Goal: Information Seeking & Learning: Learn about a topic

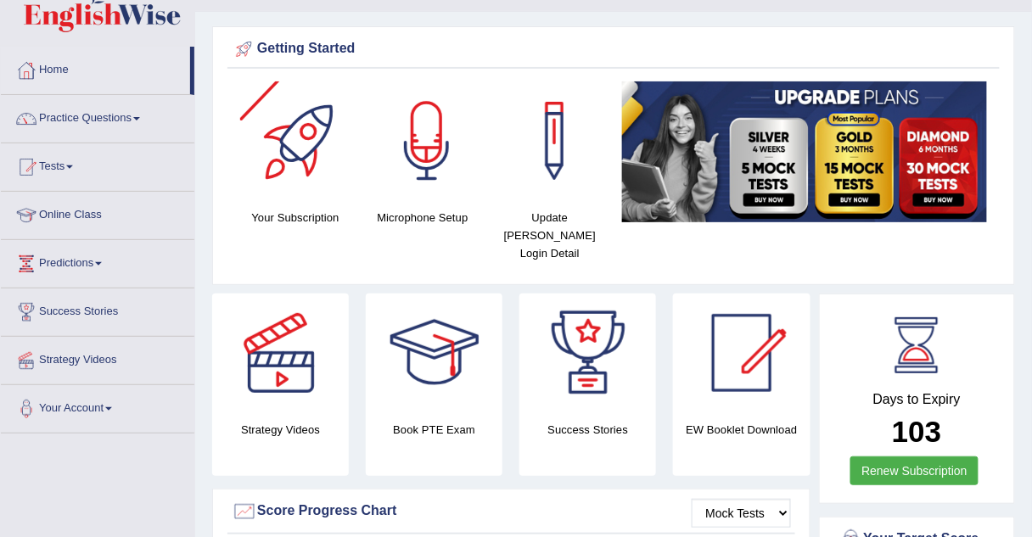
scroll to position [36, 0]
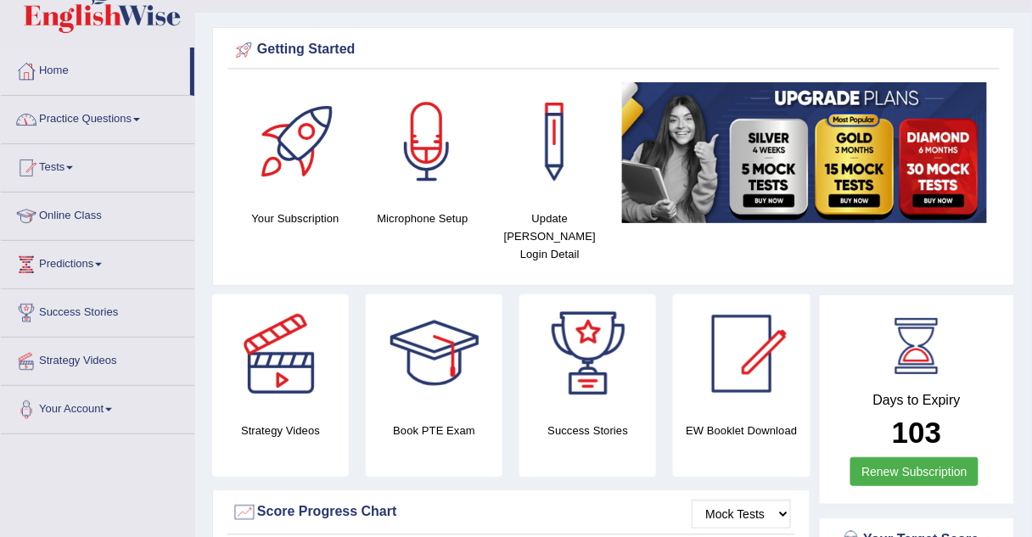
click at [41, 117] on link "Practice Questions" at bounding box center [98, 117] width 194 height 42
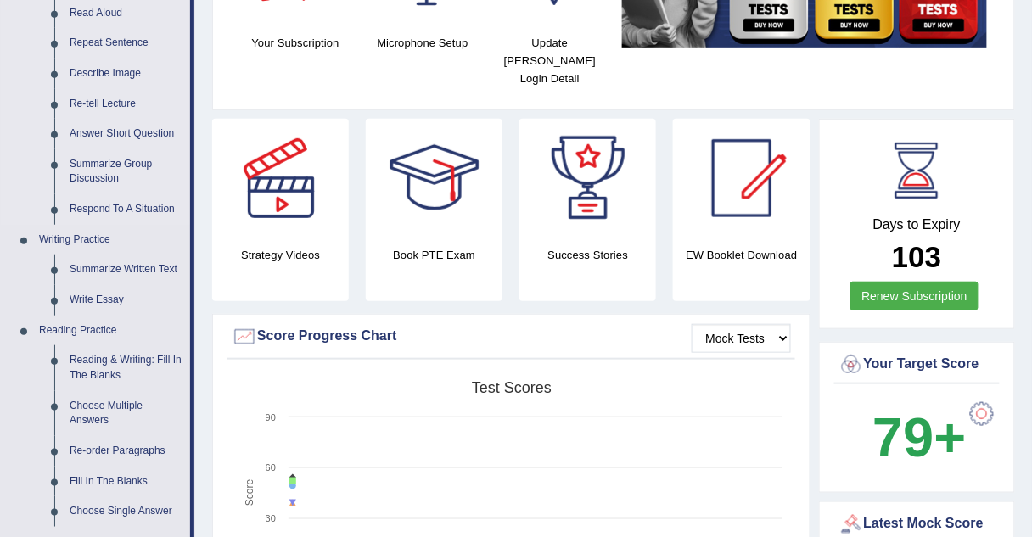
scroll to position [213, 0]
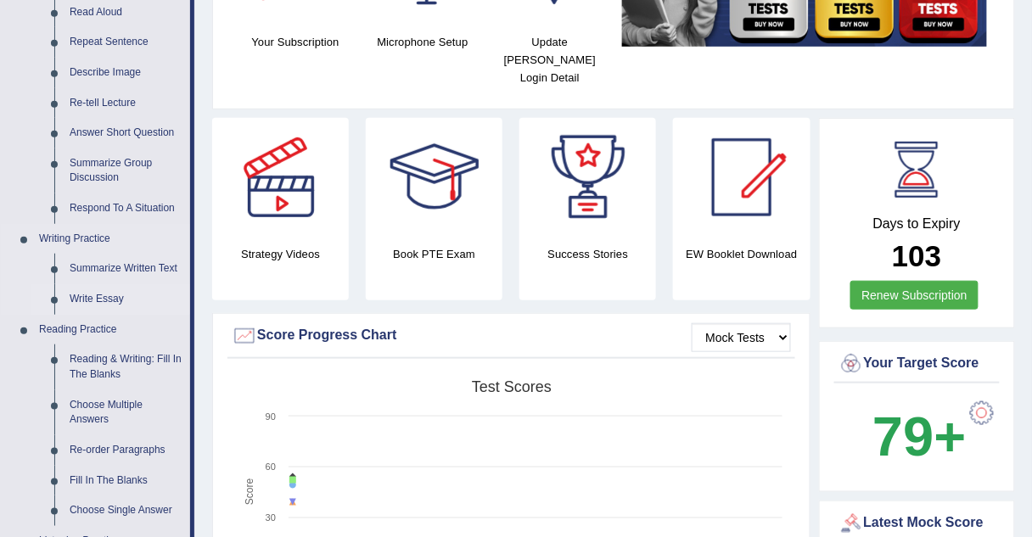
click at [94, 303] on link "Write Essay" at bounding box center [126, 299] width 128 height 31
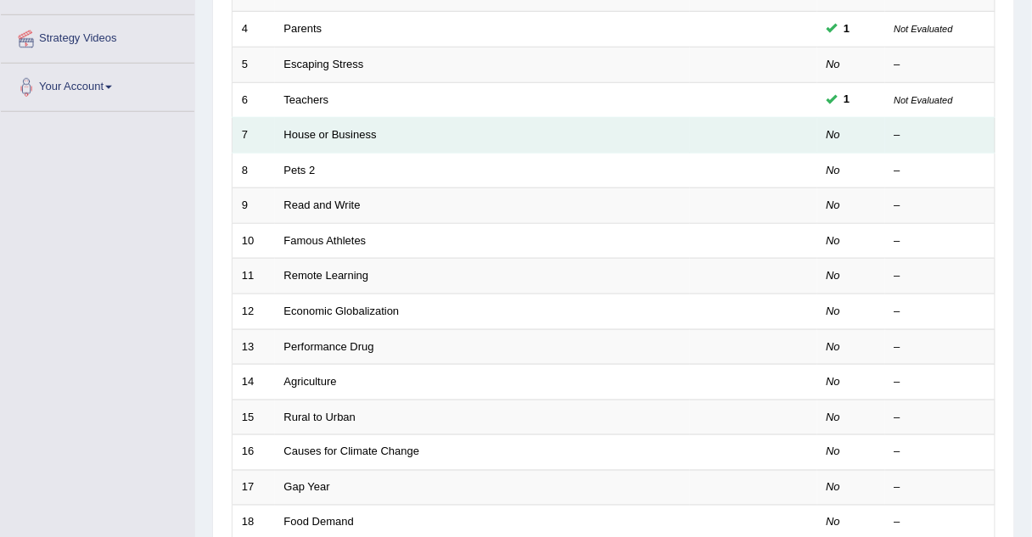
scroll to position [367, 0]
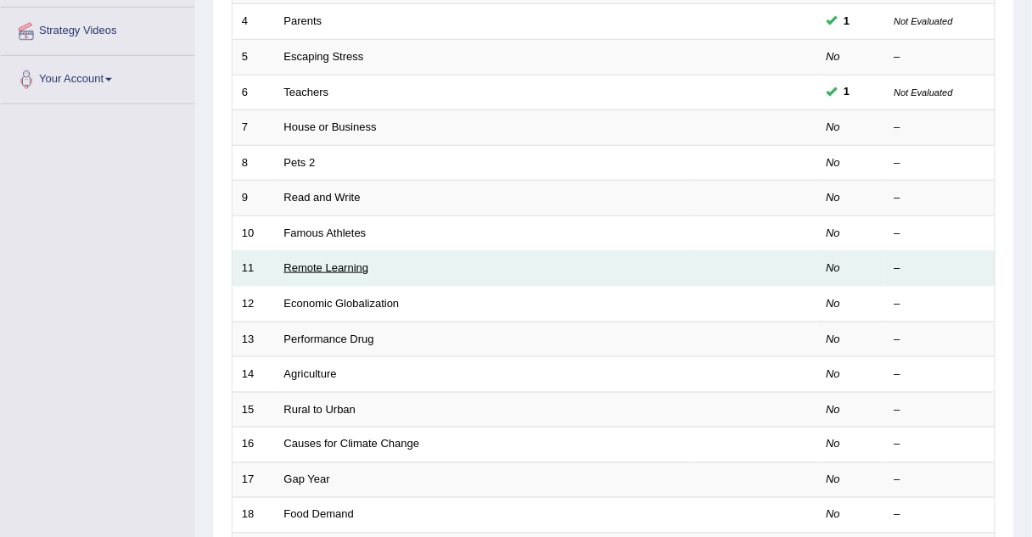
click at [301, 263] on link "Remote Learning" at bounding box center [326, 267] width 85 height 13
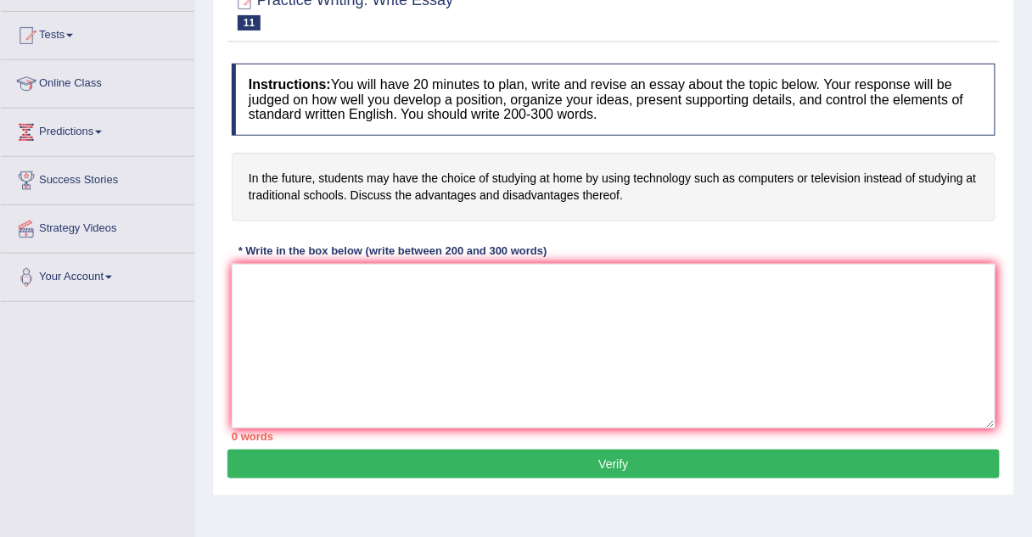
scroll to position [200, 0]
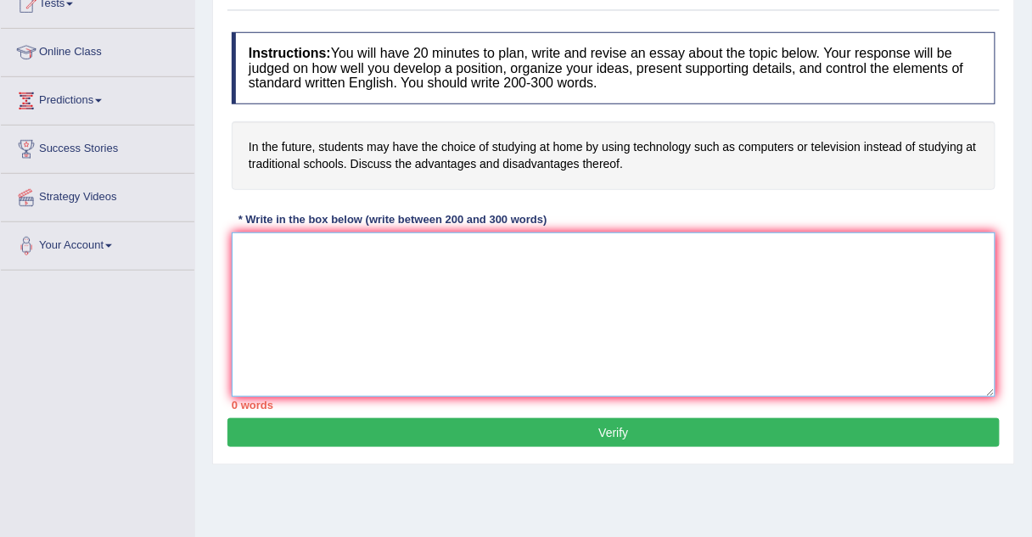
click at [289, 239] on textarea at bounding box center [614, 315] width 764 height 165
click at [289, 239] on textarea "The increasing influence of" at bounding box center [614, 315] width 764 height 165
drag, startPoint x: 289, startPoint y: 239, endPoint x: 295, endPoint y: 212, distance: 27.8
click at [295, 212] on div "Instructions: You will have 20 minutes to plan, write and revise an essay about…" at bounding box center [613, 221] width 772 height 395
click at [396, 248] on textarea "The increasing influence of" at bounding box center [614, 315] width 764 height 165
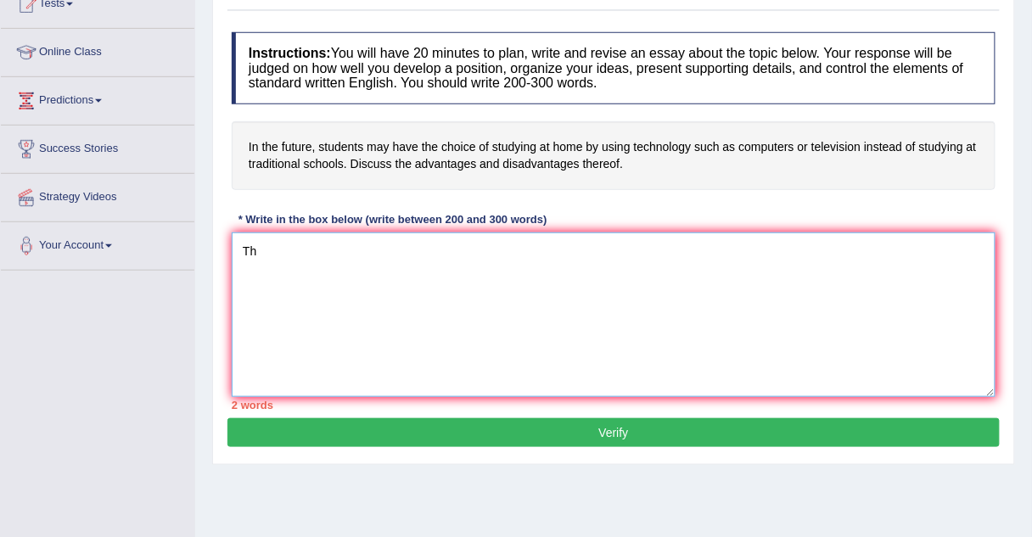
type textarea "T"
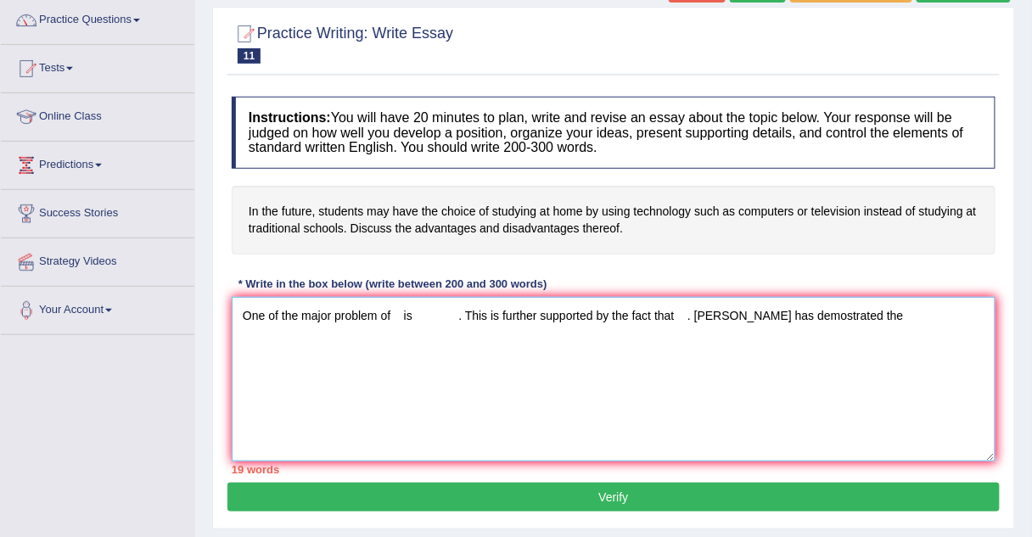
scroll to position [137, 0]
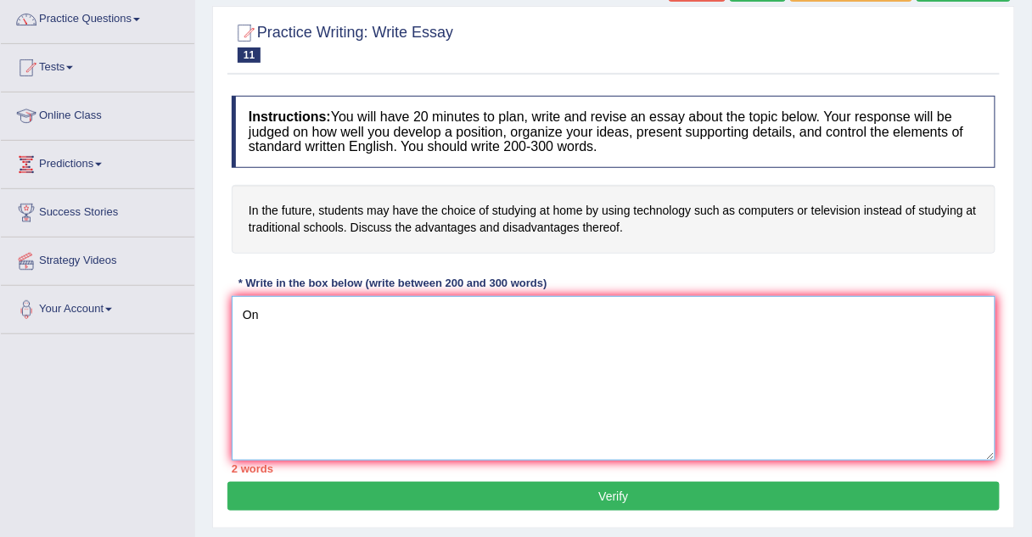
type textarea "O"
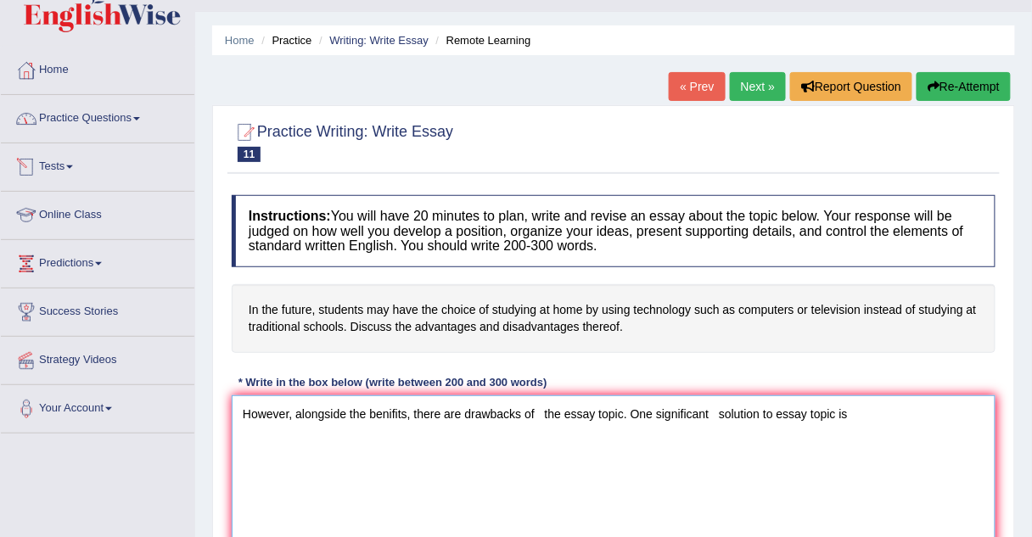
scroll to position [36, 0]
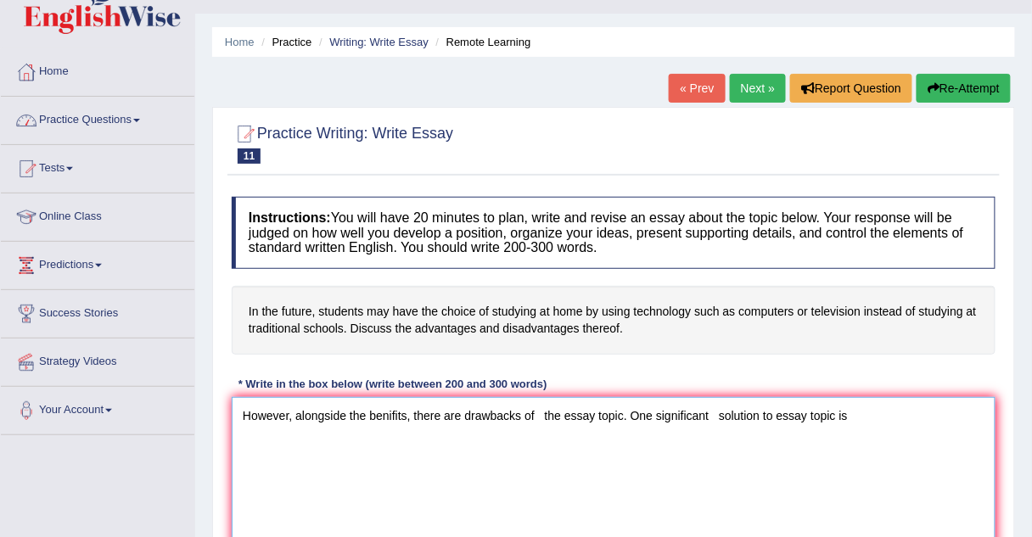
type textarea "However, alongside the benifits, there are drawbacks of the essay topic. One si…"
click at [107, 127] on link "Practice Questions" at bounding box center [98, 118] width 194 height 42
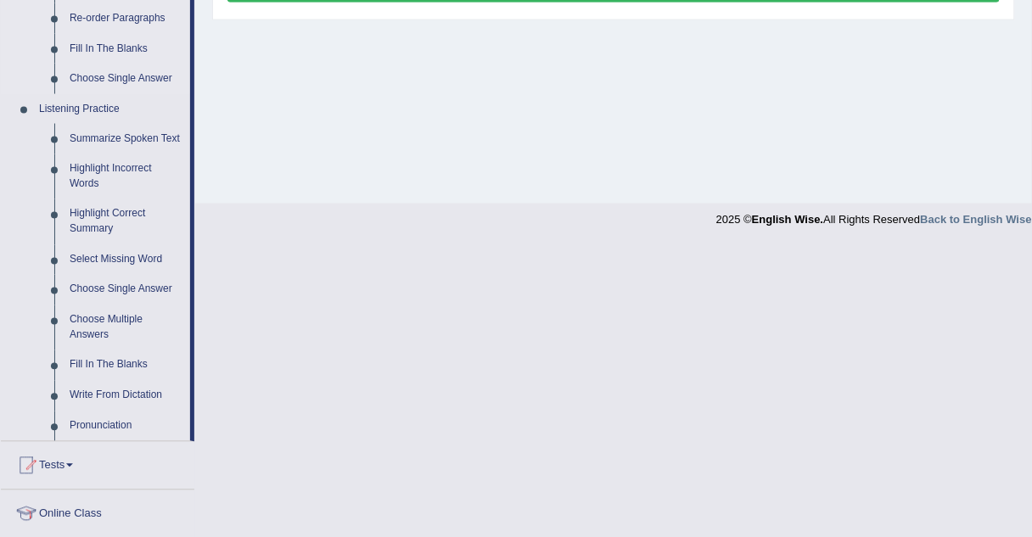
scroll to position [649, 0]
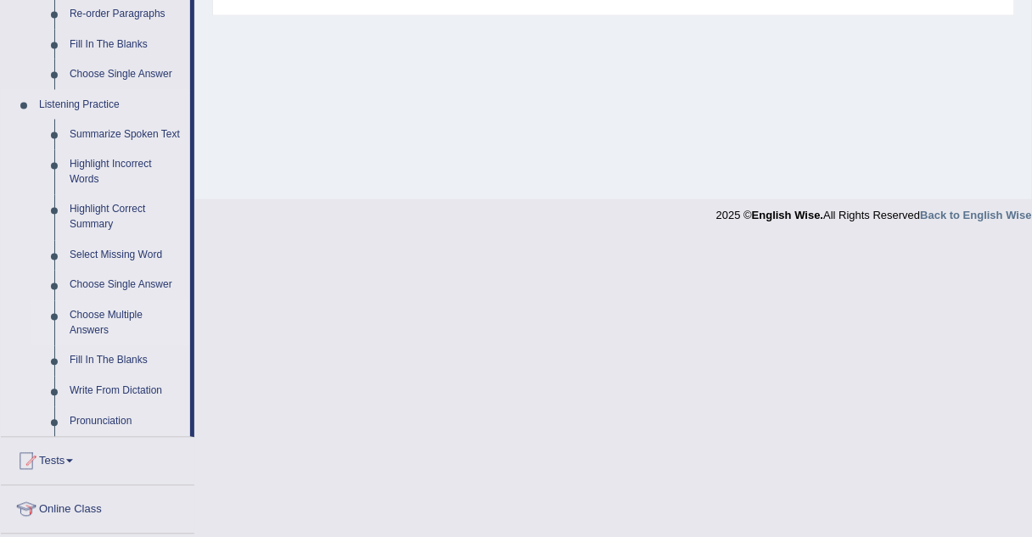
click at [97, 317] on link "Choose Multiple Answers" at bounding box center [126, 323] width 128 height 45
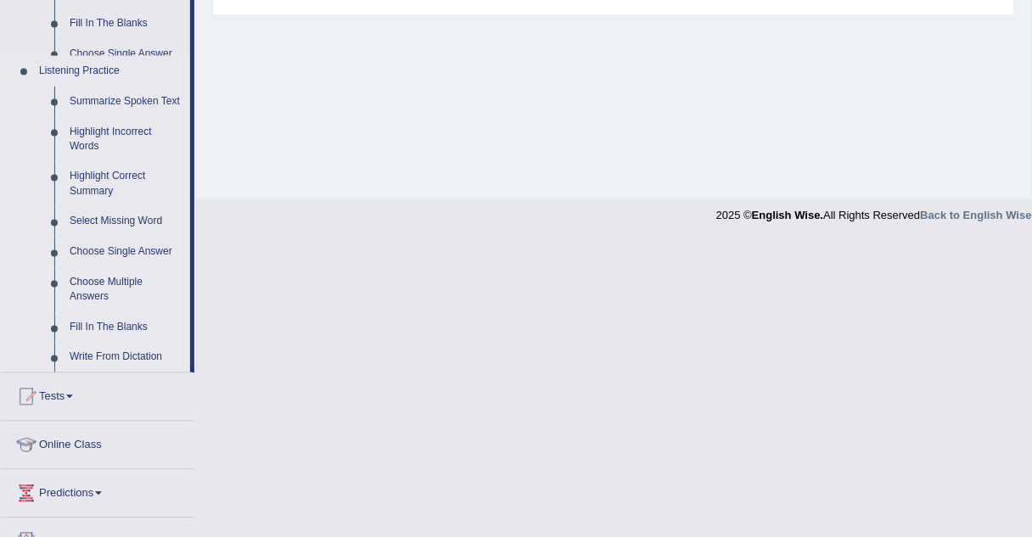
scroll to position [354, 0]
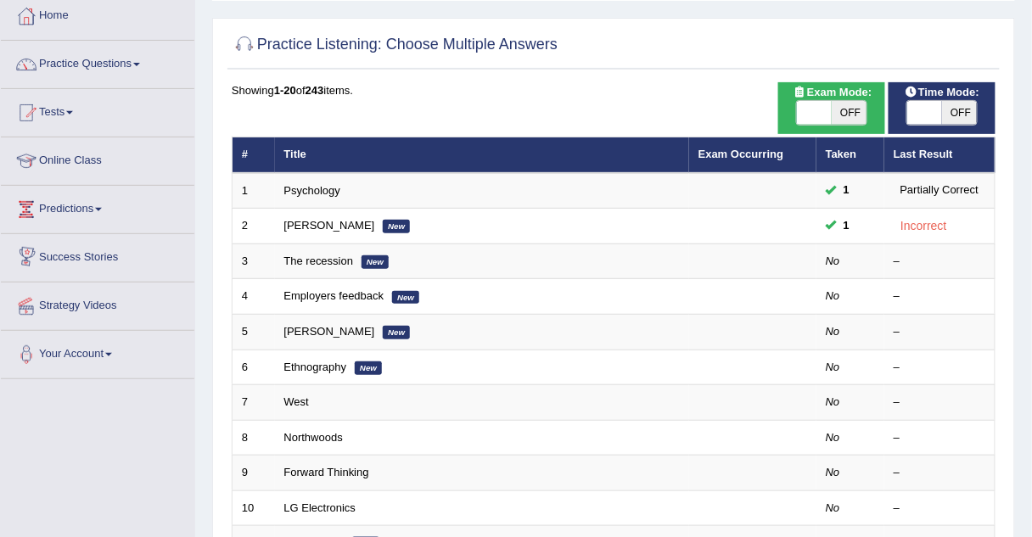
scroll to position [92, 0]
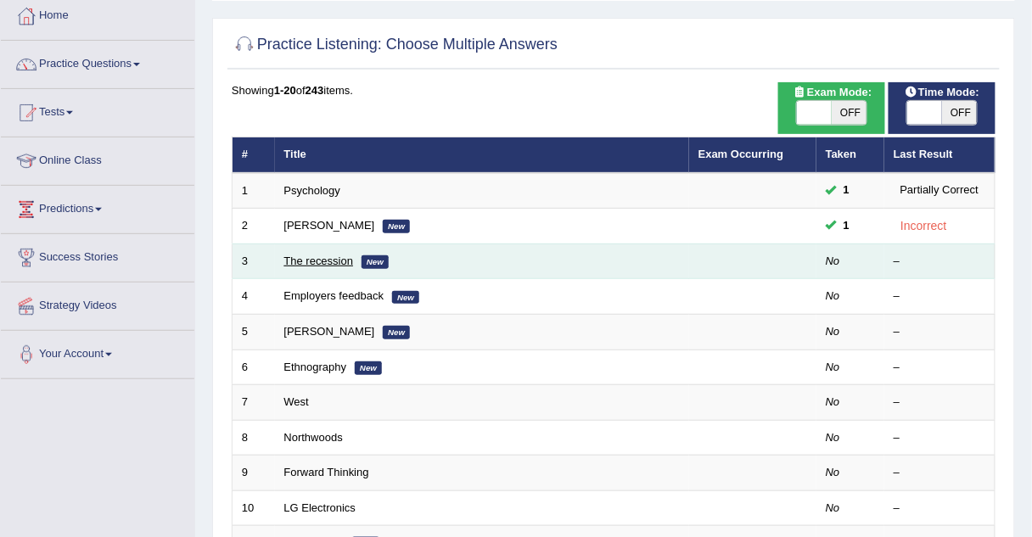
click at [334, 255] on link "The recession" at bounding box center [319, 261] width 70 height 13
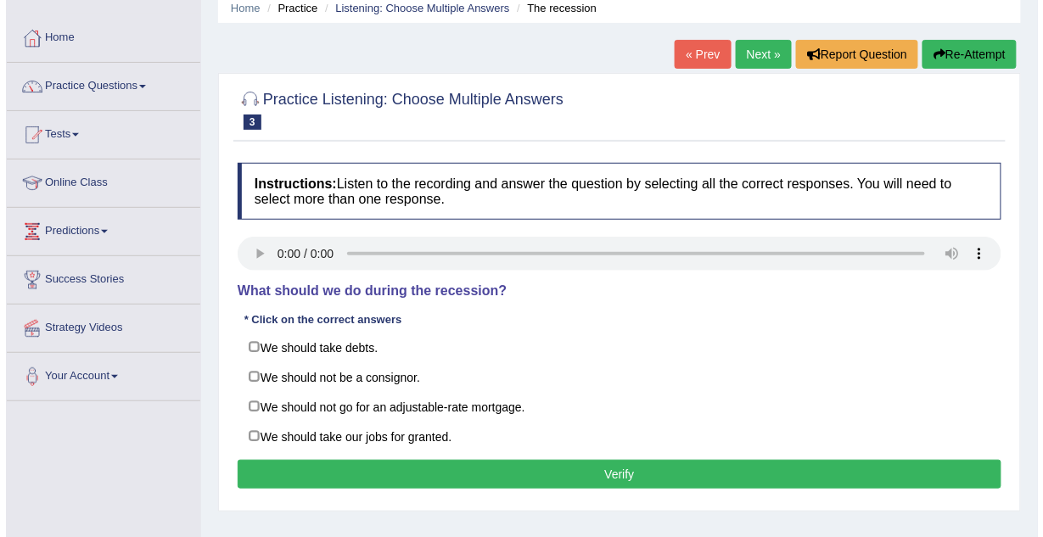
scroll to position [76, 0]
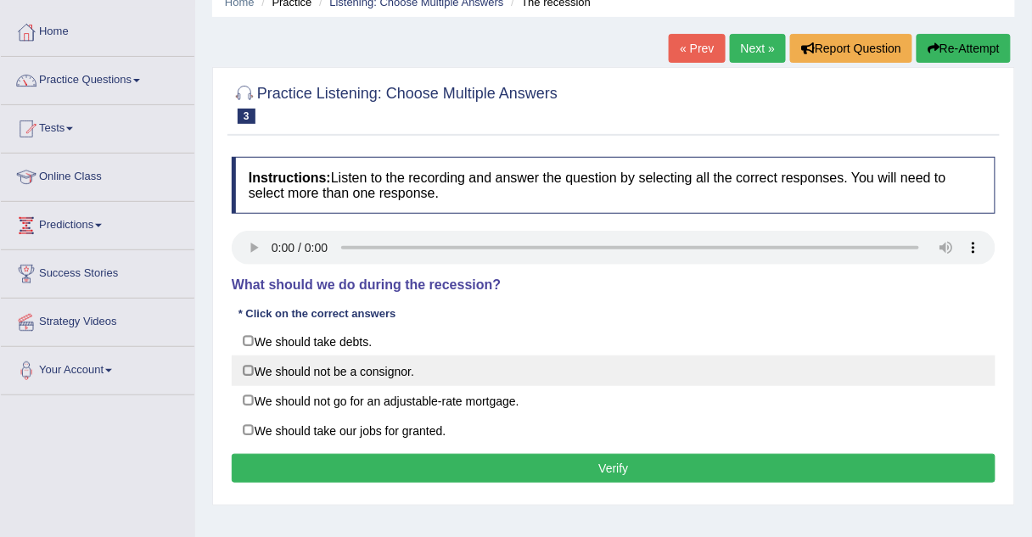
click at [249, 369] on label "We should not be a consignor." at bounding box center [614, 371] width 764 height 31
checkbox input "true"
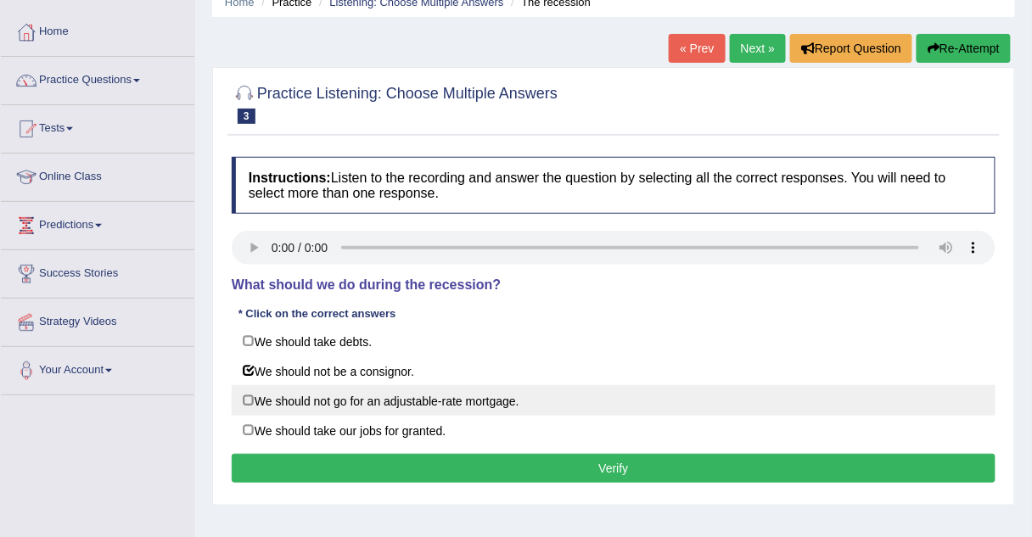
click at [247, 397] on label "We should not go for an adjustable-rate mortgage." at bounding box center [614, 400] width 764 height 31
checkbox input "true"
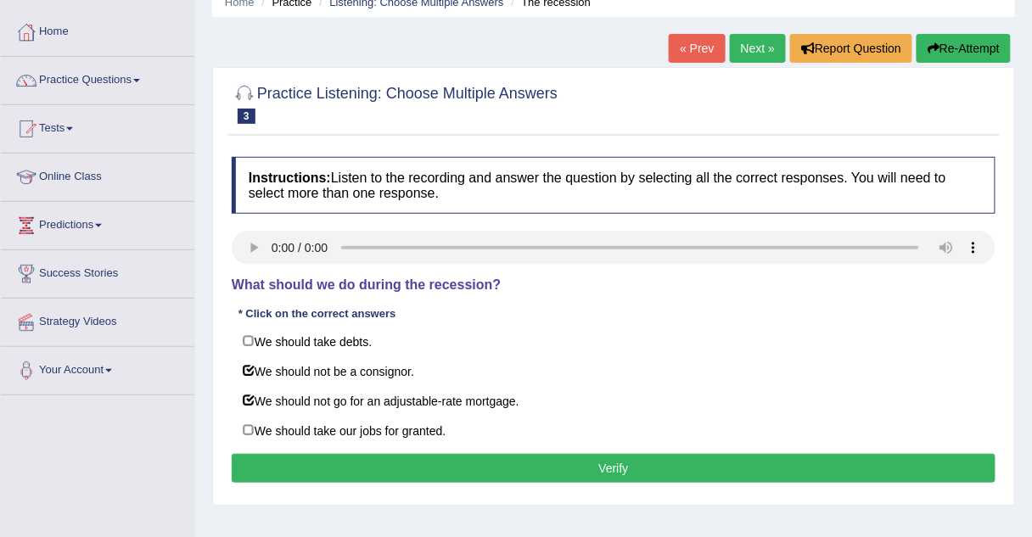
click at [266, 462] on button "Verify" at bounding box center [614, 468] width 764 height 29
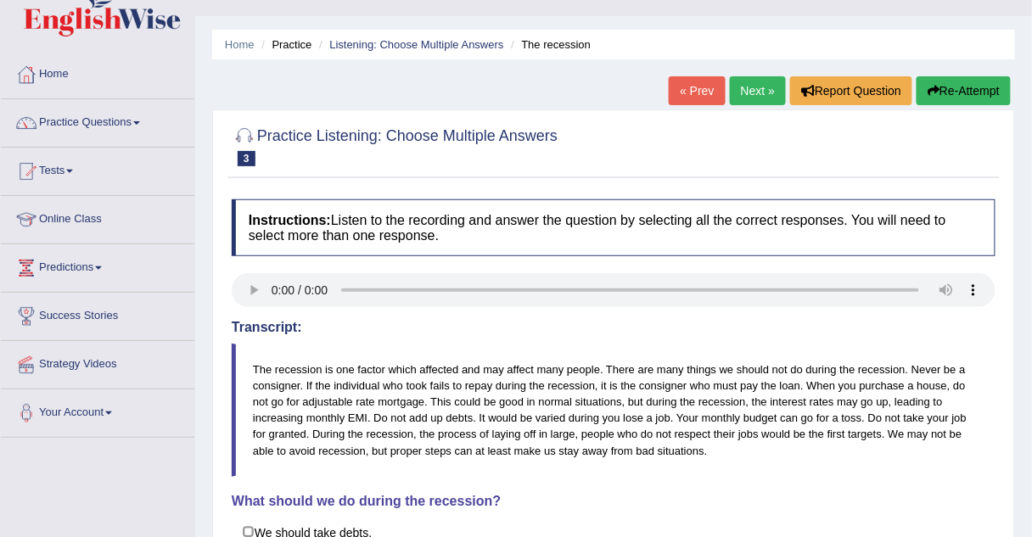
scroll to position [0, 0]
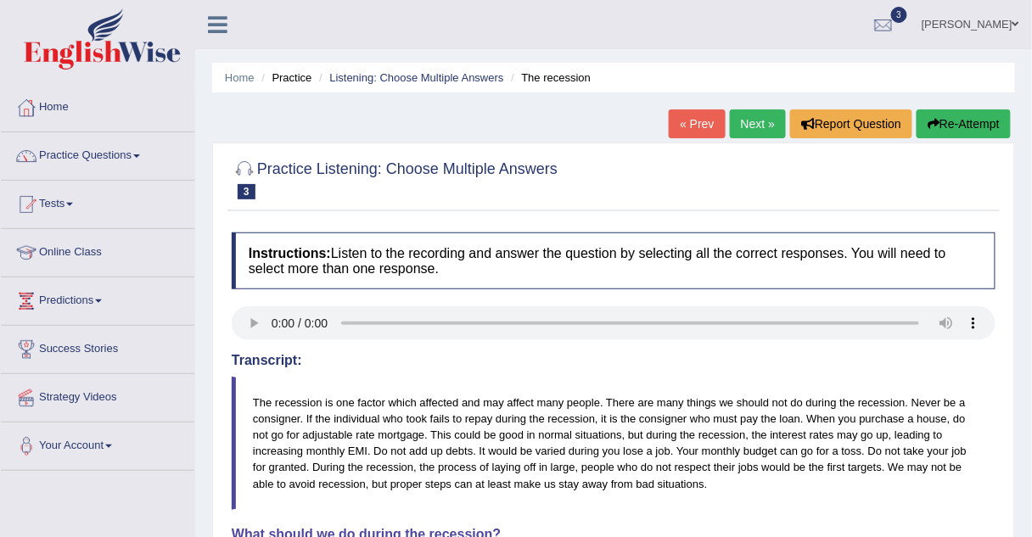
click at [758, 121] on link "Next »" at bounding box center [758, 123] width 56 height 29
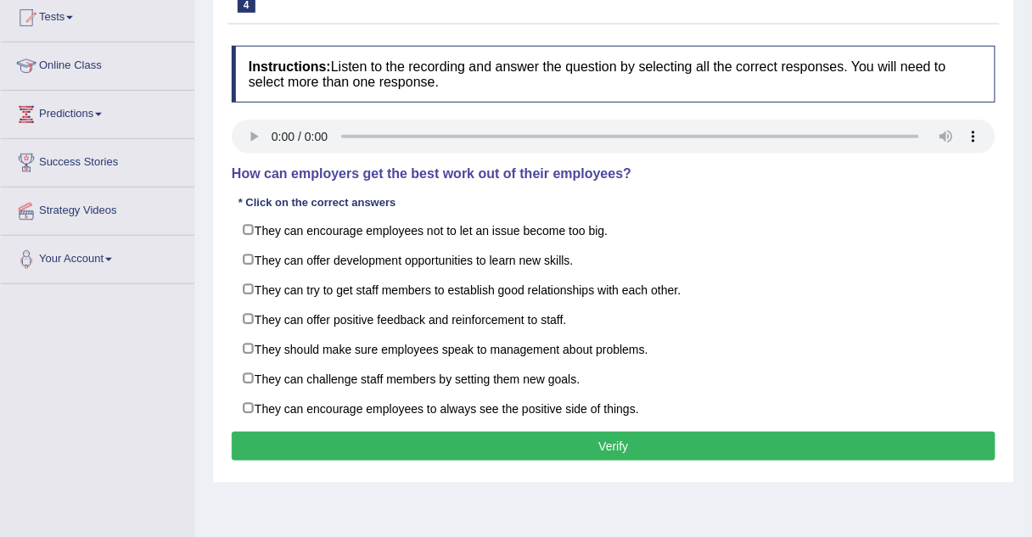
scroll to position [188, 0]
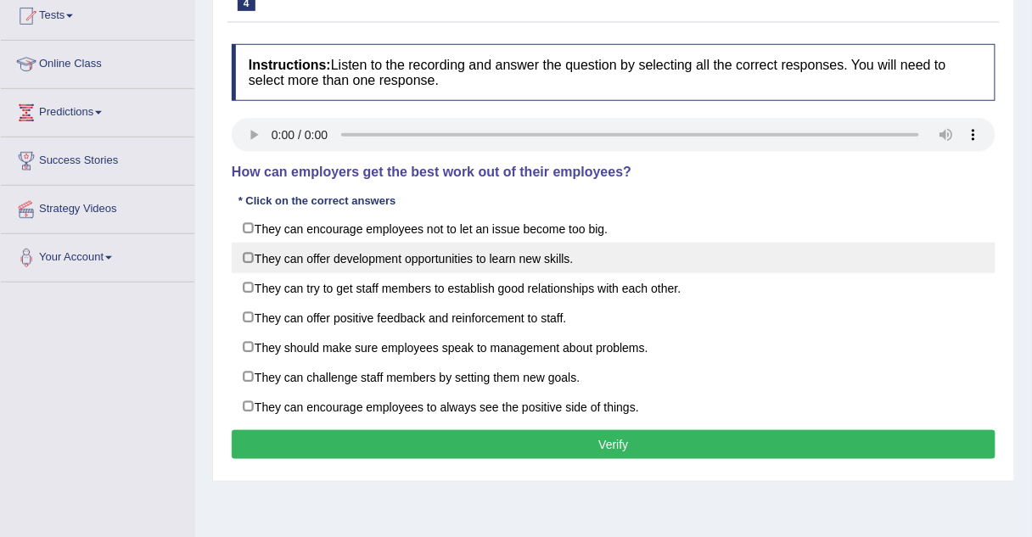
click at [245, 257] on label "They can offer development opportunities to learn new skills." at bounding box center [614, 258] width 764 height 31
checkbox input "true"
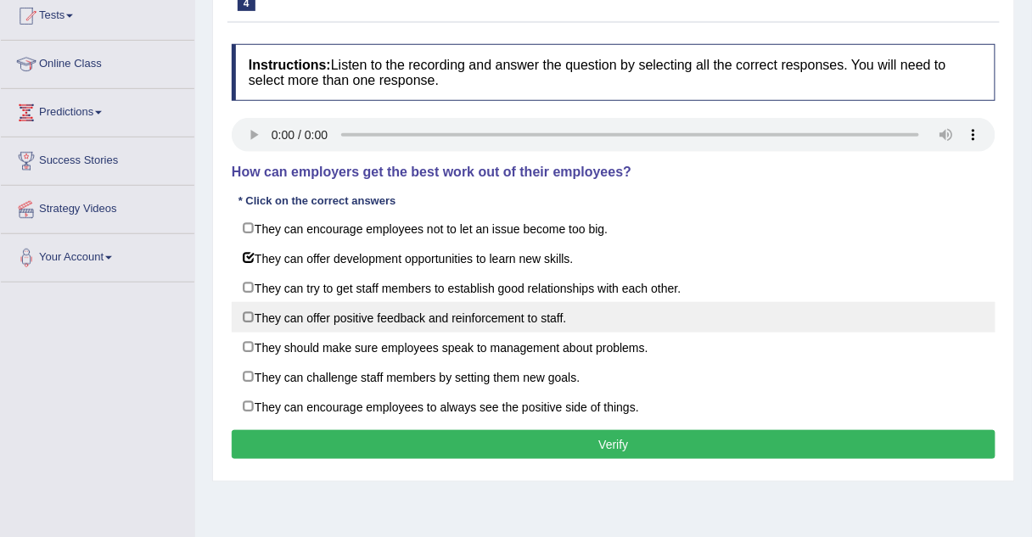
click at [249, 311] on label "They can offer positive feedback and reinforcement to staff." at bounding box center [614, 317] width 764 height 31
checkbox input "true"
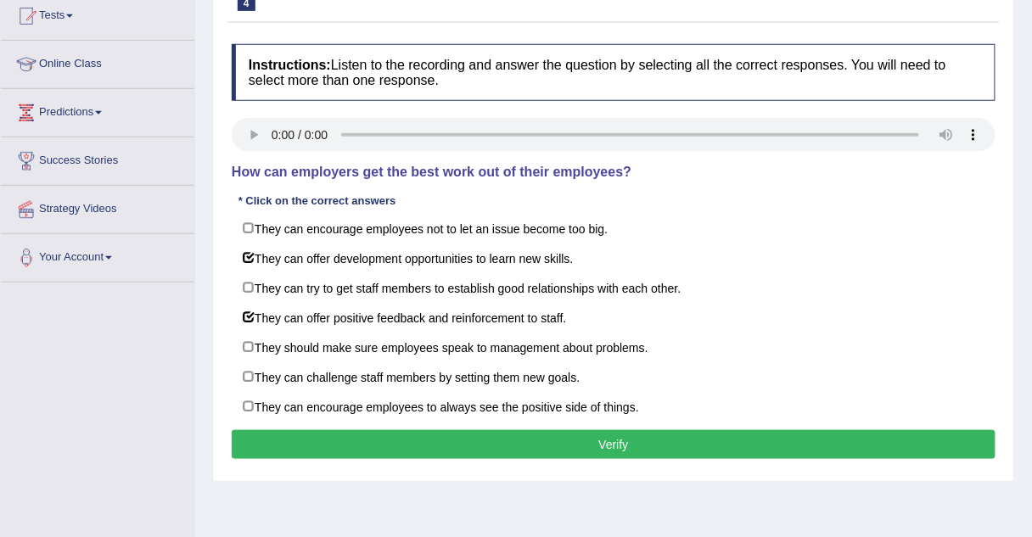
click at [252, 435] on button "Verify" at bounding box center [614, 444] width 764 height 29
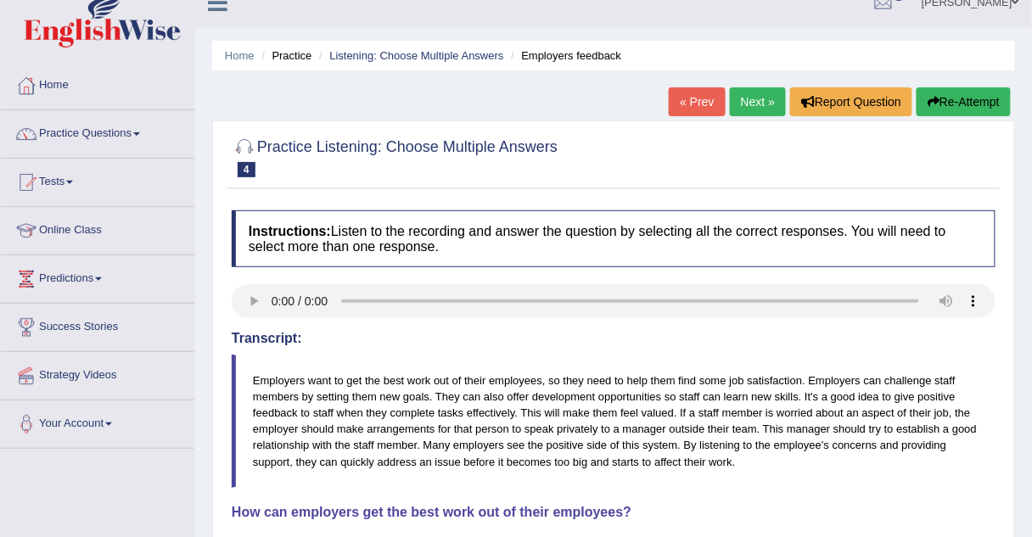
scroll to position [19, 0]
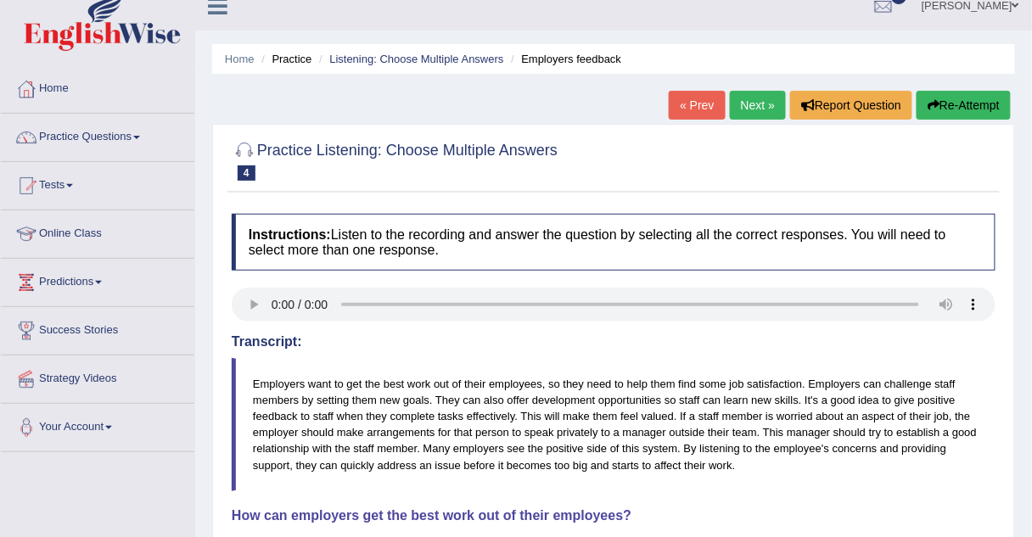
click at [763, 107] on link "Next »" at bounding box center [758, 105] width 56 height 29
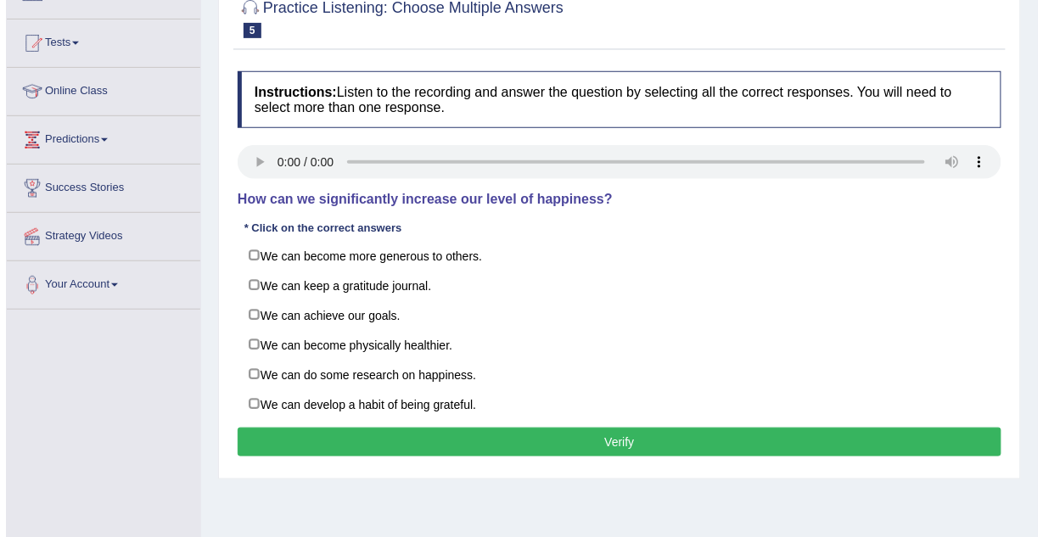
scroll to position [169, 0]
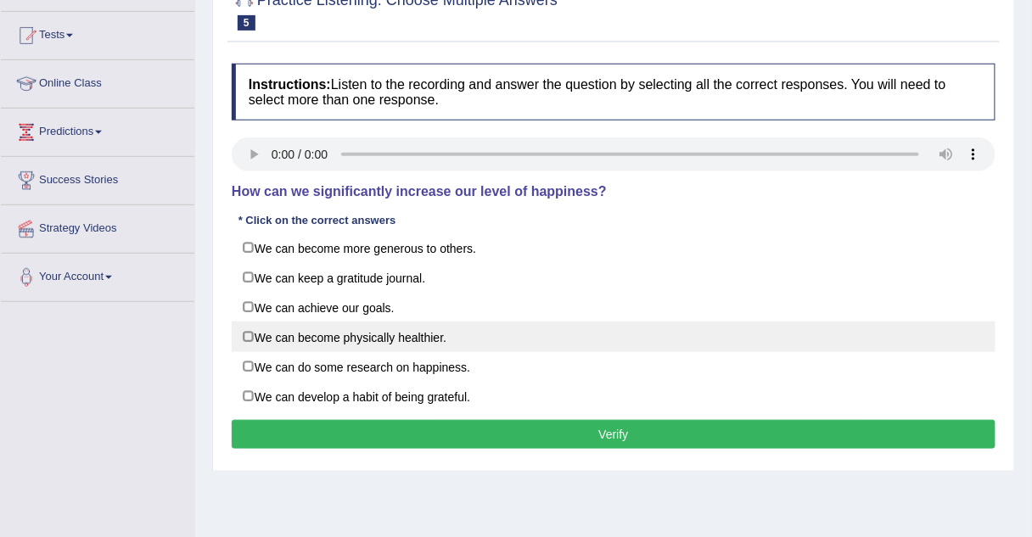
click at [255, 325] on label "We can become physically healthier." at bounding box center [614, 337] width 764 height 31
checkbox input "true"
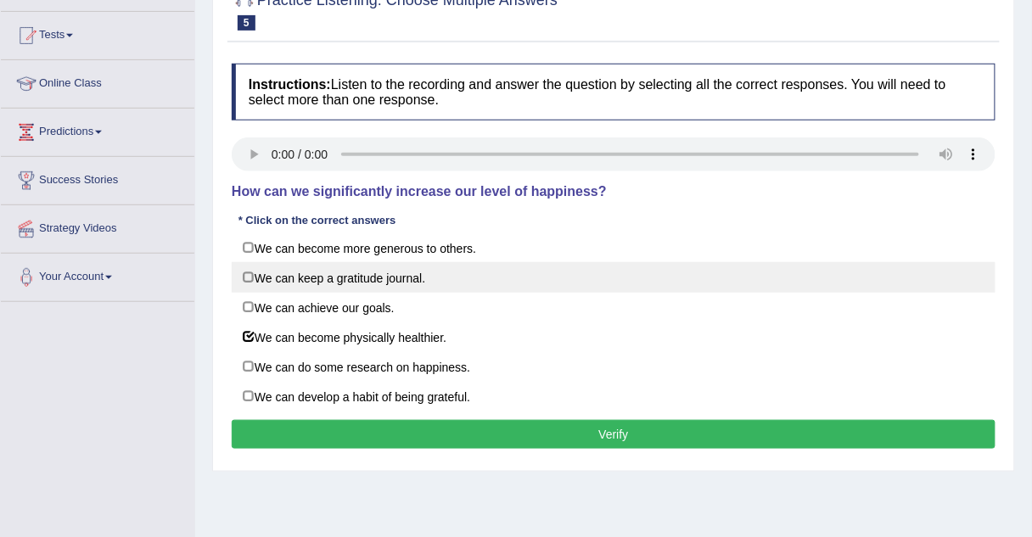
click at [258, 280] on label "We can keep a gratitude journal." at bounding box center [614, 277] width 764 height 31
checkbox input "true"
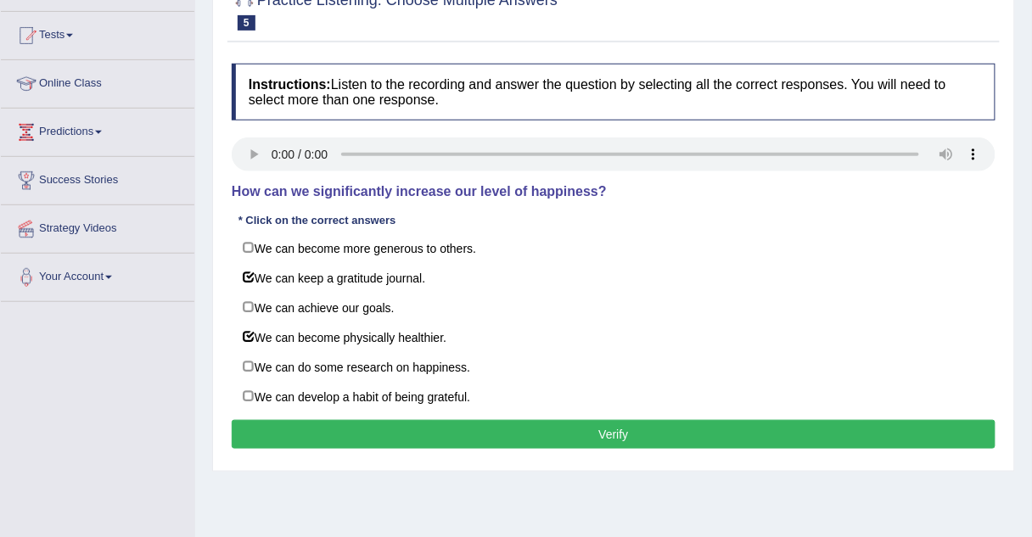
click at [332, 423] on button "Verify" at bounding box center [614, 434] width 764 height 29
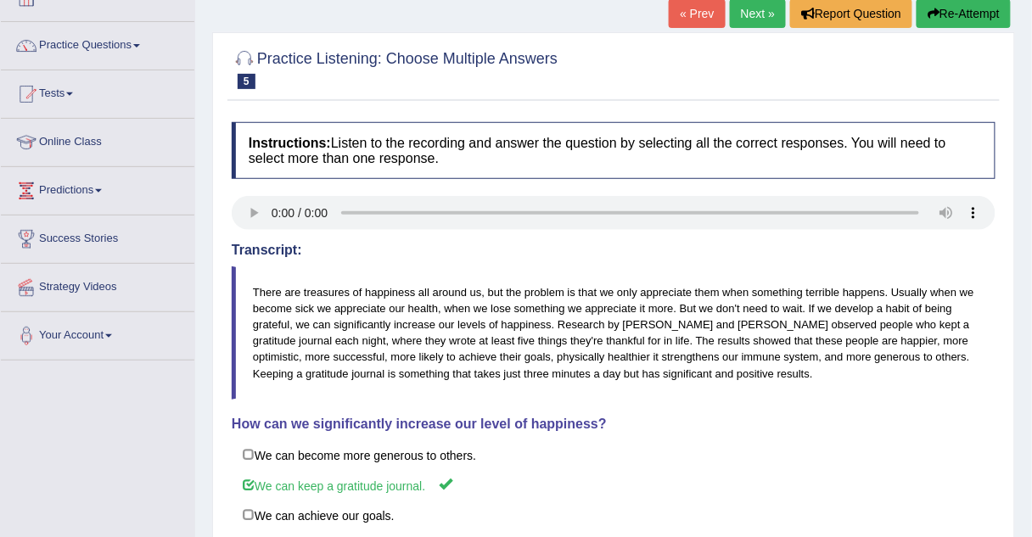
scroll to position [107, 0]
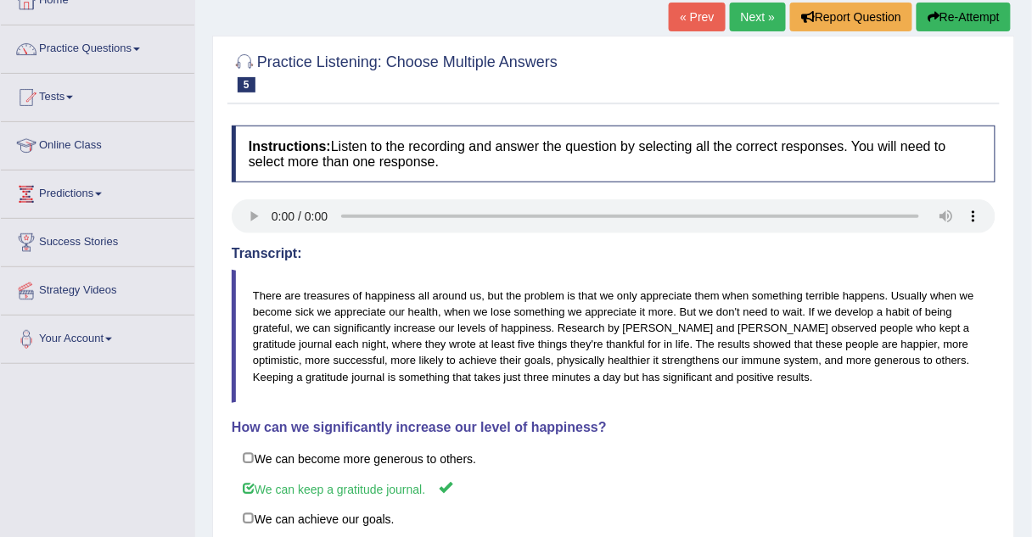
click at [753, 25] on link "Next »" at bounding box center [758, 17] width 56 height 29
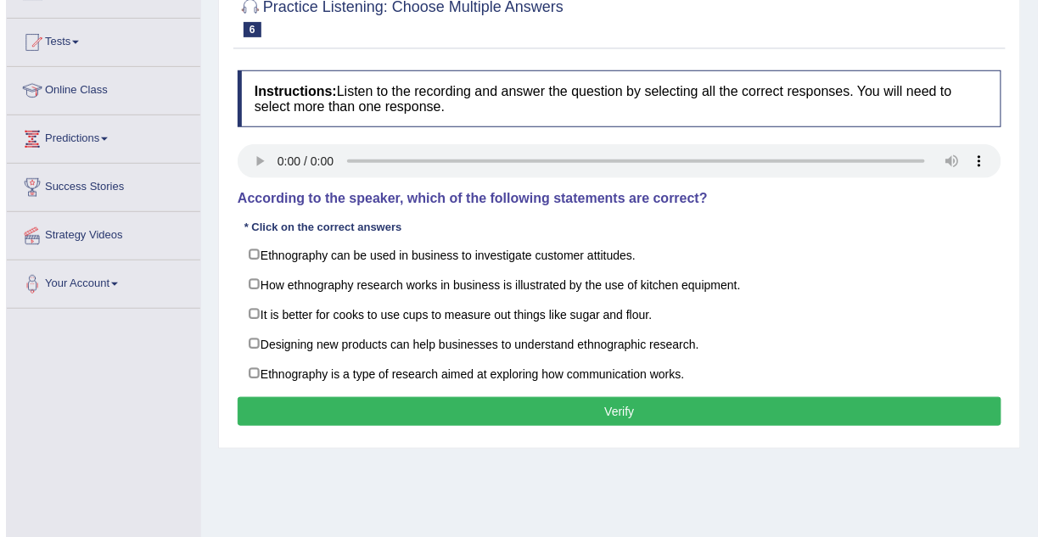
scroll to position [168, 0]
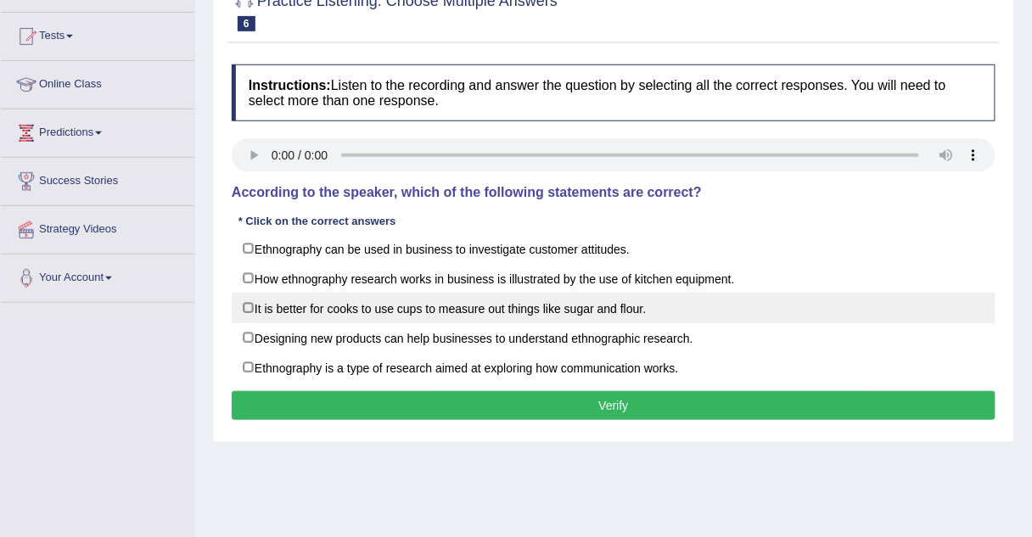
click at [255, 313] on label "It is better for cooks to use cups to measure out things like sugar and flour." at bounding box center [614, 308] width 764 height 31
checkbox input "true"
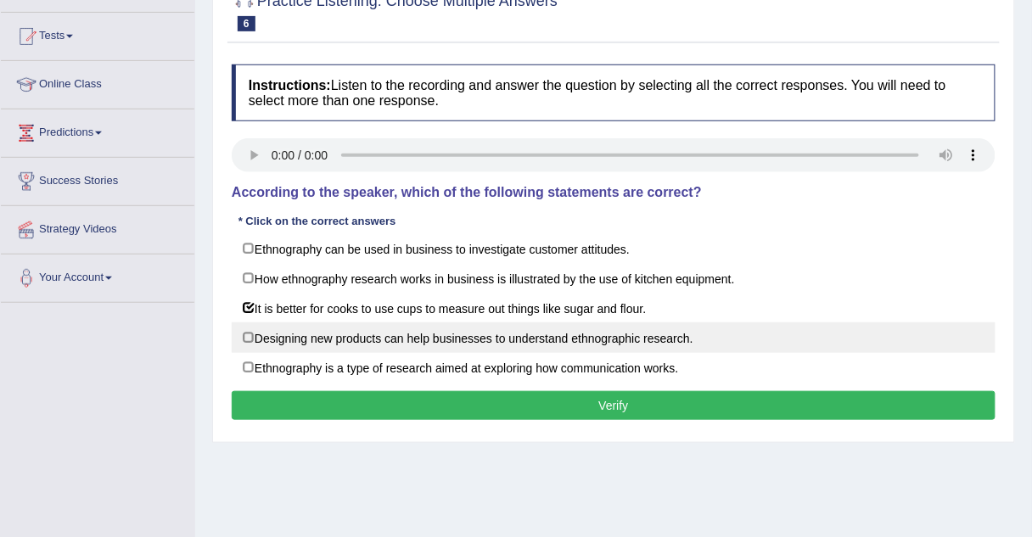
click at [250, 337] on label "Designing new products can help businesses to understand ethnographic research." at bounding box center [614, 338] width 764 height 31
checkbox input "true"
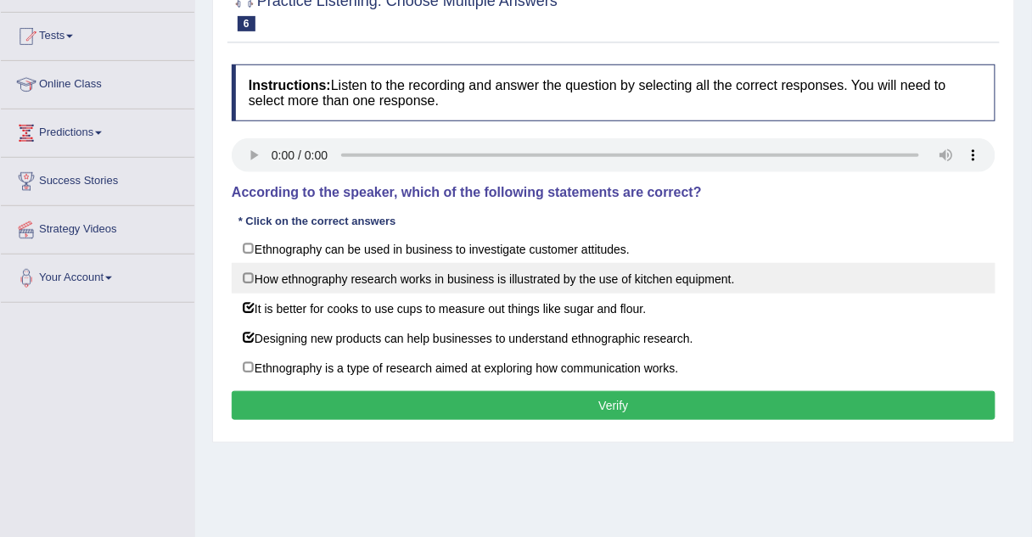
click at [253, 280] on label "How ethnography research works in business is illustrated by the use of kitchen…" at bounding box center [614, 278] width 764 height 31
checkbox input "true"
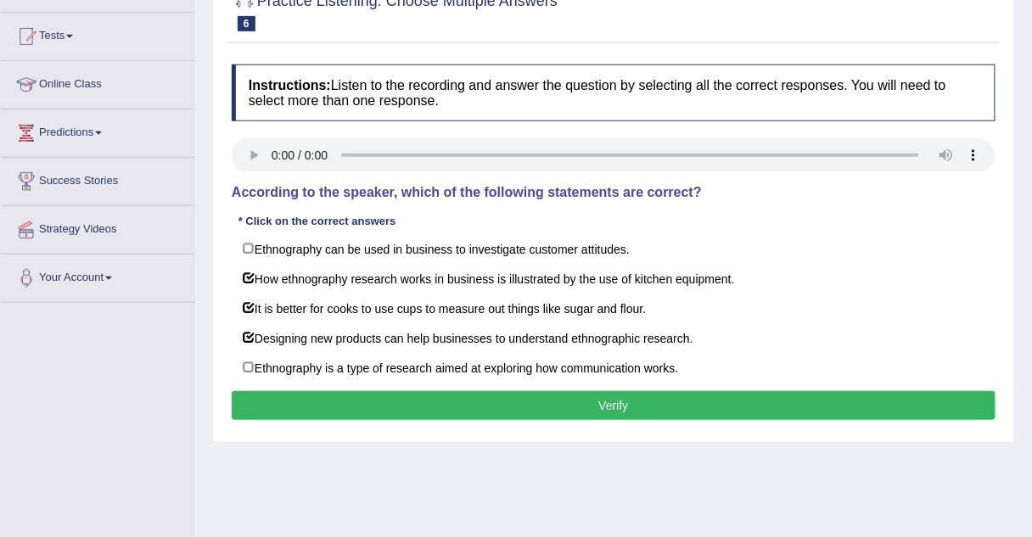
click at [316, 404] on button "Verify" at bounding box center [614, 405] width 764 height 29
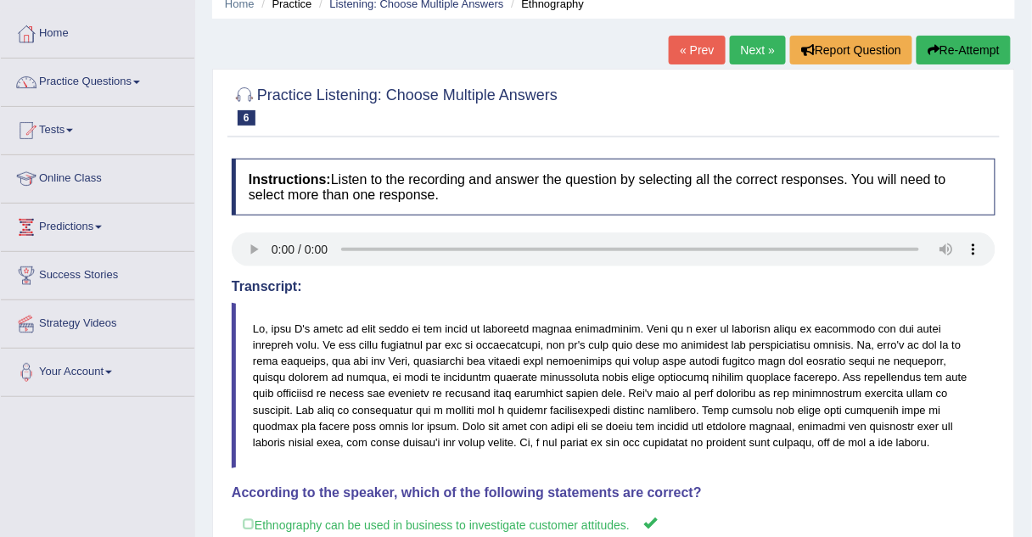
scroll to position [51, 0]
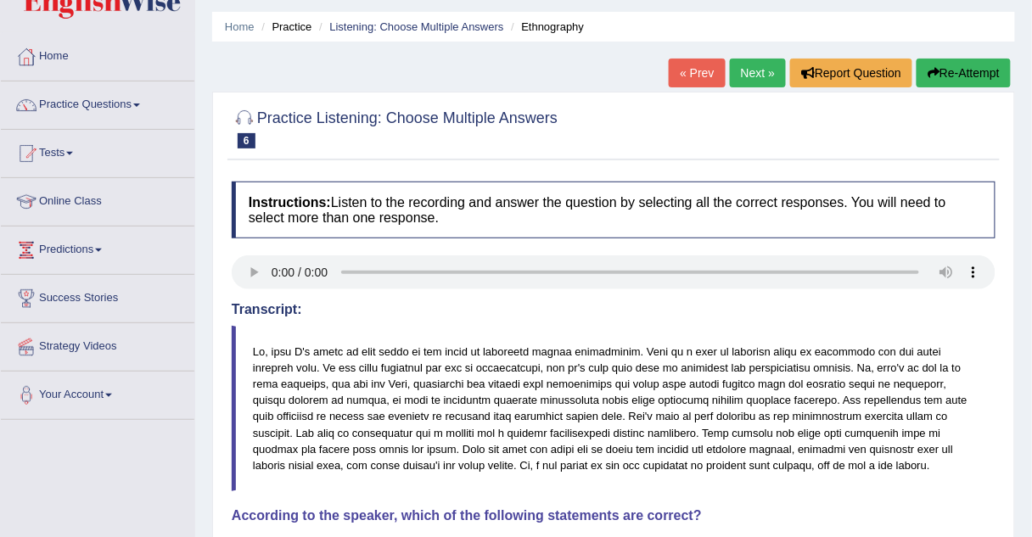
click at [752, 68] on link "Next »" at bounding box center [758, 73] width 56 height 29
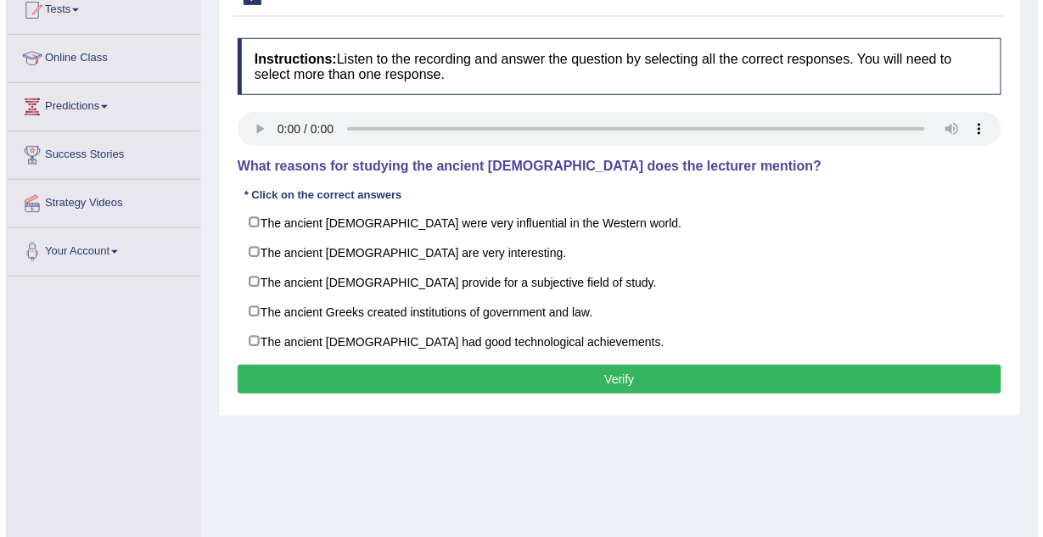
scroll to position [194, 0]
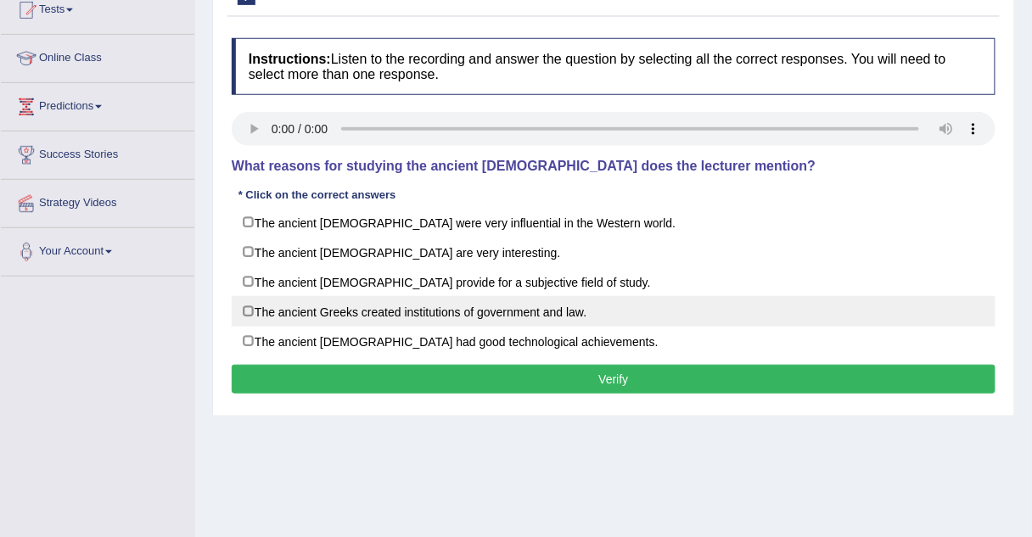
click at [253, 310] on label "The ancient Greeks created institutions of government and law." at bounding box center [614, 311] width 764 height 31
checkbox input "true"
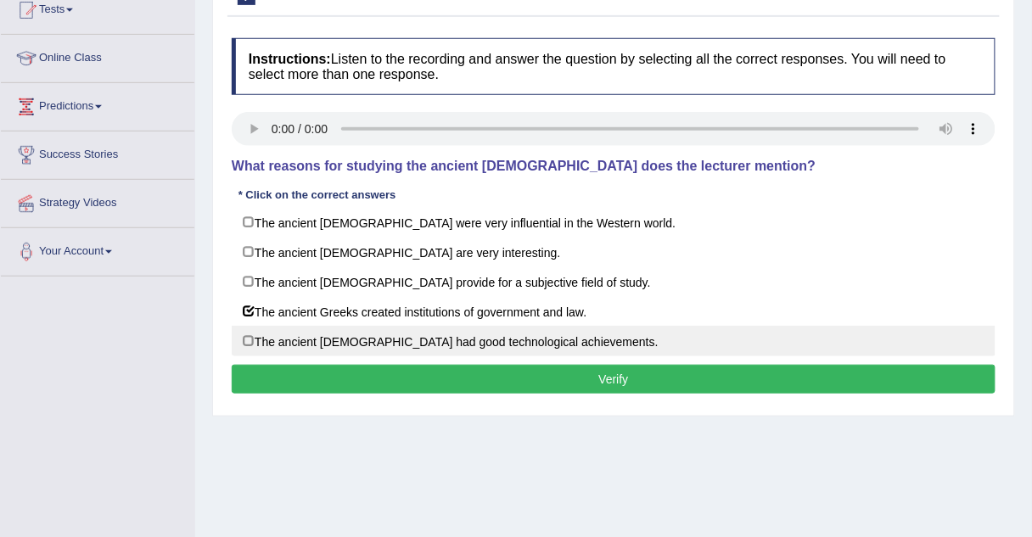
click at [249, 339] on label "The ancient Greeks had good technological achievements." at bounding box center [614, 341] width 764 height 31
checkbox input "true"
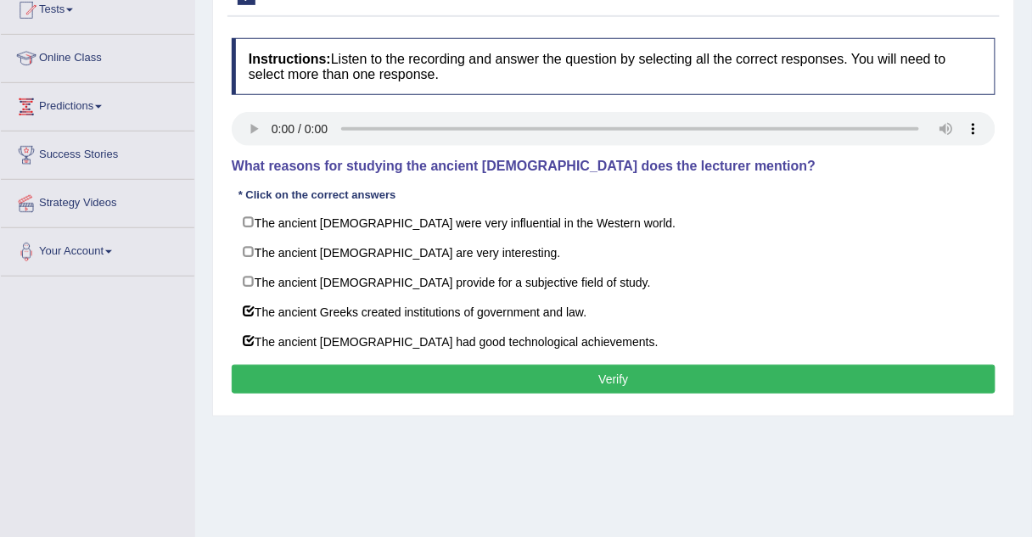
click at [325, 372] on button "Verify" at bounding box center [614, 379] width 764 height 29
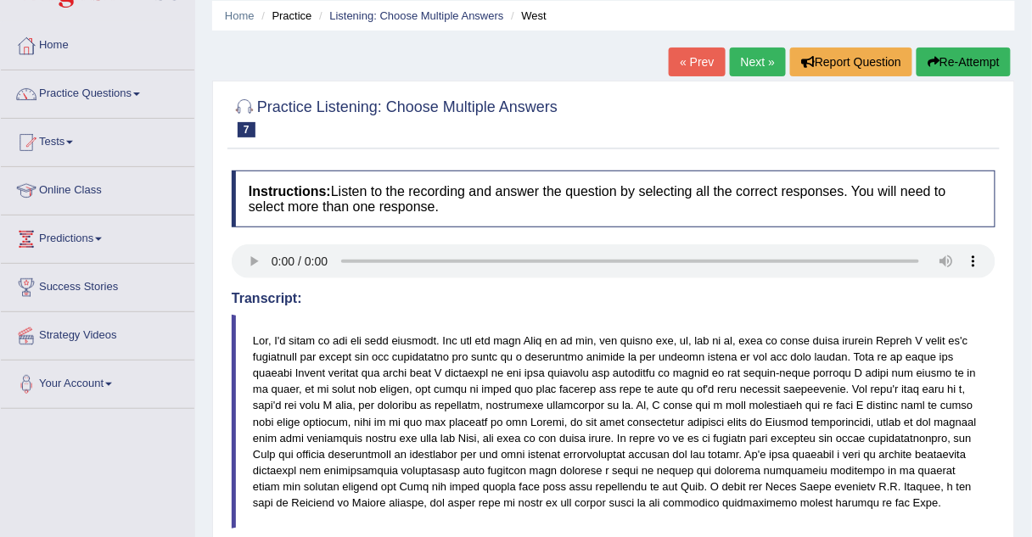
scroll to position [61, 0]
click at [105, 94] on link "Practice Questions" at bounding box center [98, 92] width 194 height 42
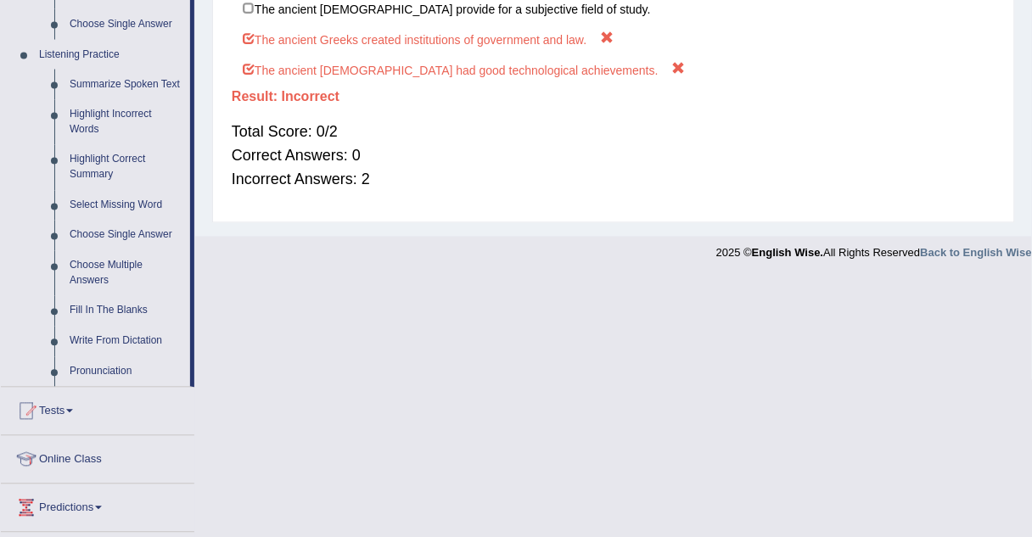
scroll to position [699, 0]
click at [88, 339] on link "Write From Dictation" at bounding box center [126, 342] width 128 height 31
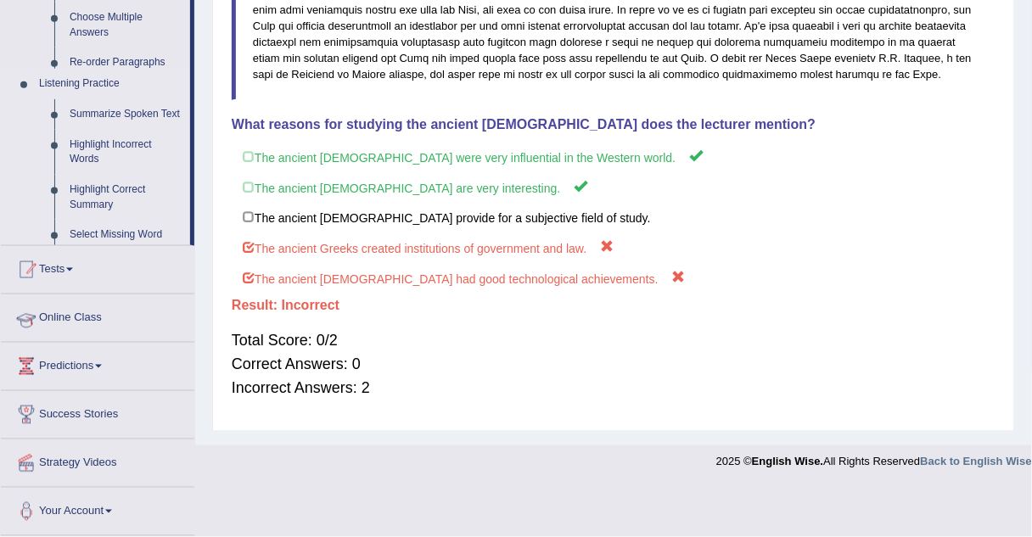
scroll to position [440, 0]
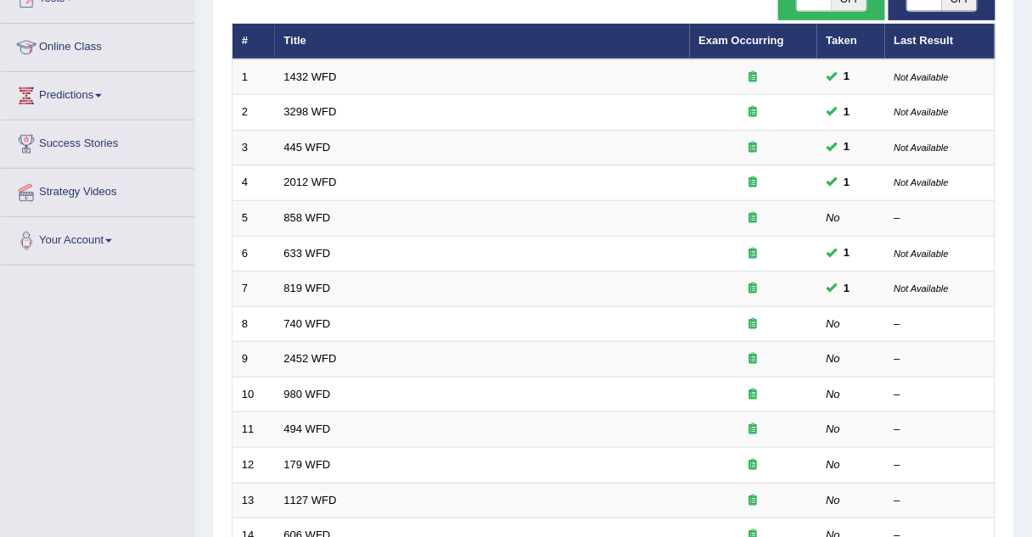
scroll to position [206, 0]
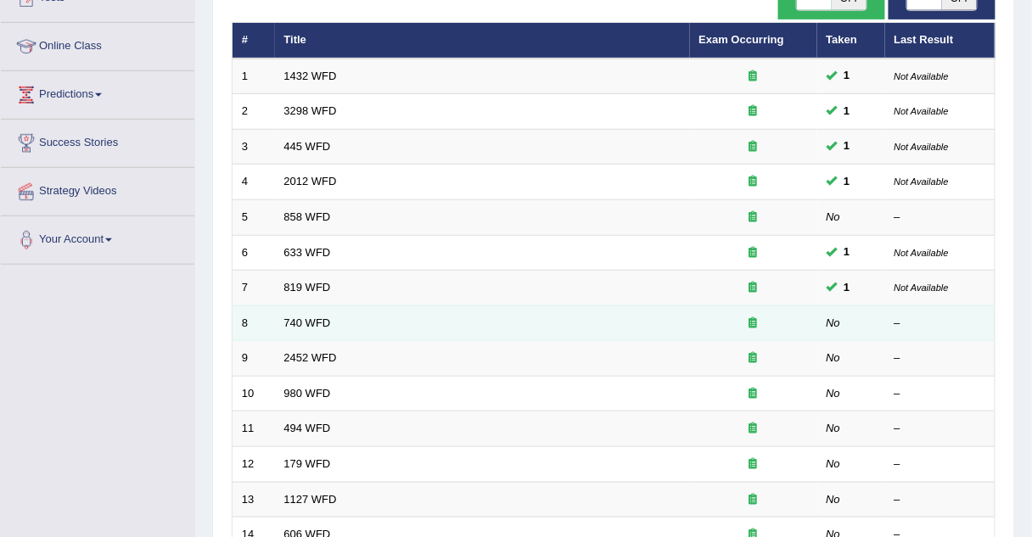
click at [311, 307] on td "740 WFD" at bounding box center [482, 324] width 415 height 36
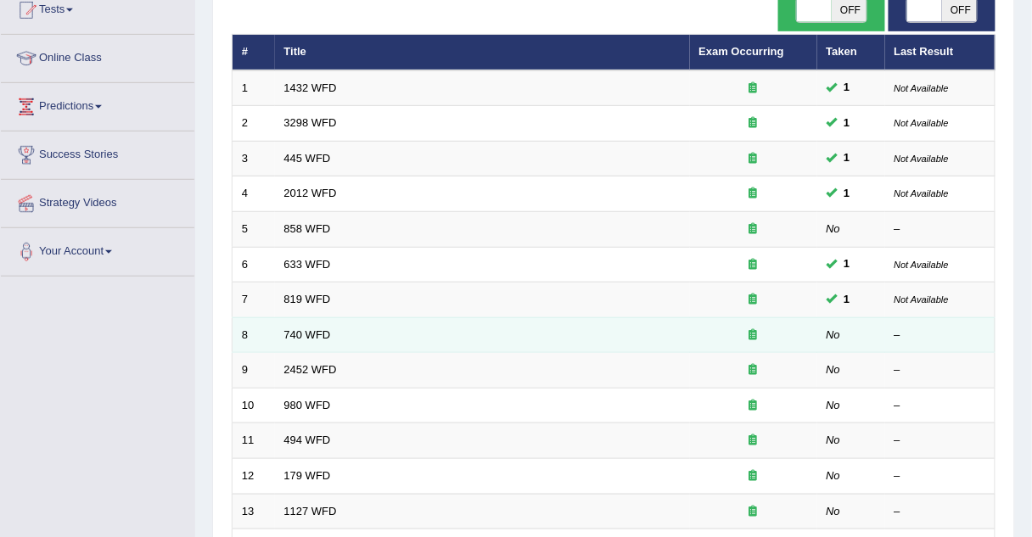
scroll to position [188, 0]
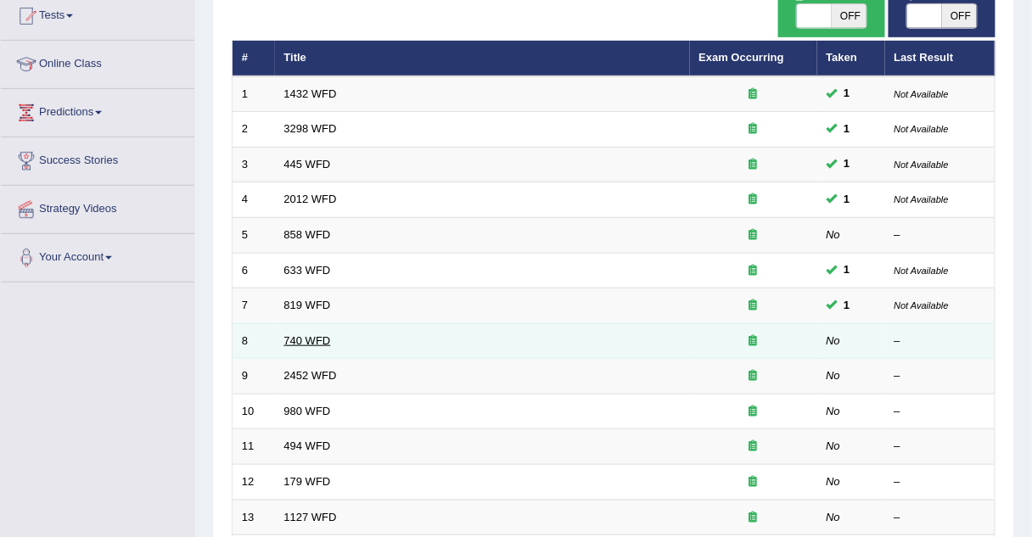
click at [307, 339] on link "740 WFD" at bounding box center [307, 340] width 47 height 13
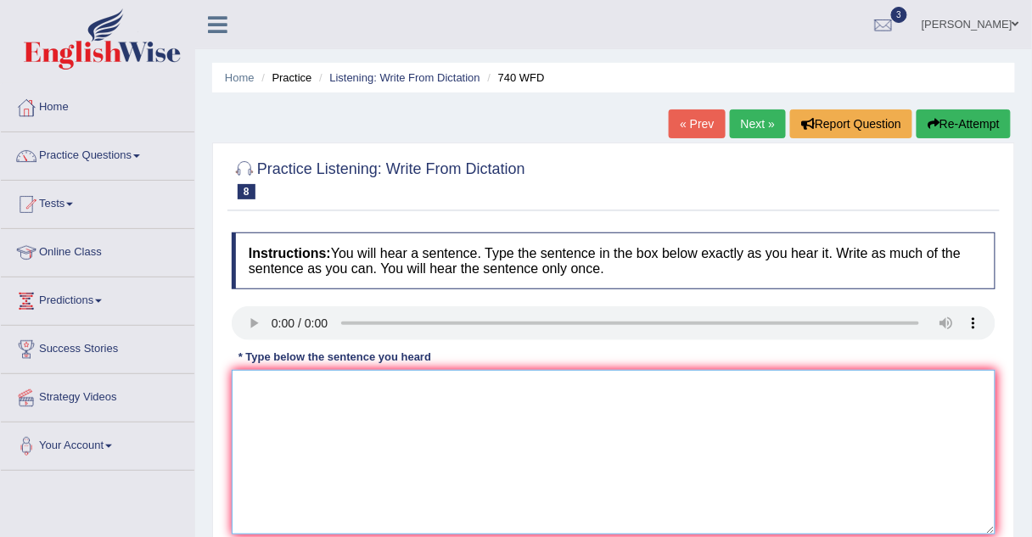
click at [243, 384] on textarea at bounding box center [614, 452] width 764 height 165
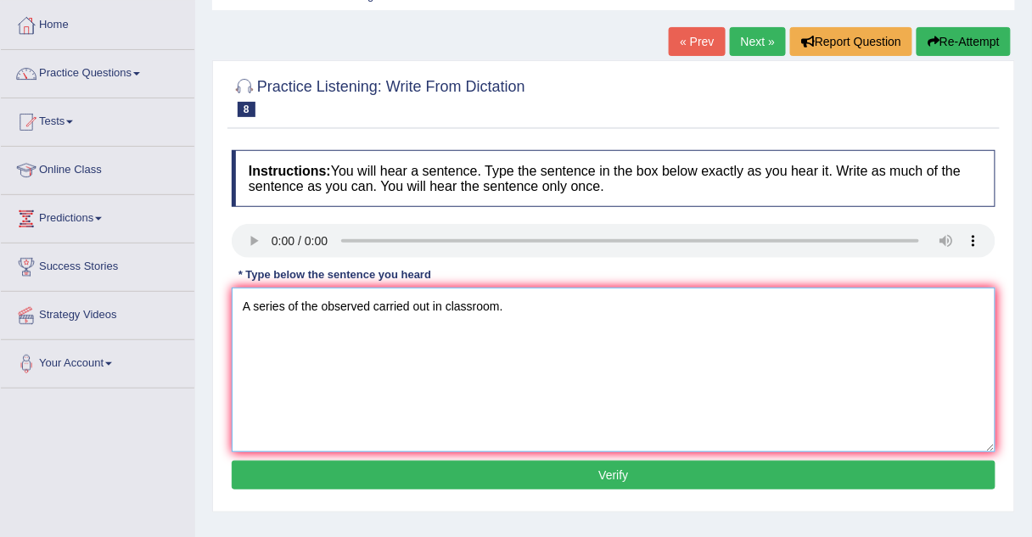
scroll to position [84, 0]
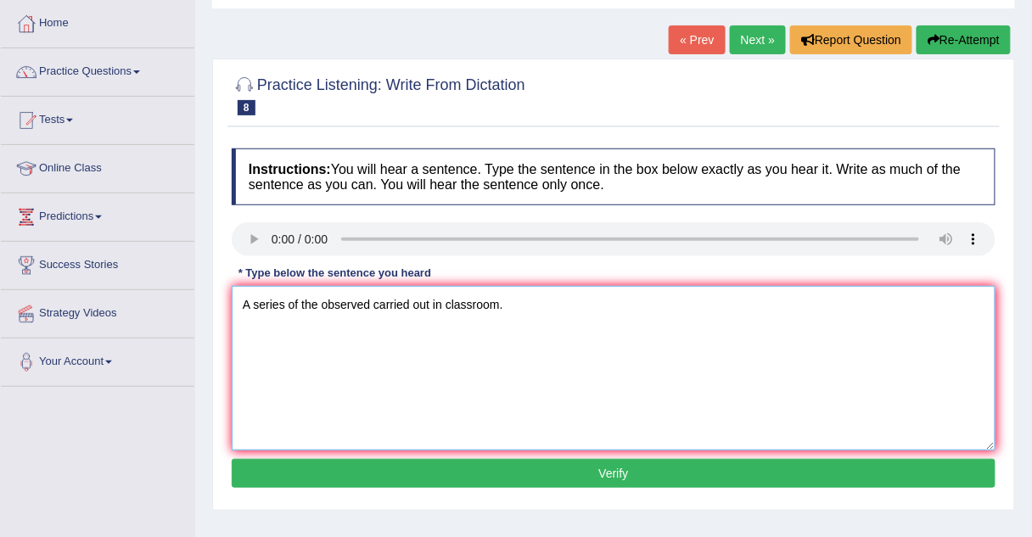
type textarea "A series of the observed carried out in classroom."
click at [274, 465] on button "Verify" at bounding box center [614, 473] width 764 height 29
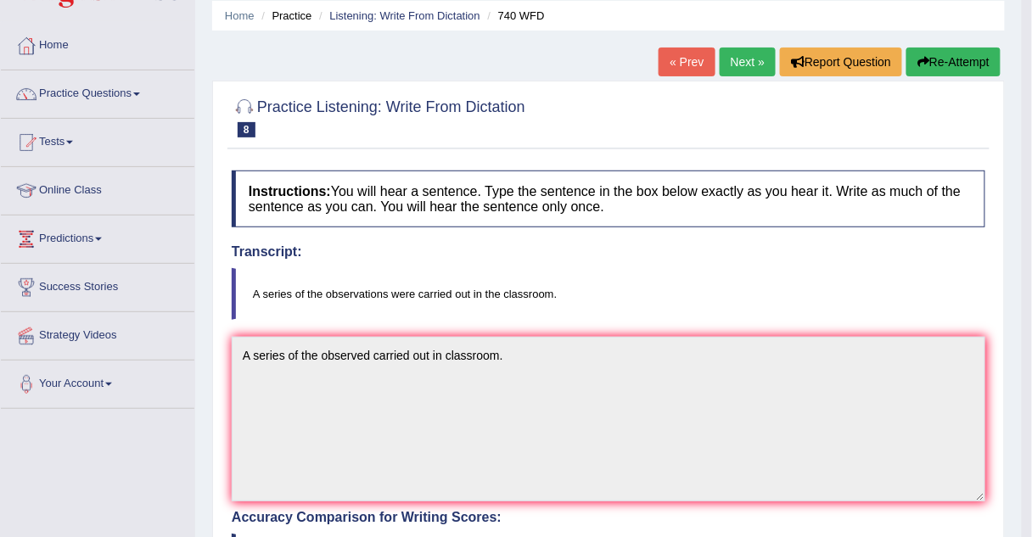
scroll to position [0, 0]
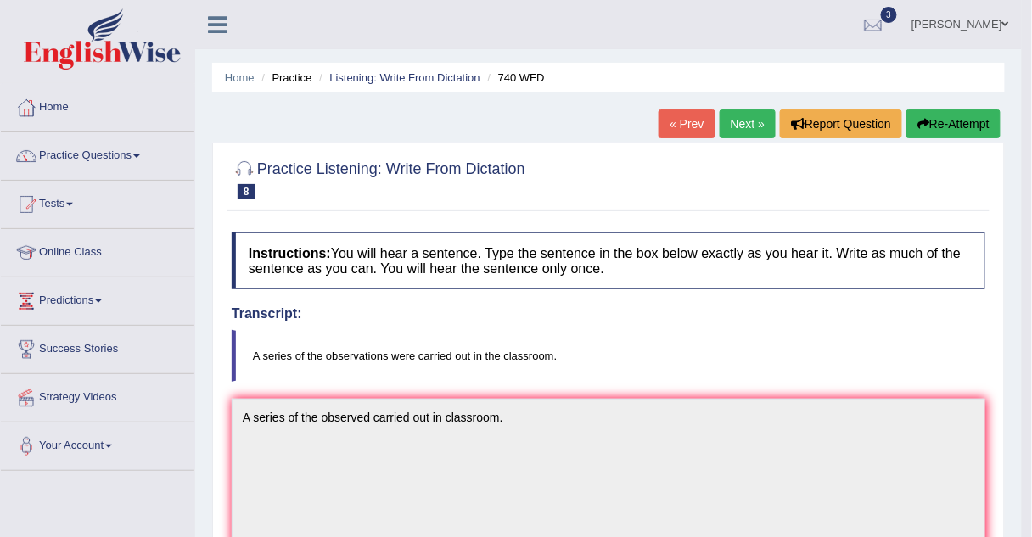
click at [754, 120] on link "Next »" at bounding box center [748, 123] width 56 height 29
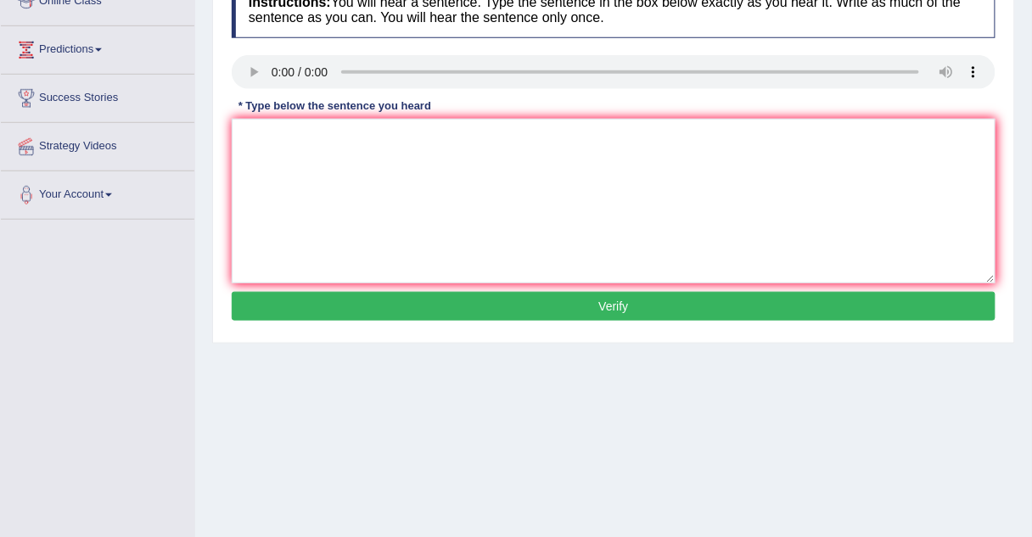
scroll to position [248, 0]
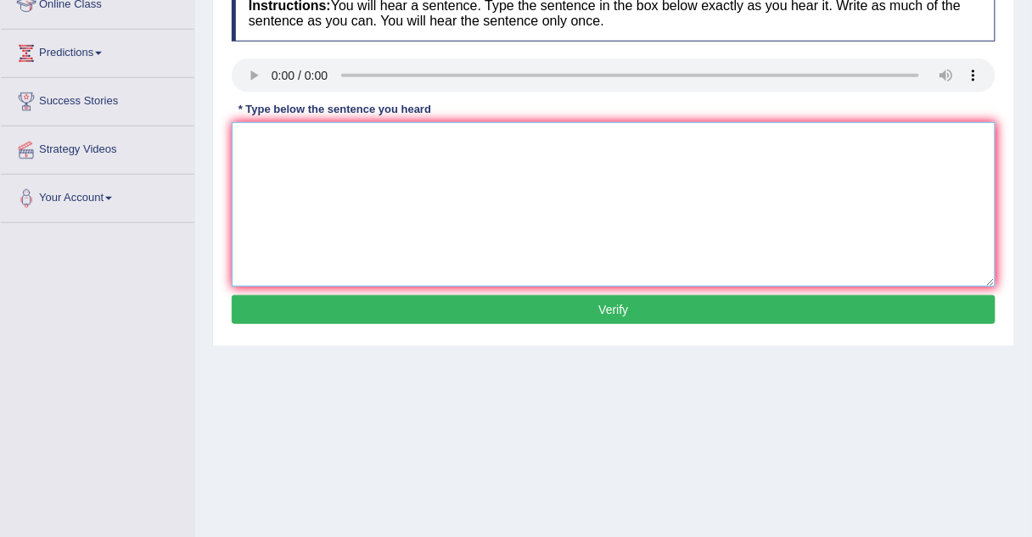
click at [238, 132] on textarea at bounding box center [614, 204] width 764 height 165
type textarea "It is the built about the value of the knowledge."
click at [255, 306] on button "Verify" at bounding box center [614, 309] width 764 height 29
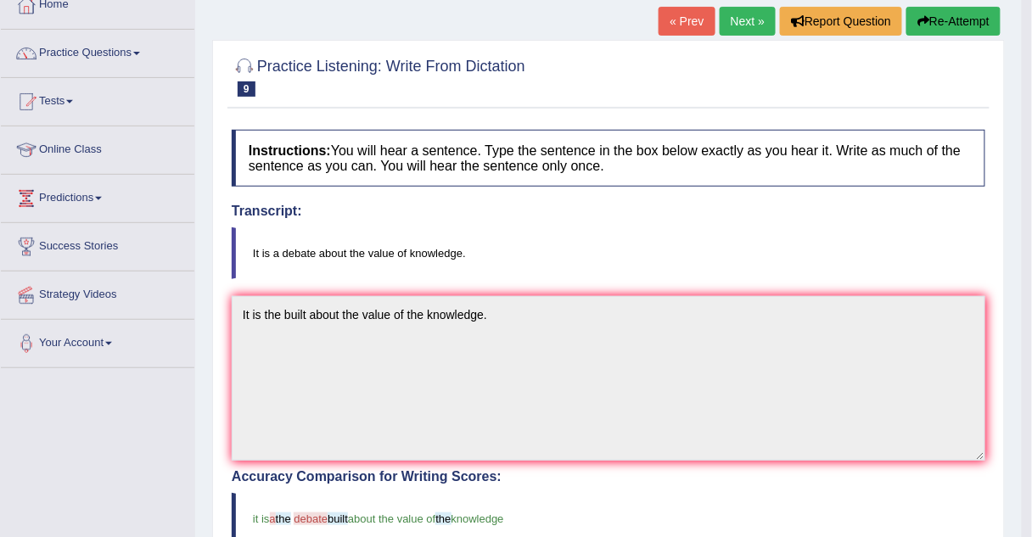
scroll to position [62, 0]
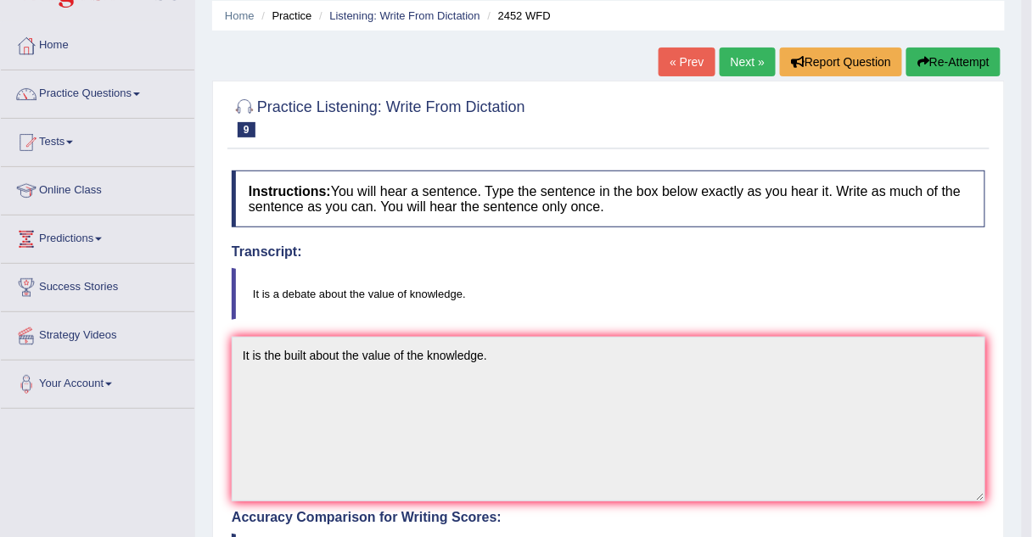
click at [751, 61] on link "Next »" at bounding box center [748, 62] width 56 height 29
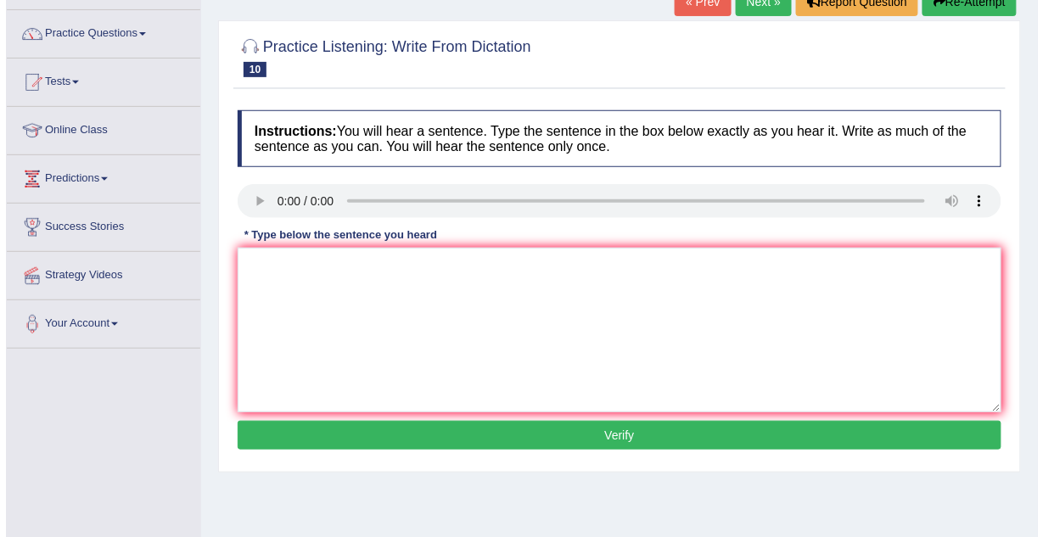
scroll to position [123, 0]
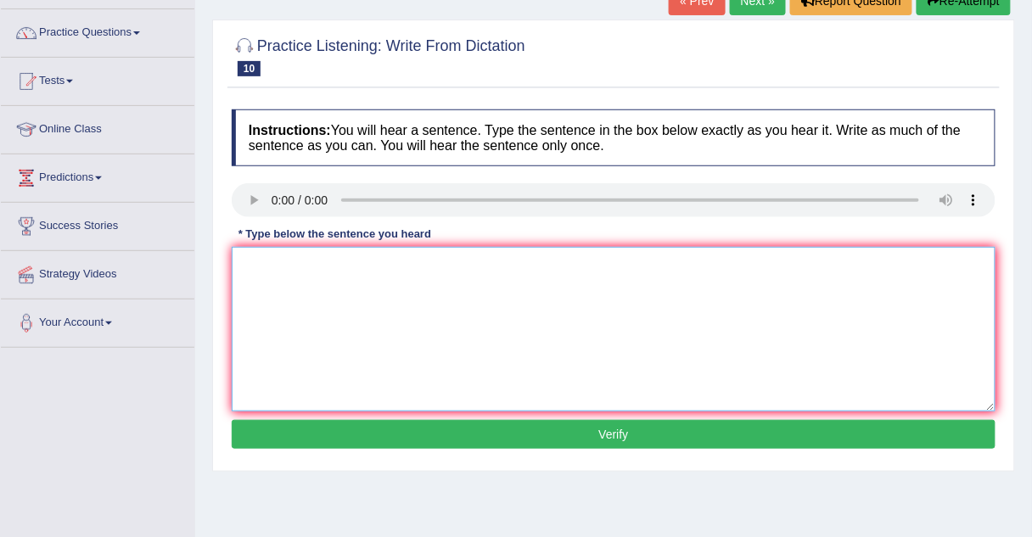
click at [239, 270] on textarea at bounding box center [614, 329] width 764 height 165
type textarea "Your ideas it been discussed on seminar's and tutorials."
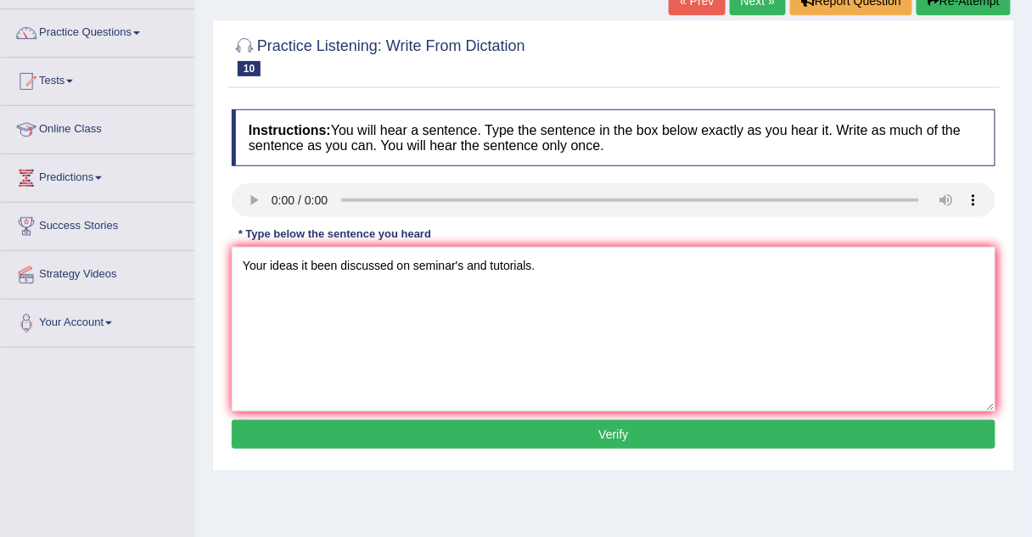
click at [295, 430] on button "Verify" at bounding box center [614, 434] width 764 height 29
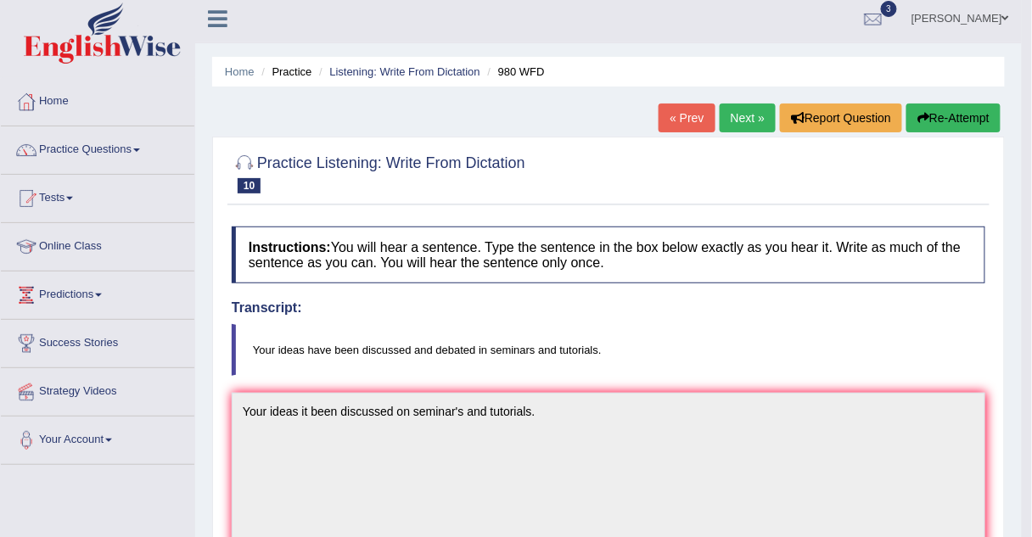
scroll to position [0, 0]
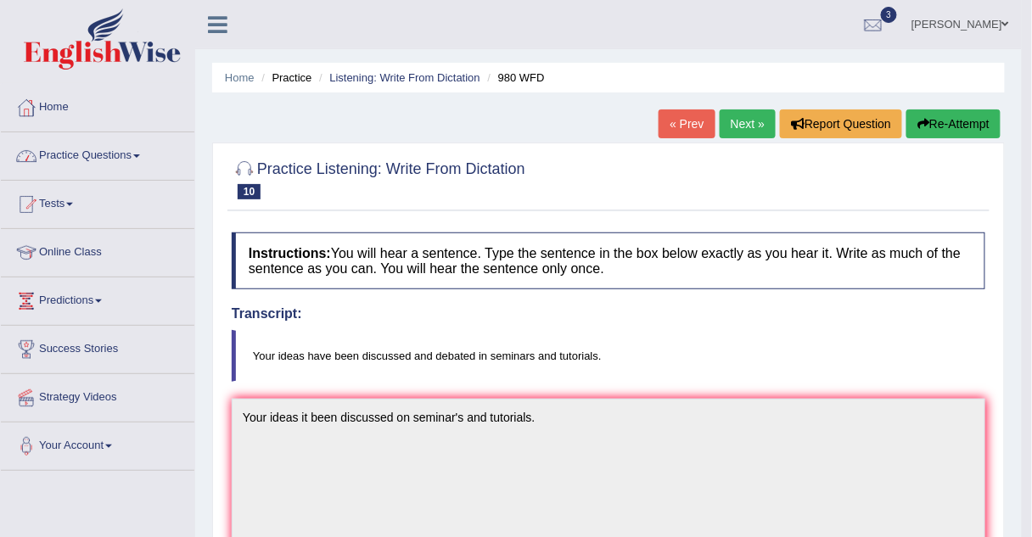
click at [90, 151] on link "Practice Questions" at bounding box center [98, 153] width 194 height 42
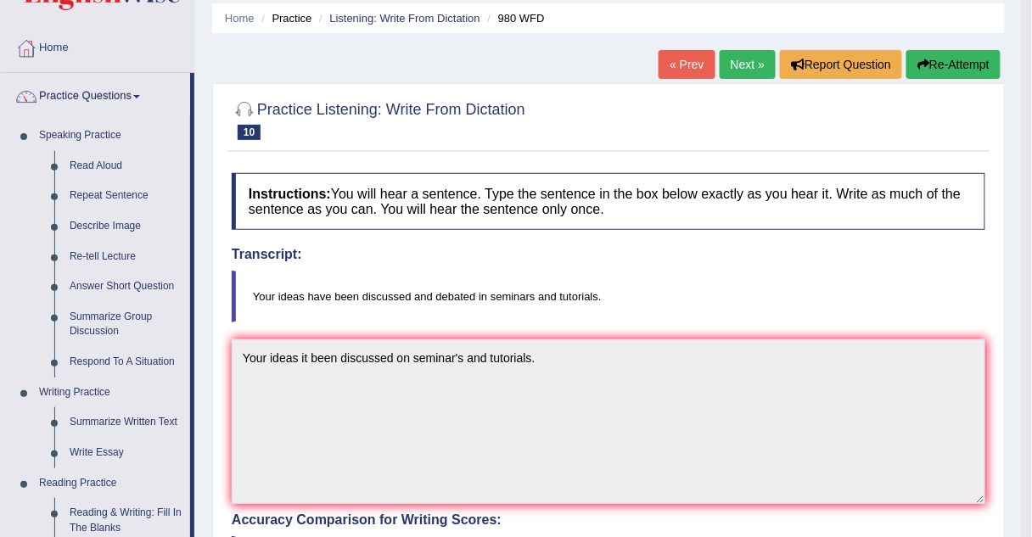
scroll to position [59, 0]
click at [698, 71] on link "« Prev" at bounding box center [687, 65] width 56 height 29
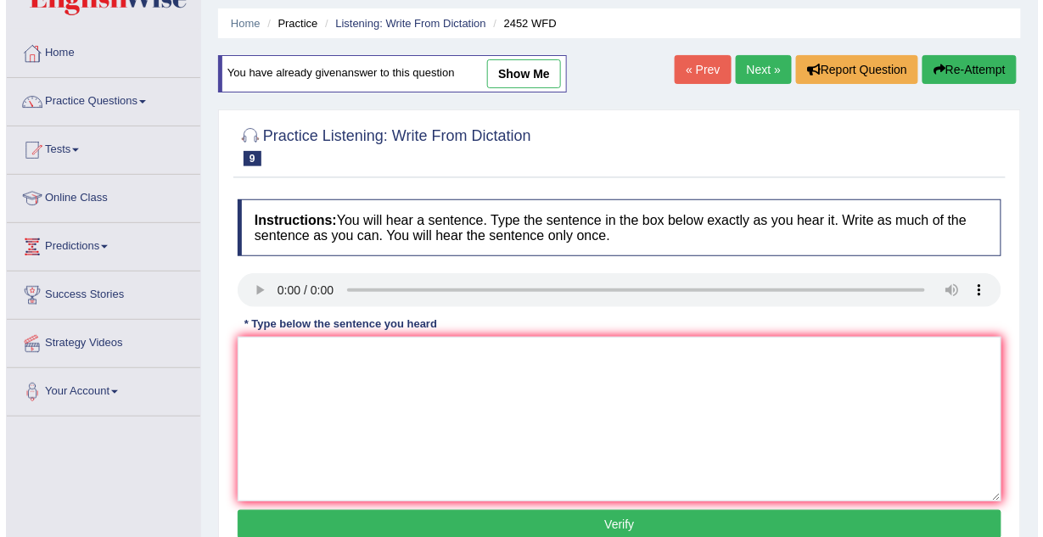
scroll to position [48, 0]
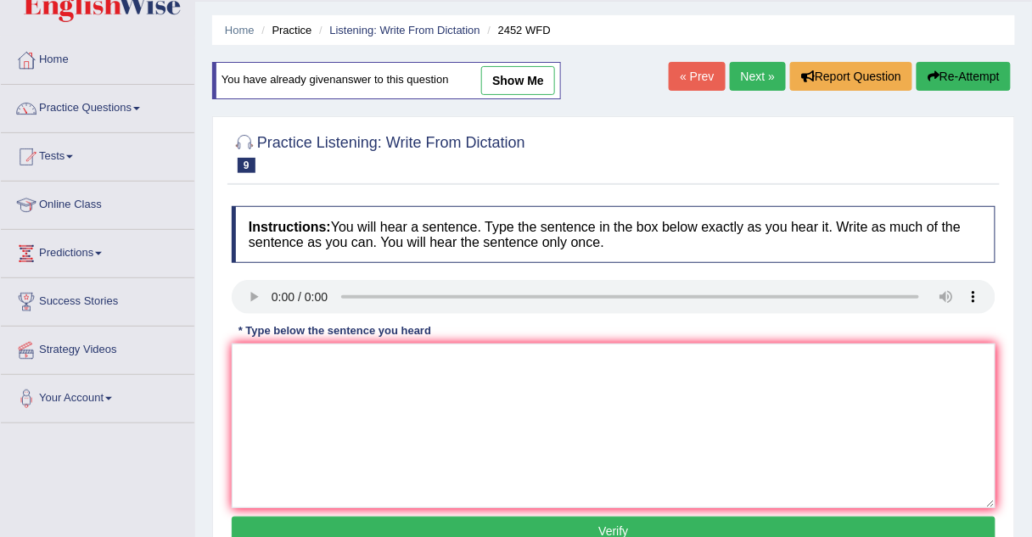
click at [519, 75] on link "show me" at bounding box center [518, 80] width 74 height 29
type textarea "It is the built about the value of the knowledge."
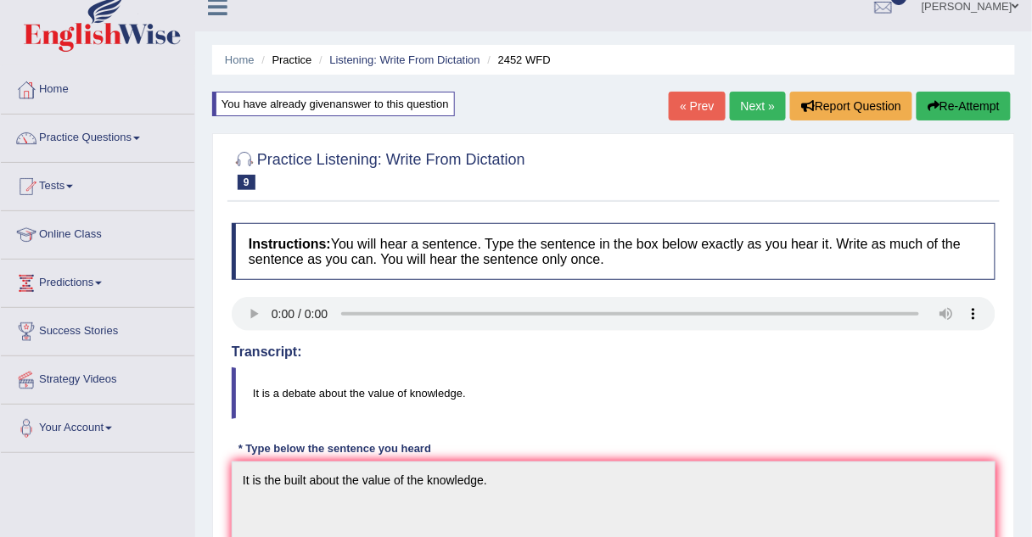
scroll to position [16, 0]
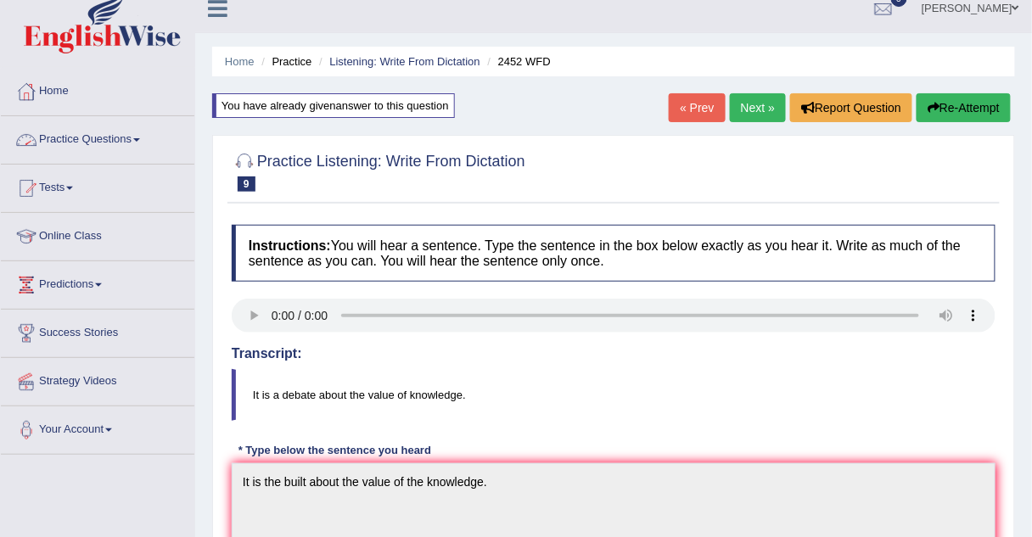
click at [86, 136] on link "Practice Questions" at bounding box center [98, 137] width 194 height 42
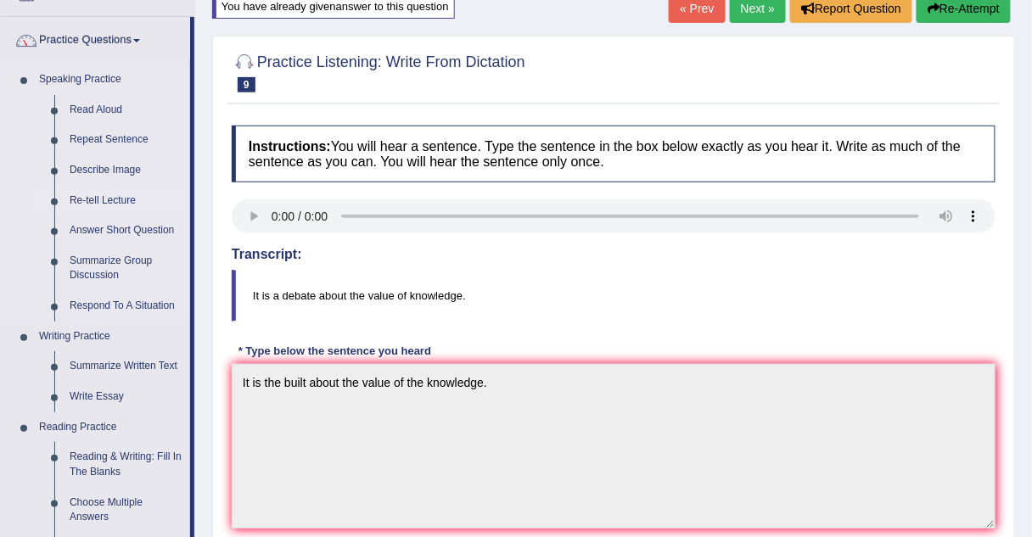
scroll to position [116, 0]
click at [96, 142] on link "Repeat Sentence" at bounding box center [126, 139] width 128 height 31
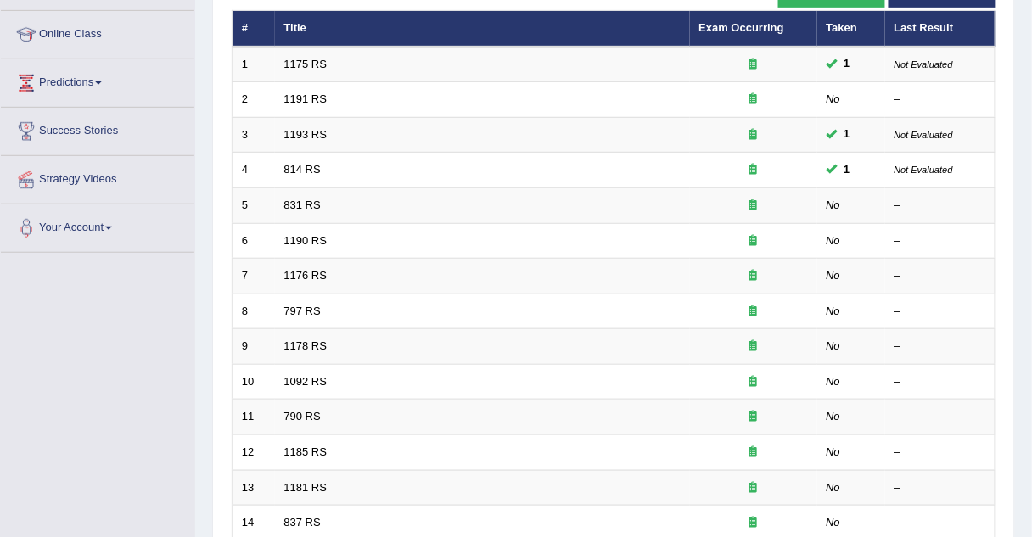
scroll to position [217, 0]
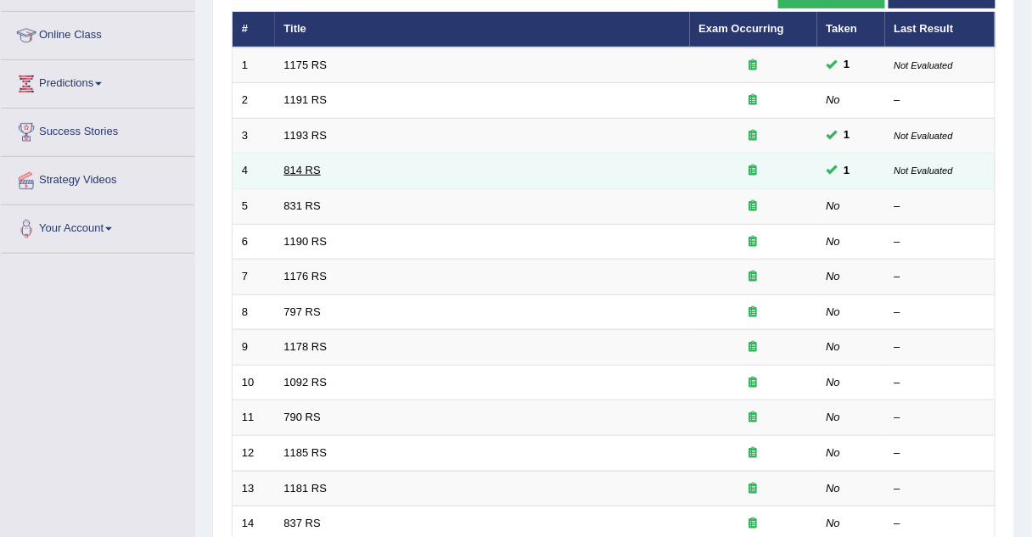
click at [297, 166] on link "814 RS" at bounding box center [302, 170] width 36 height 13
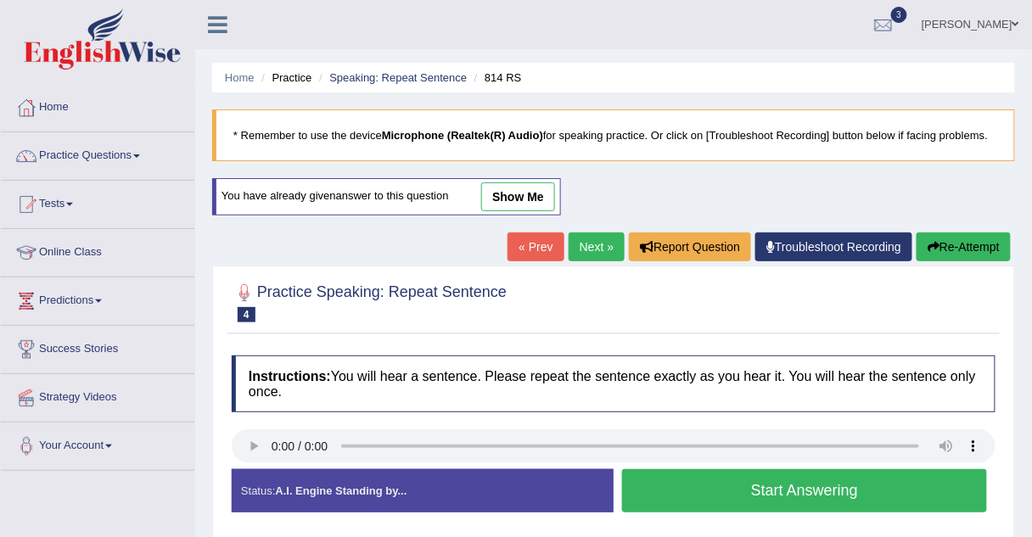
click at [508, 198] on link "show me" at bounding box center [518, 196] width 74 height 29
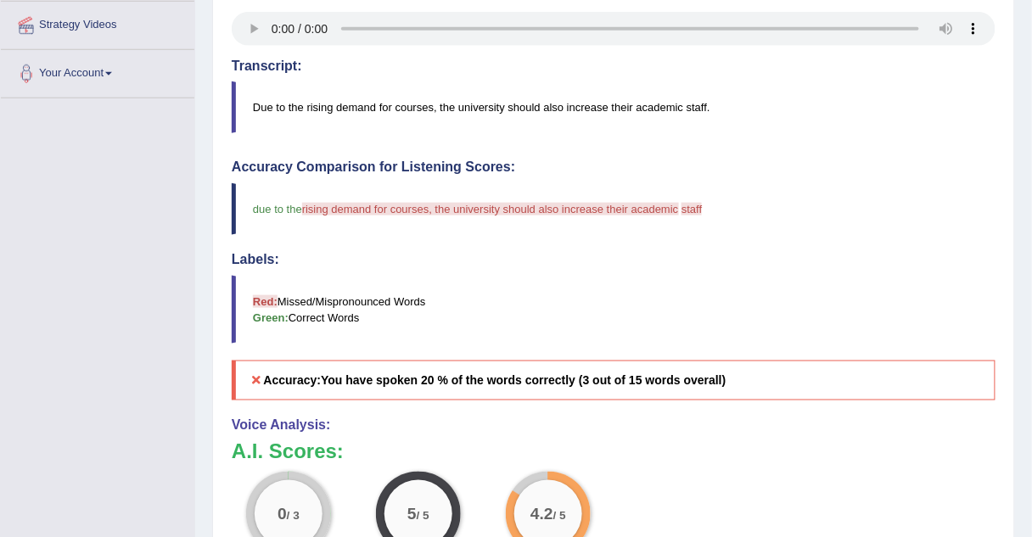
scroll to position [357, 0]
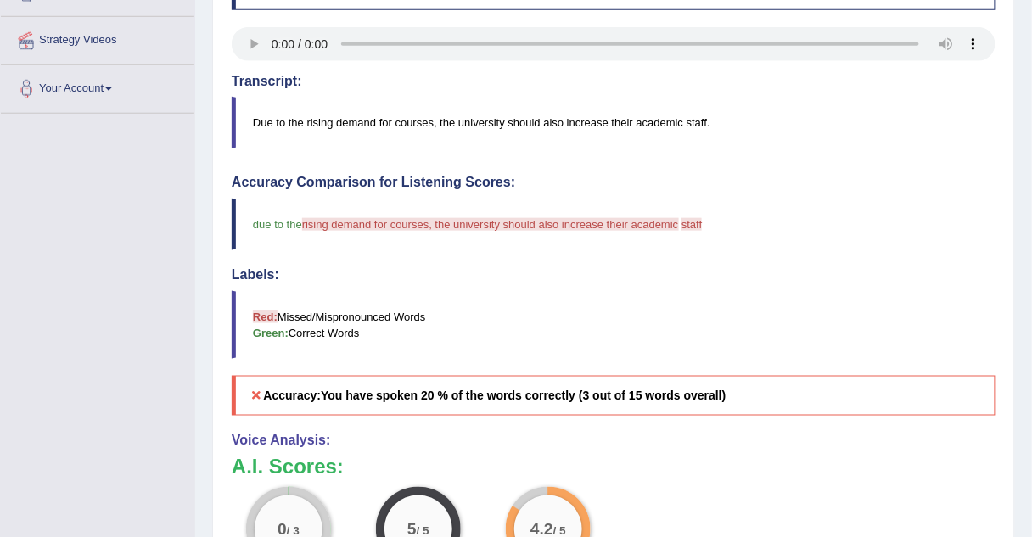
click at [253, 526] on div "0 / 3" at bounding box center [288, 529] width 85 height 85
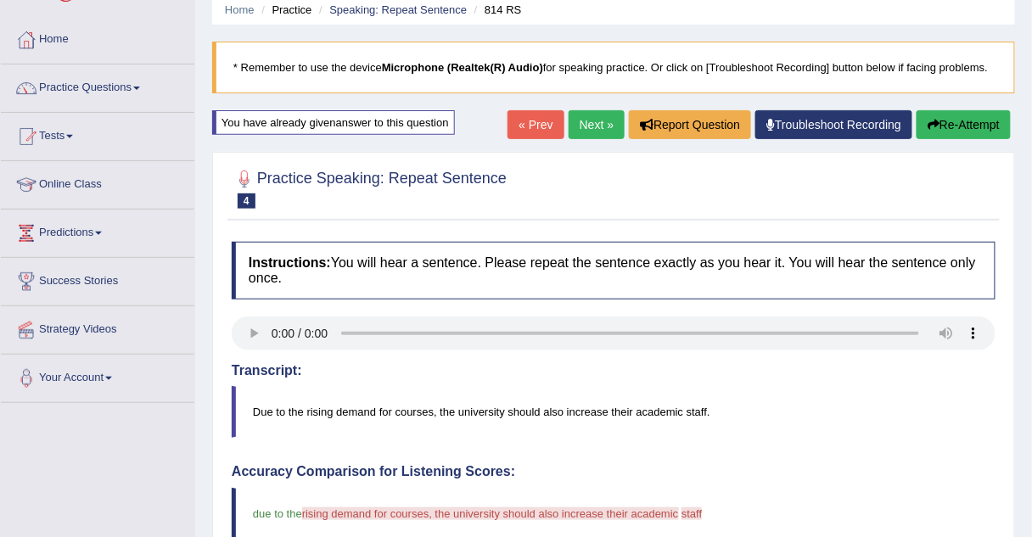
scroll to position [66, 0]
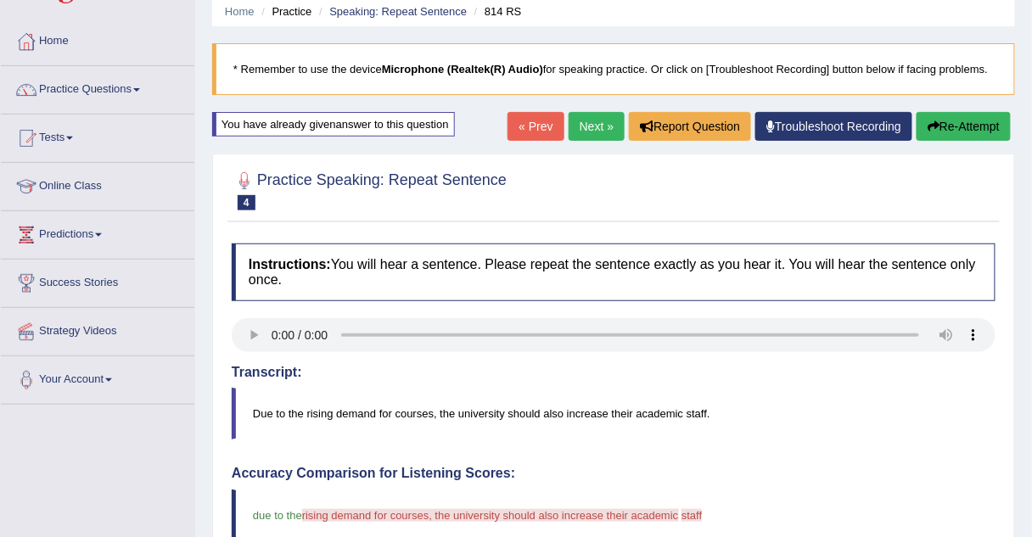
click at [609, 127] on link "Next »" at bounding box center [597, 126] width 56 height 29
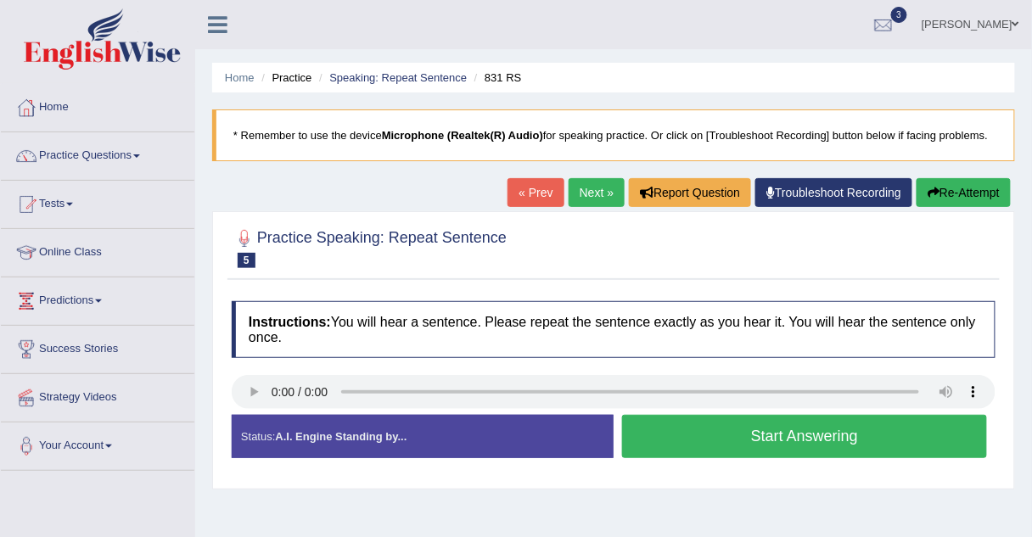
click at [704, 447] on button "Start Answering" at bounding box center [804, 436] width 365 height 43
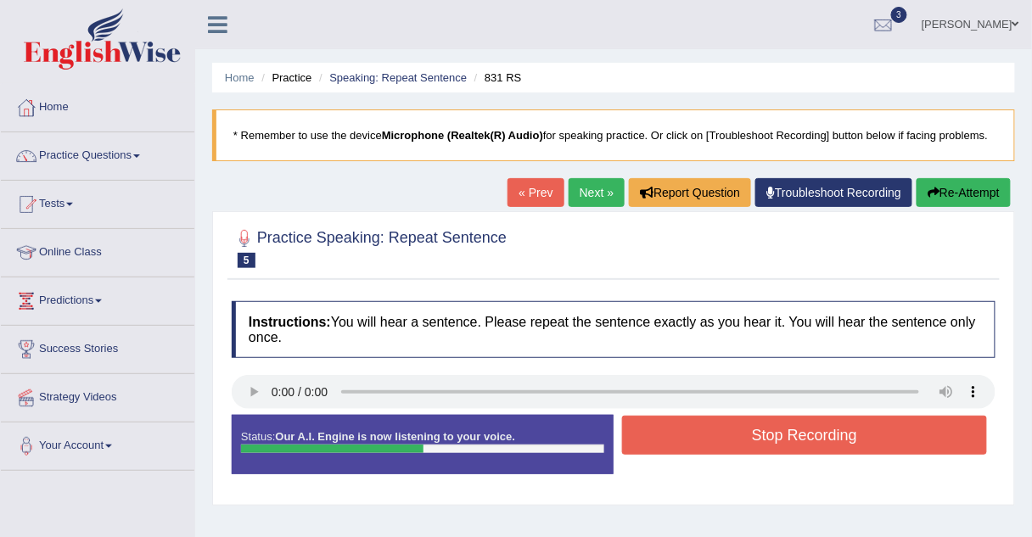
click at [704, 447] on button "Stop Recording" at bounding box center [804, 435] width 365 height 39
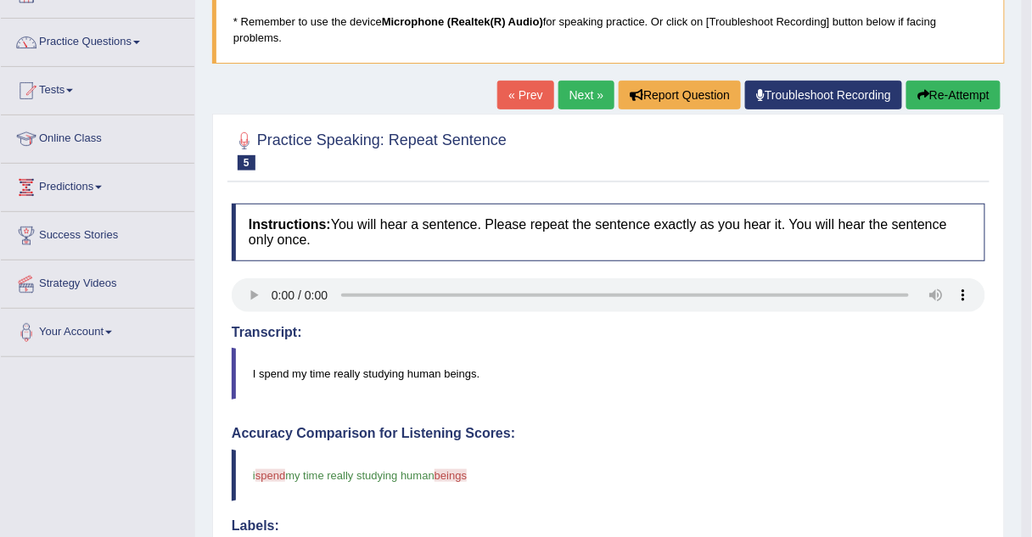
scroll to position [96, 0]
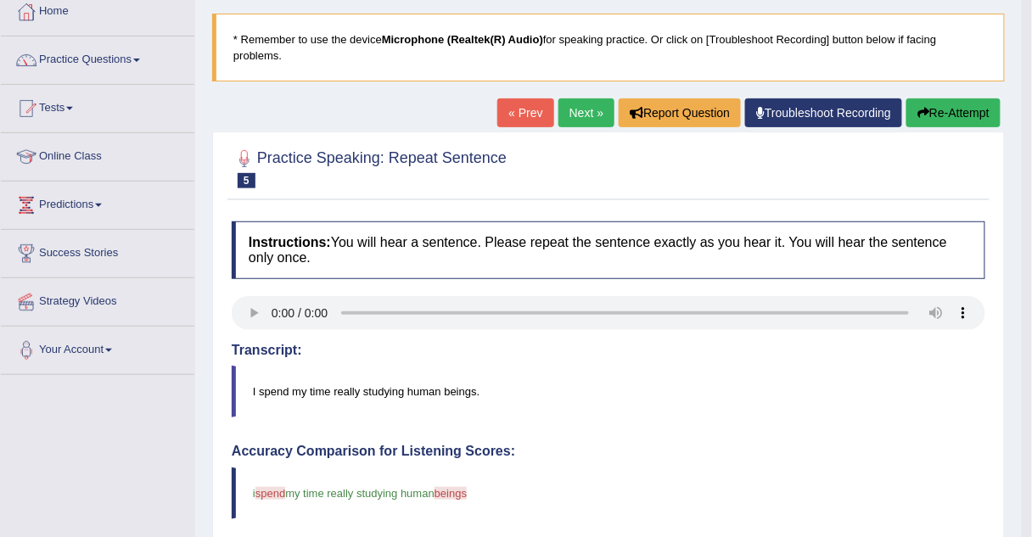
click at [592, 99] on link "Next »" at bounding box center [586, 112] width 56 height 29
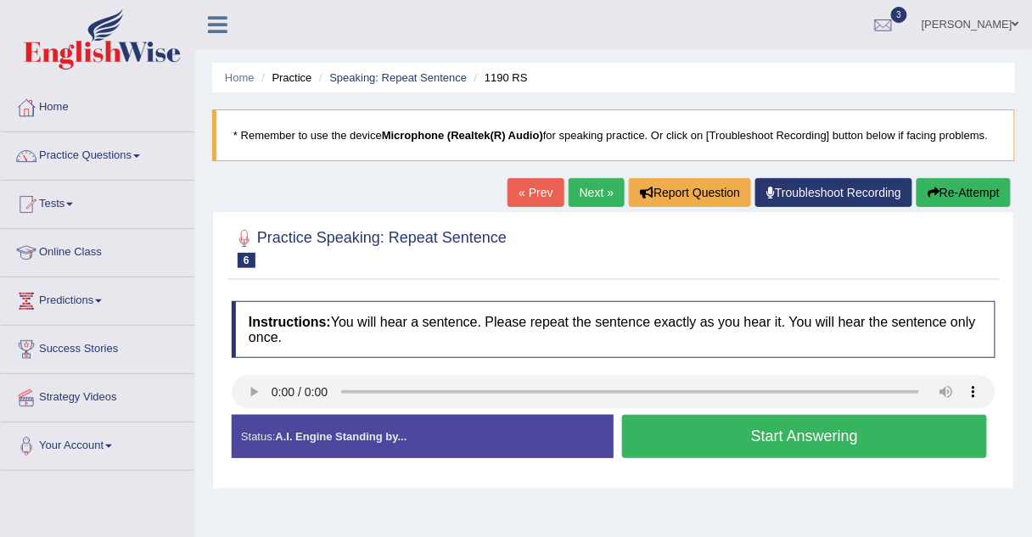
click at [659, 441] on button "Start Answering" at bounding box center [804, 436] width 365 height 43
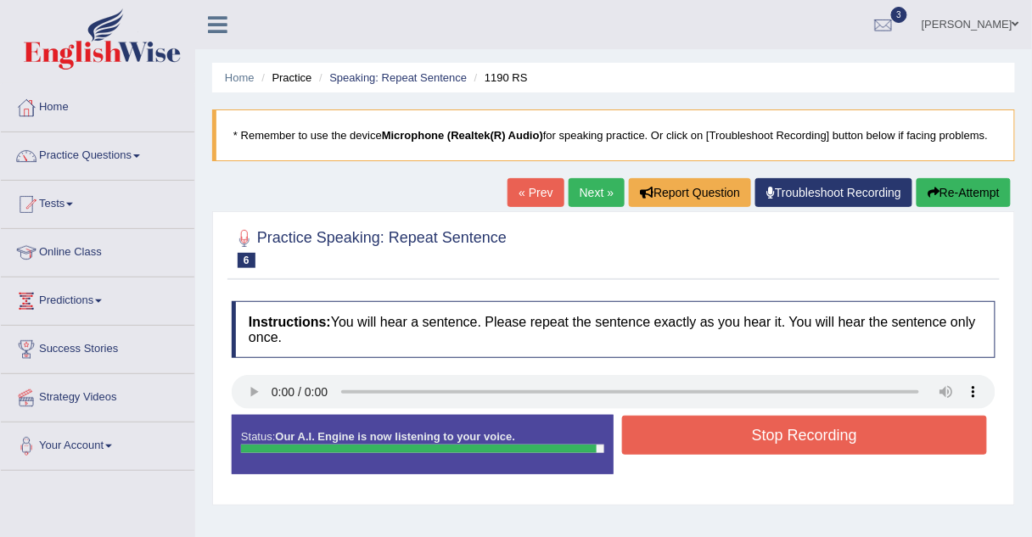
click at [659, 441] on button "Stop Recording" at bounding box center [804, 435] width 365 height 39
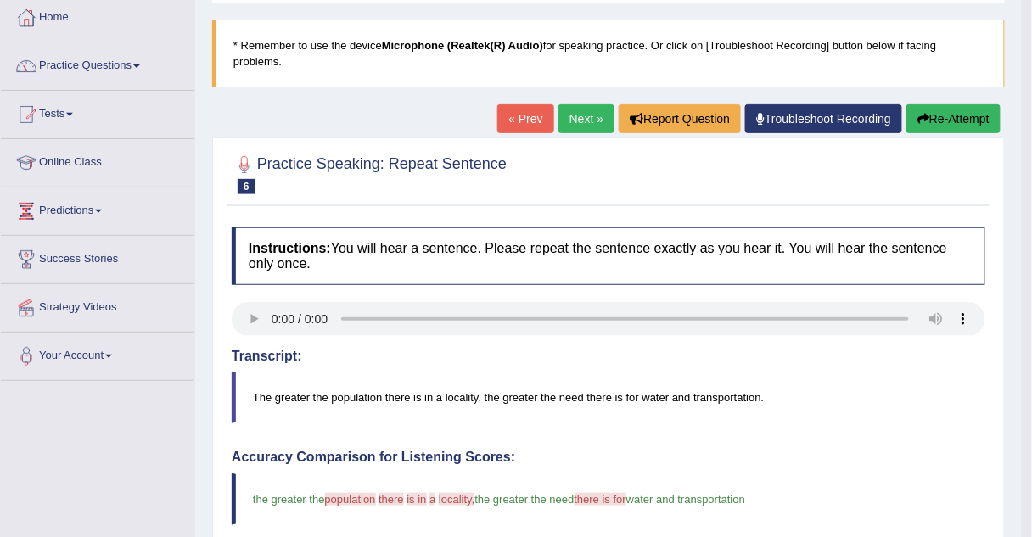
scroll to position [88, 0]
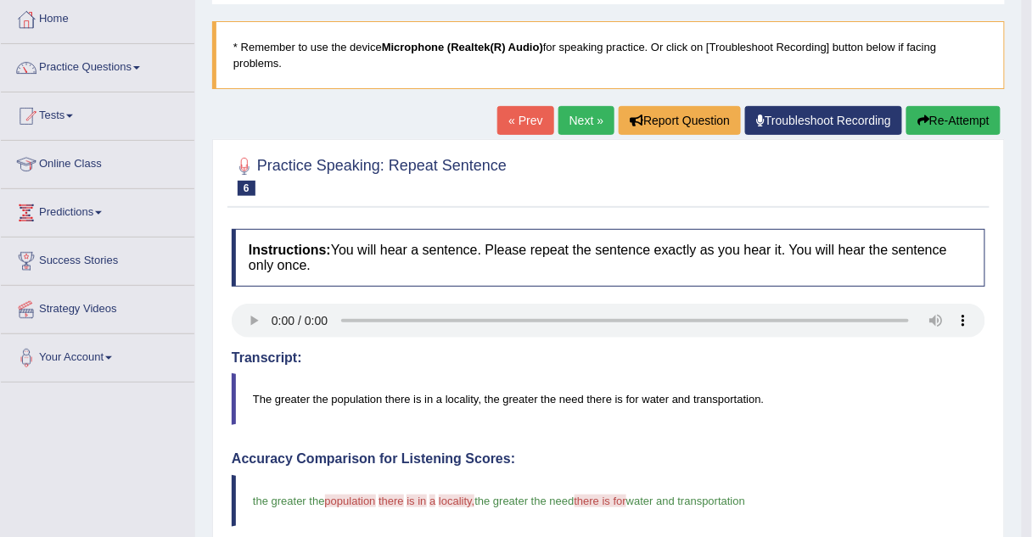
click at [571, 106] on link "Next »" at bounding box center [586, 120] width 56 height 29
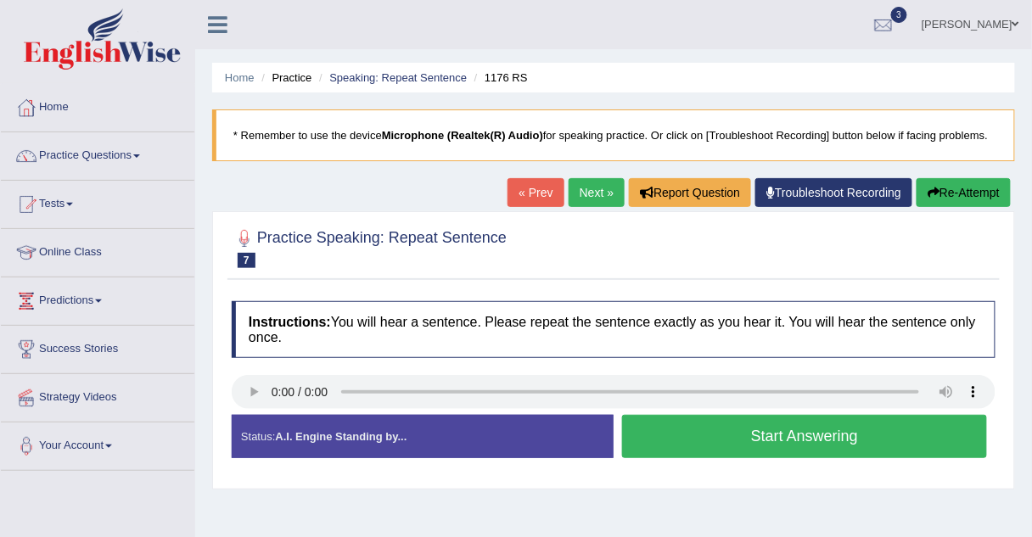
click at [658, 443] on button "Start Answering" at bounding box center [804, 436] width 365 height 43
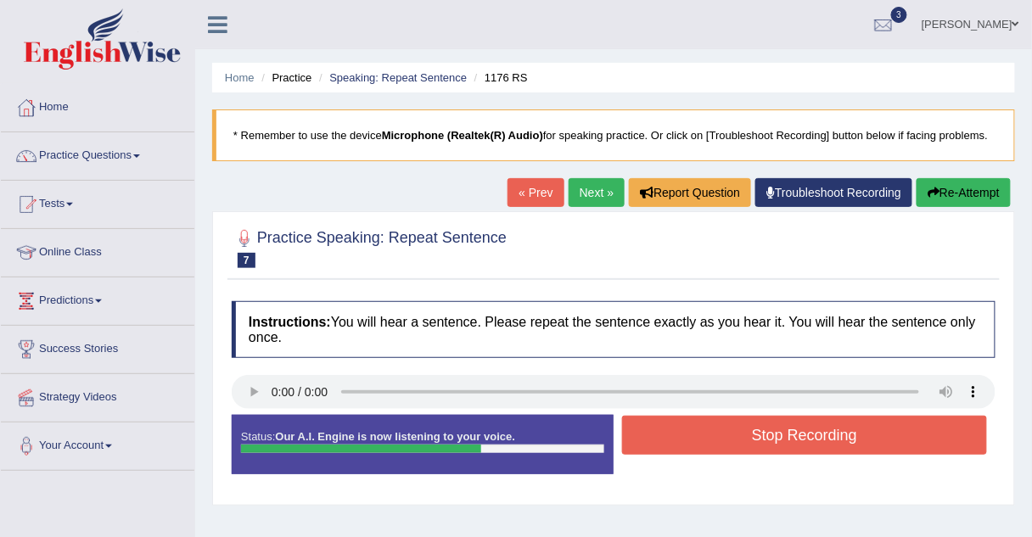
click at [658, 443] on button "Stop Recording" at bounding box center [804, 435] width 365 height 39
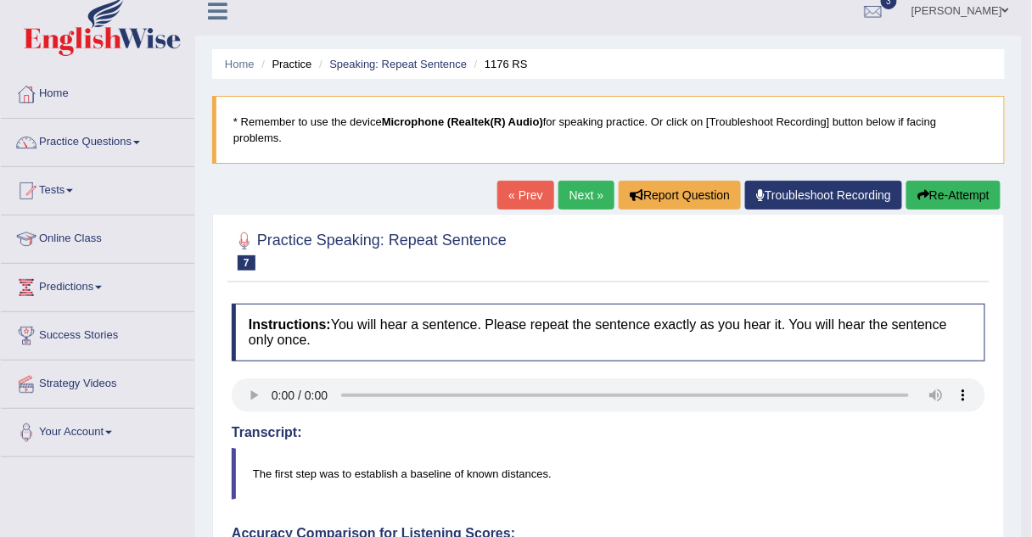
scroll to position [14, 0]
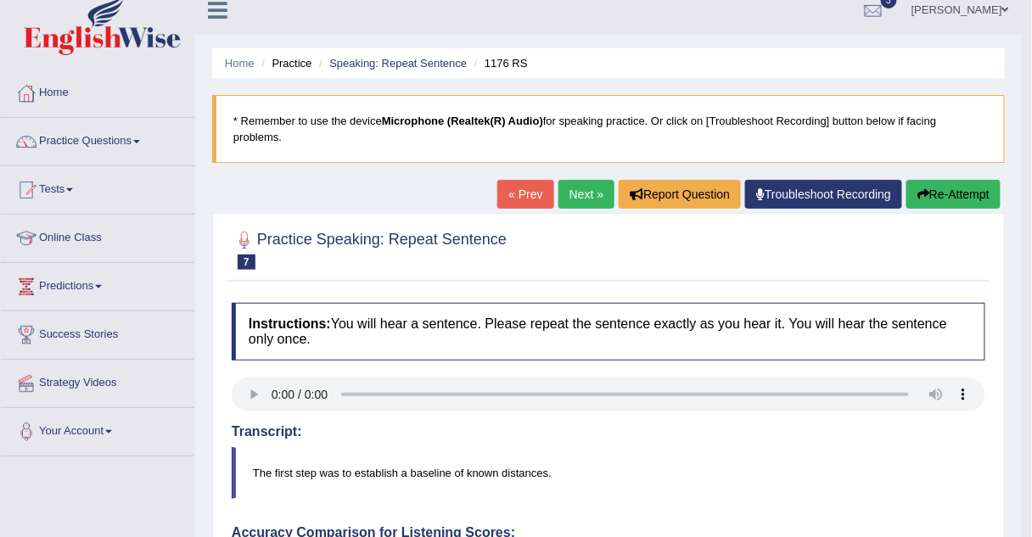
click at [601, 180] on link "Next »" at bounding box center [586, 194] width 56 height 29
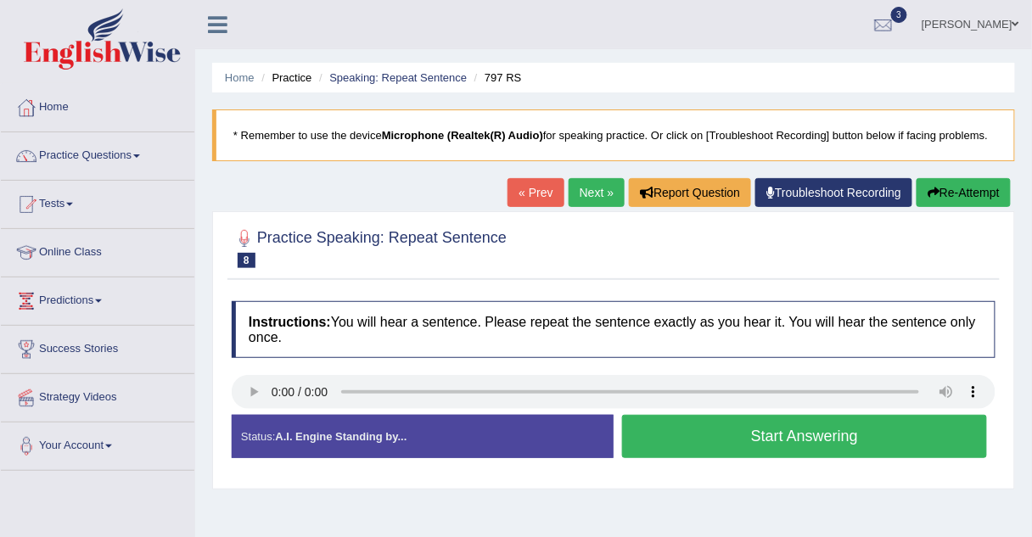
click at [674, 445] on button "Start Answering" at bounding box center [804, 436] width 365 height 43
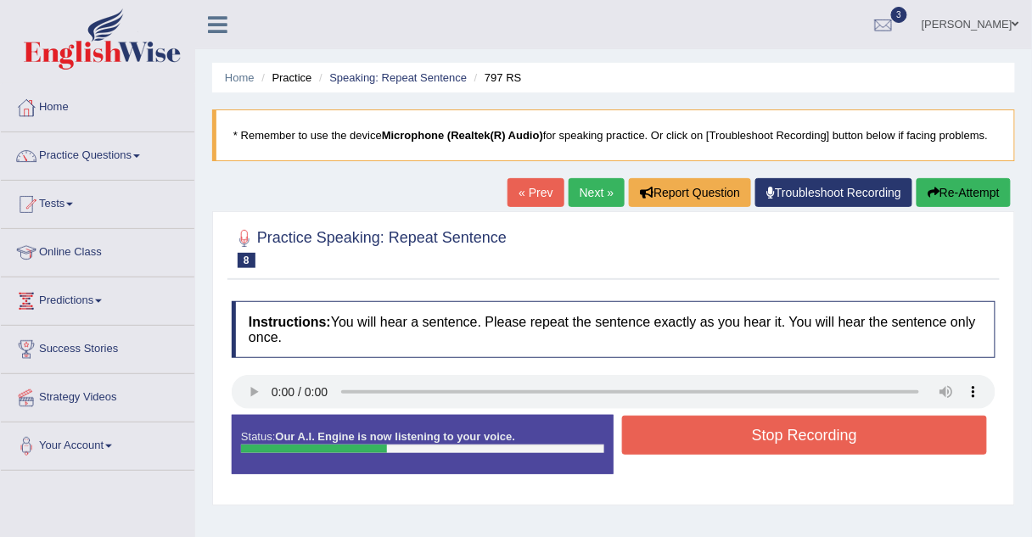
click at [674, 445] on button "Stop Recording" at bounding box center [804, 435] width 365 height 39
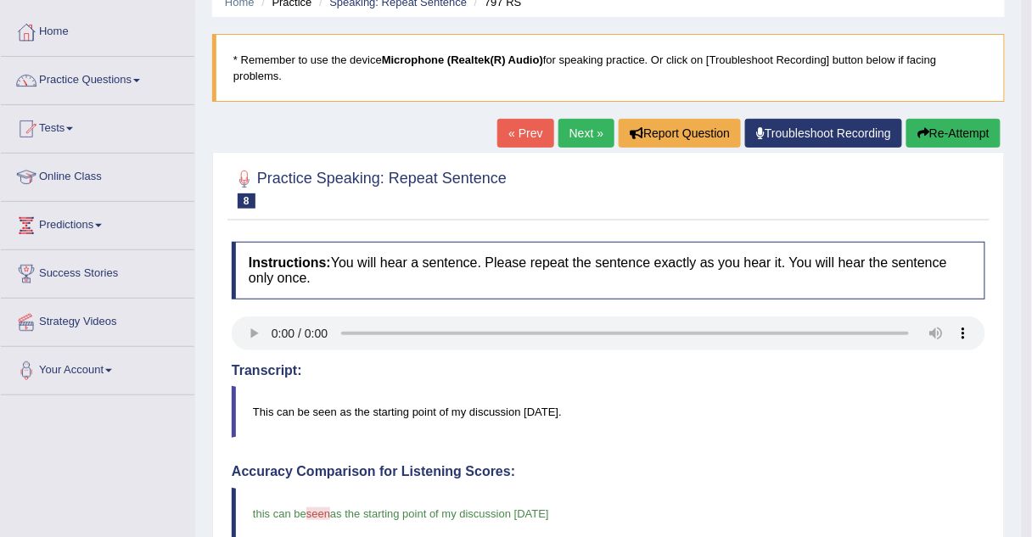
scroll to position [75, 0]
click at [111, 87] on link "Practice Questions" at bounding box center [98, 79] width 194 height 42
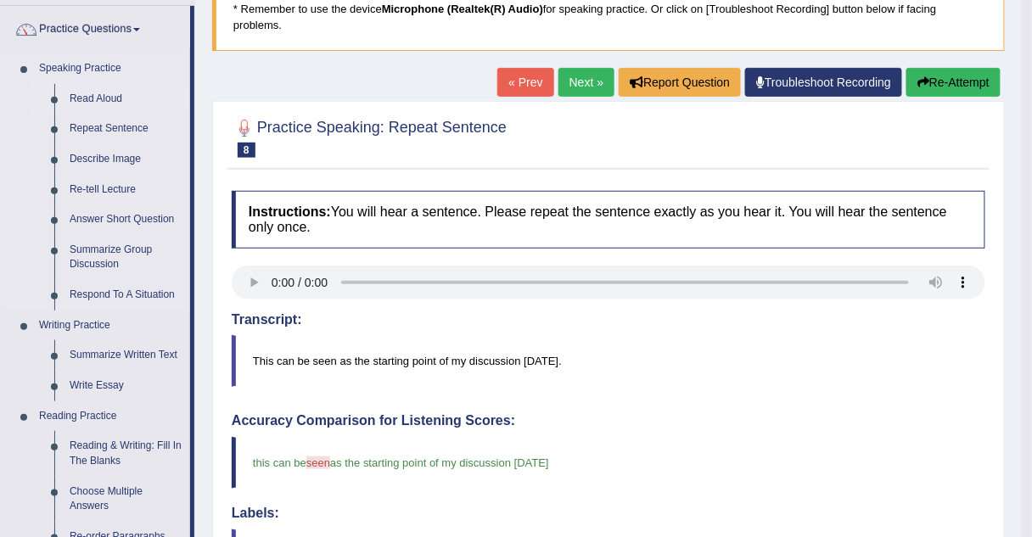
scroll to position [129, 0]
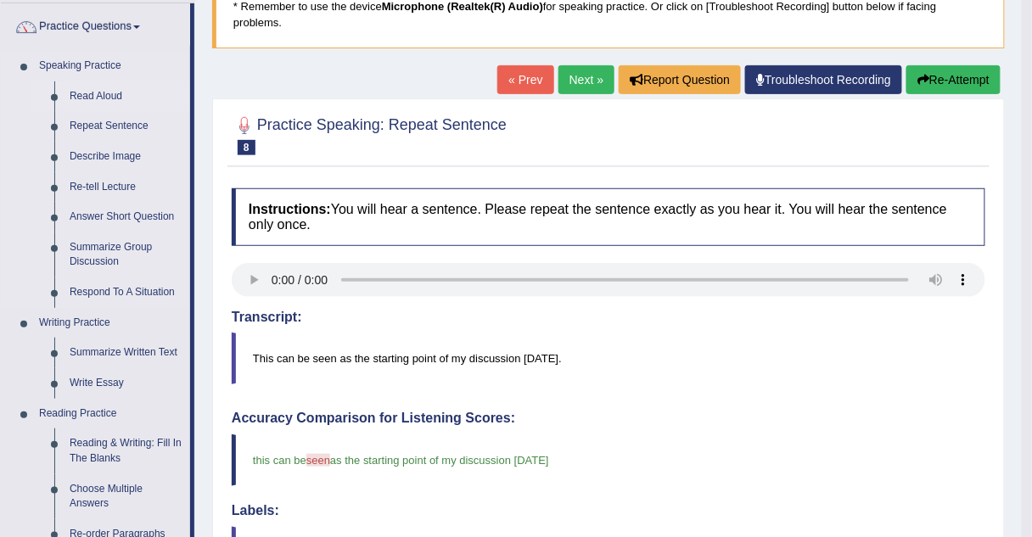
click at [70, 160] on link "Describe Image" at bounding box center [126, 157] width 128 height 31
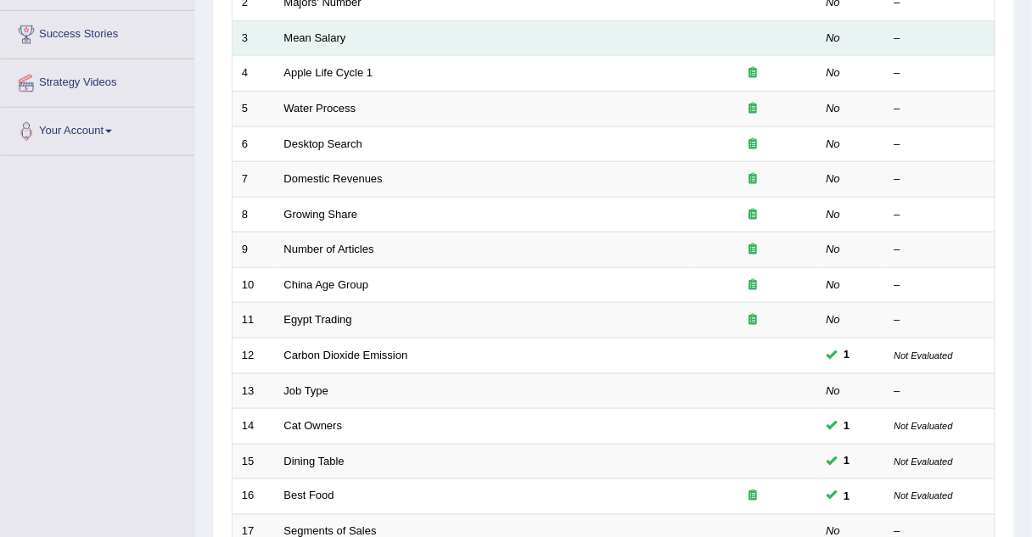
scroll to position [311, 0]
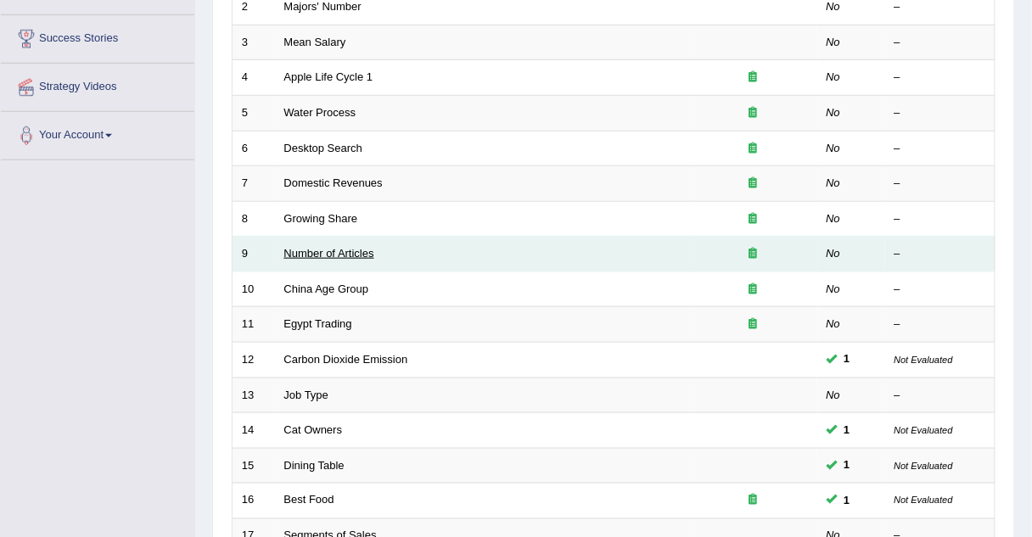
click at [332, 248] on link "Number of Articles" at bounding box center [329, 253] width 90 height 13
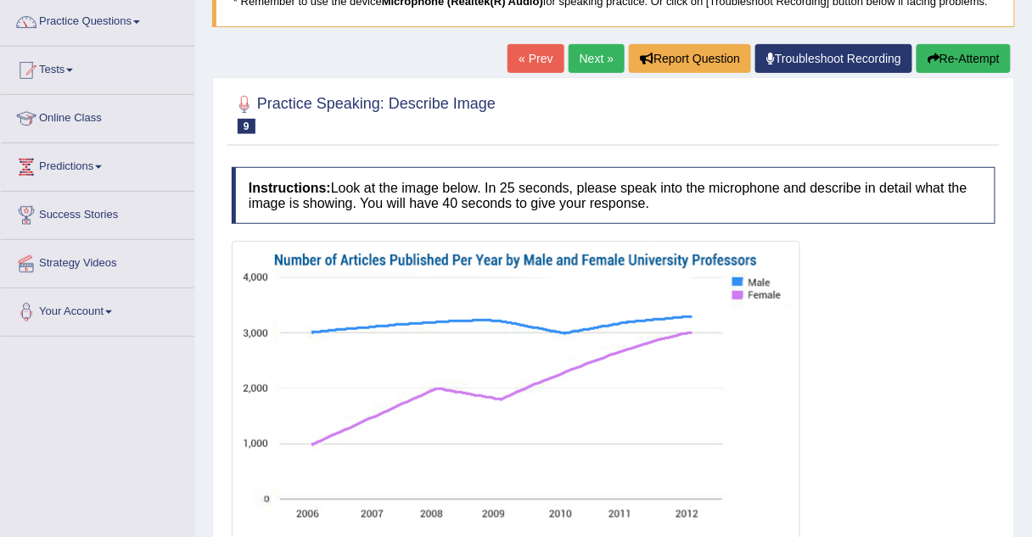
scroll to position [124, 0]
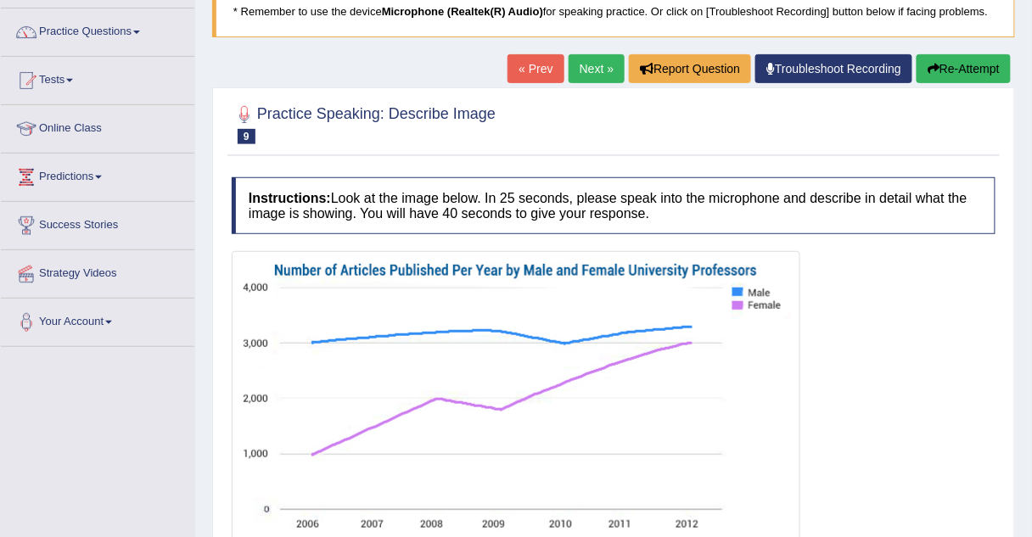
click at [593, 76] on link "Next »" at bounding box center [597, 68] width 56 height 29
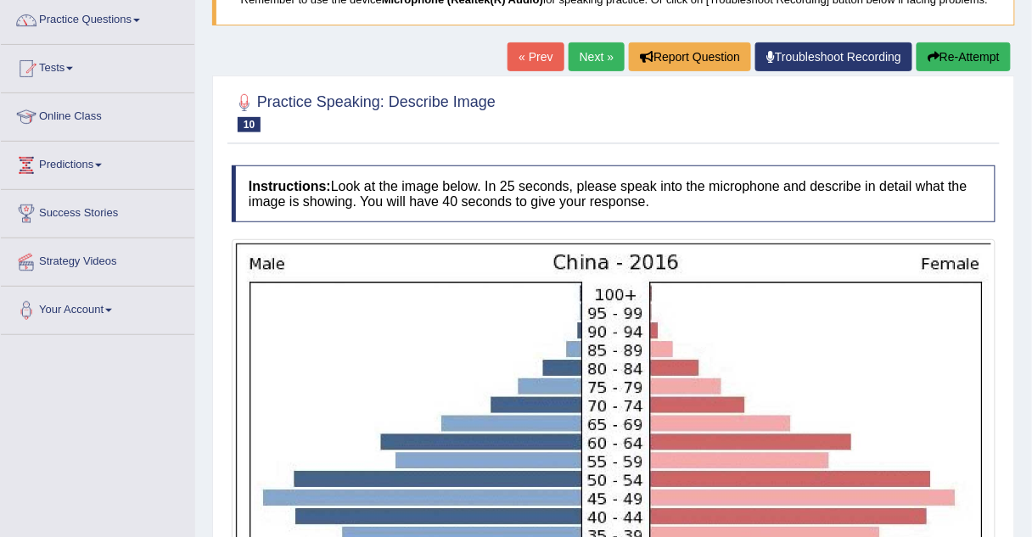
scroll to position [127, 0]
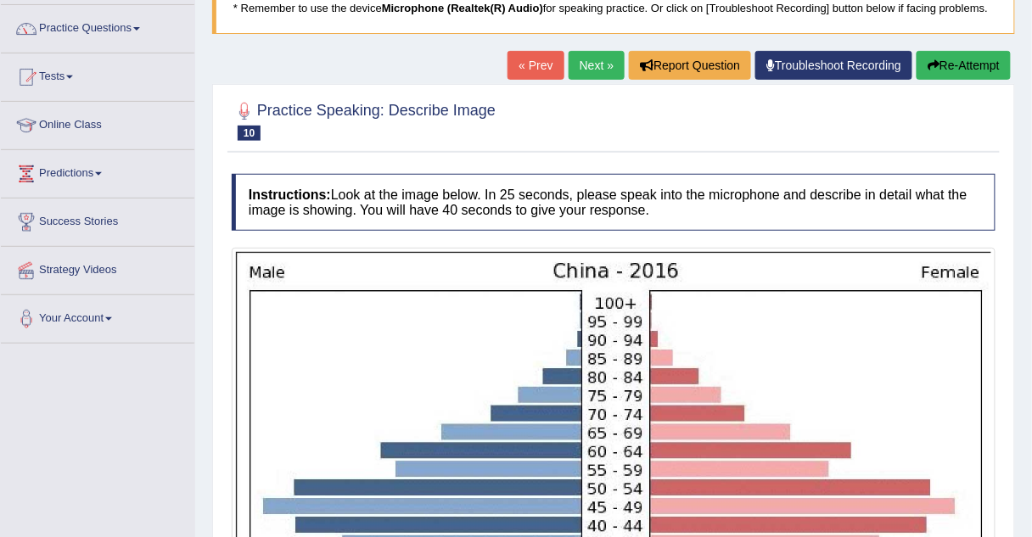
click at [600, 56] on link "Next »" at bounding box center [597, 65] width 56 height 29
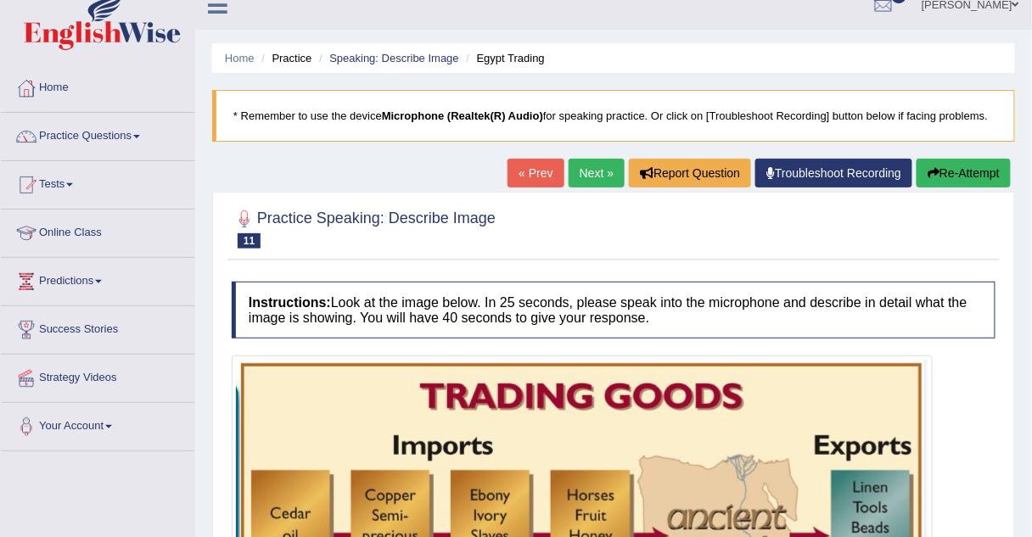
scroll to position [19, 0]
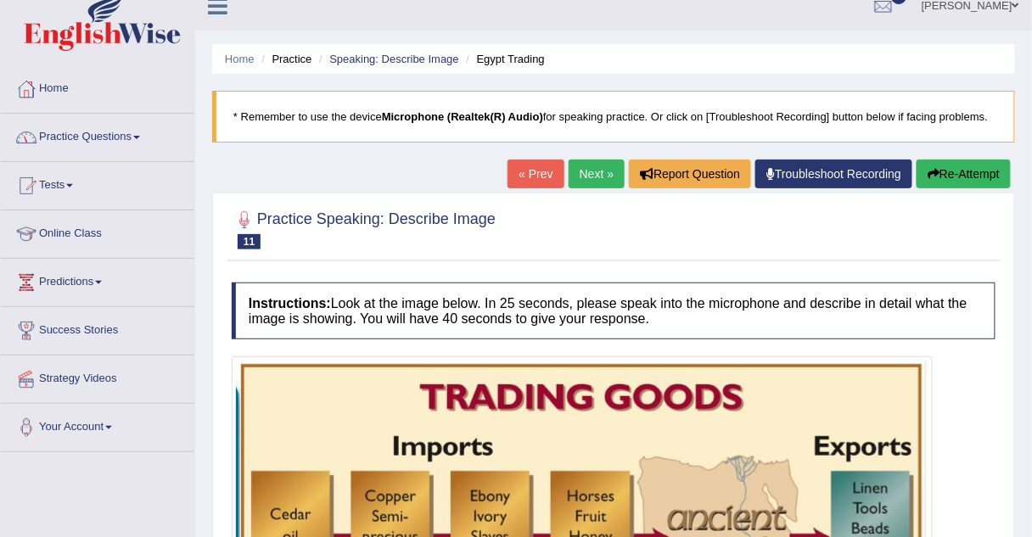
click at [104, 129] on link "Practice Questions" at bounding box center [98, 135] width 194 height 42
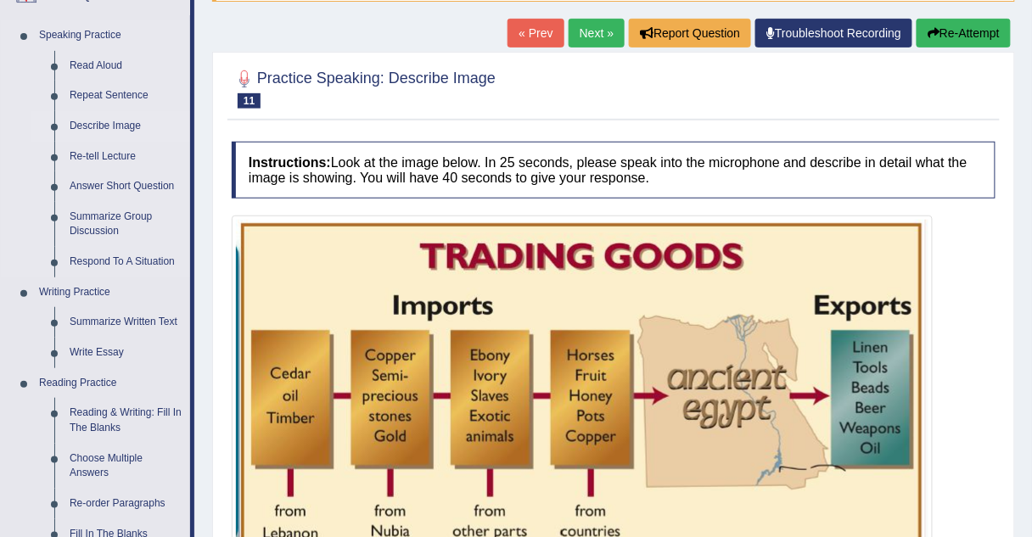
scroll to position [178, 0]
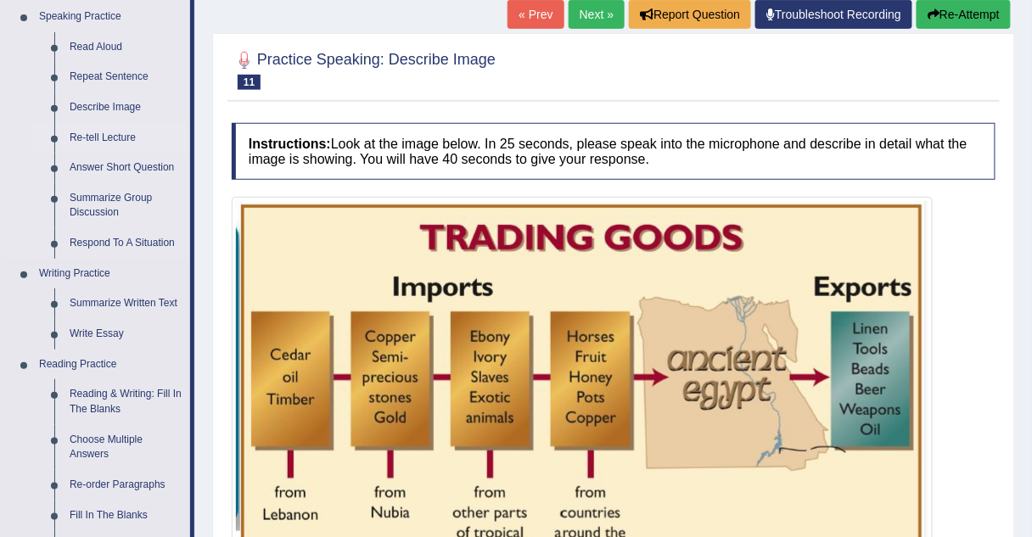
click at [81, 137] on link "Re-tell Lecture" at bounding box center [126, 138] width 128 height 31
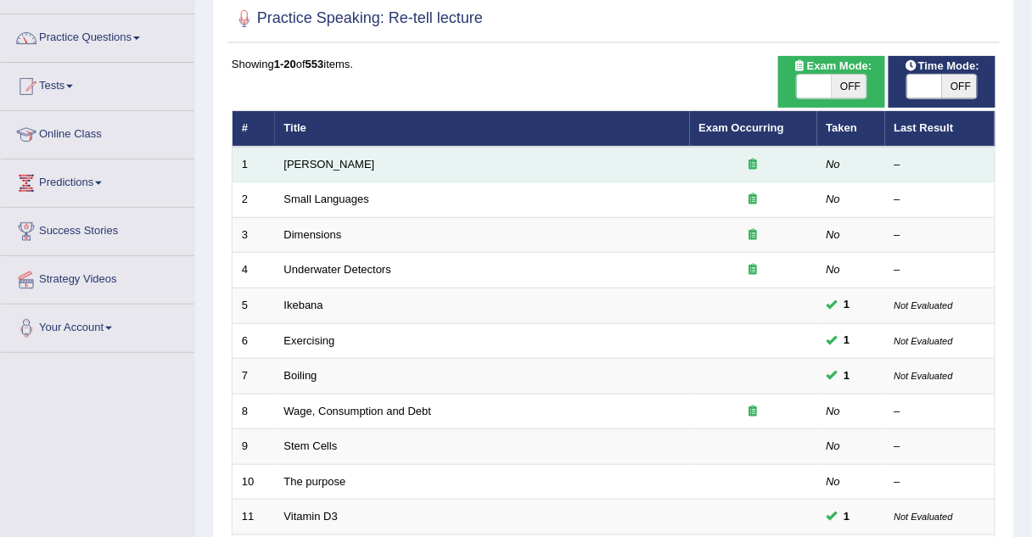
scroll to position [116, 0]
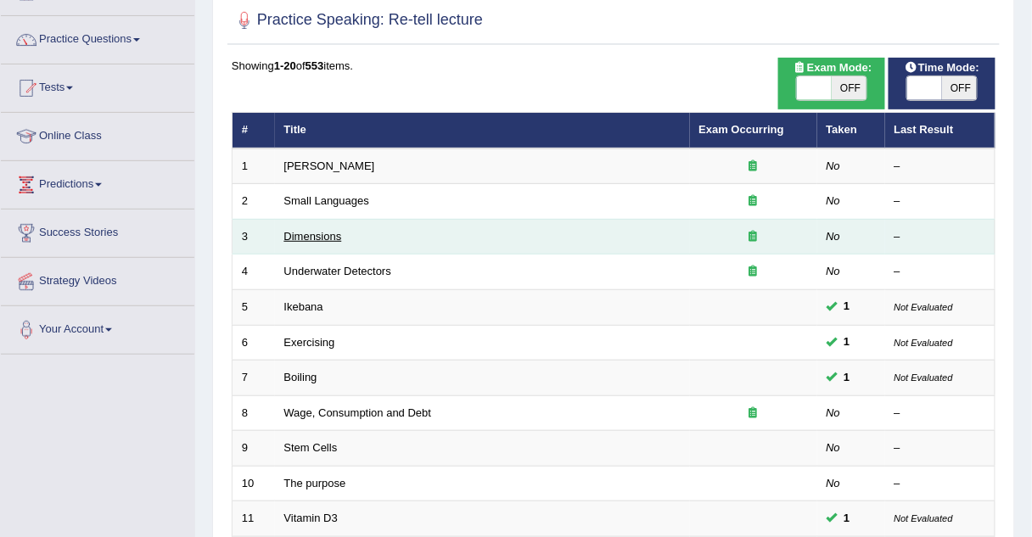
click at [331, 230] on link "Dimensions" at bounding box center [313, 236] width 58 height 13
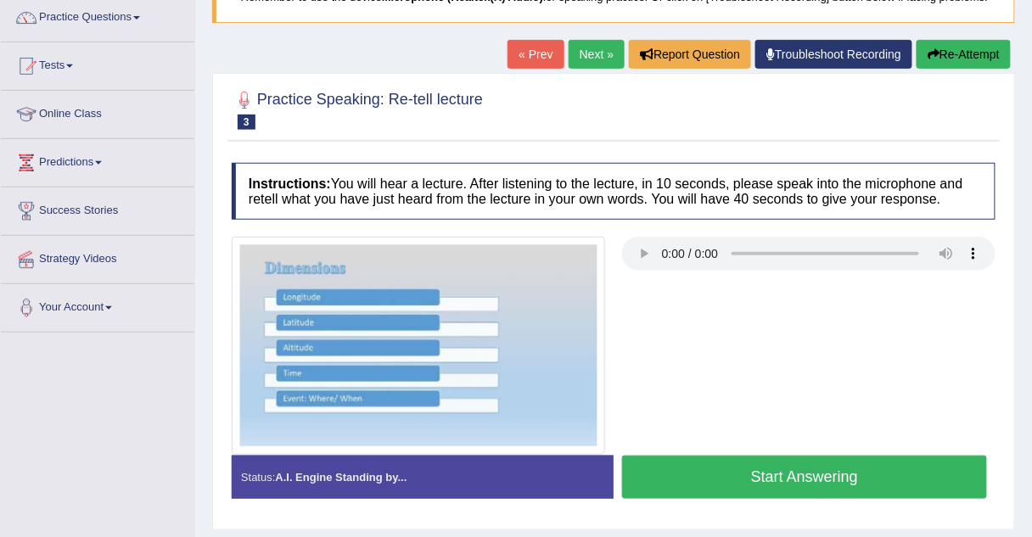
scroll to position [140, 0]
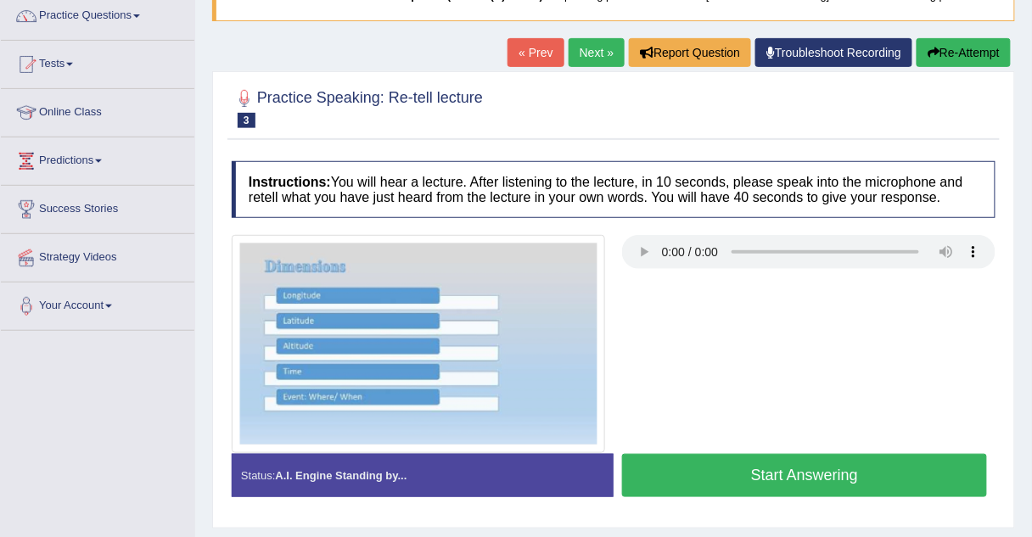
click at [46, 59] on link "Tests" at bounding box center [98, 62] width 194 height 42
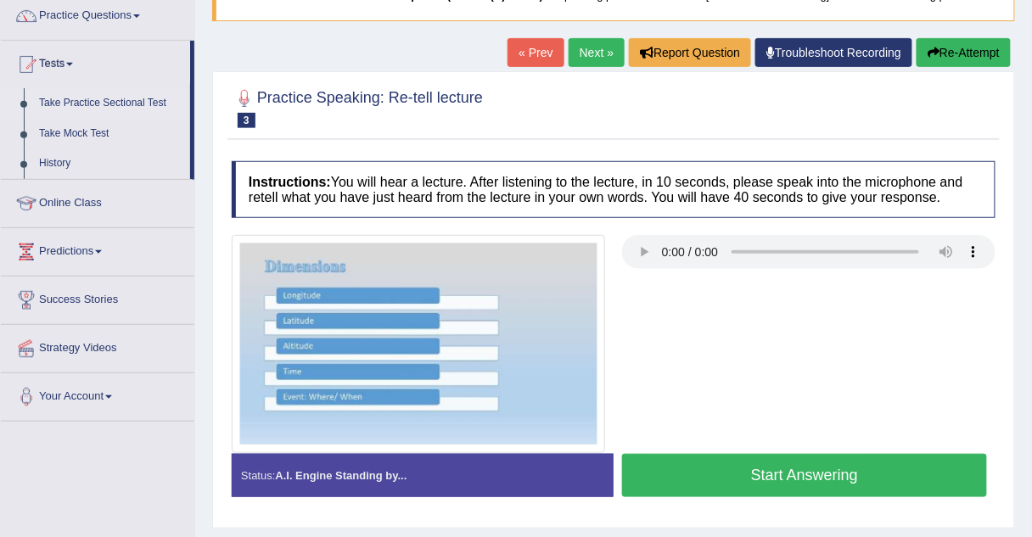
click at [121, 98] on link "Take Practice Sectional Test" at bounding box center [110, 103] width 159 height 31
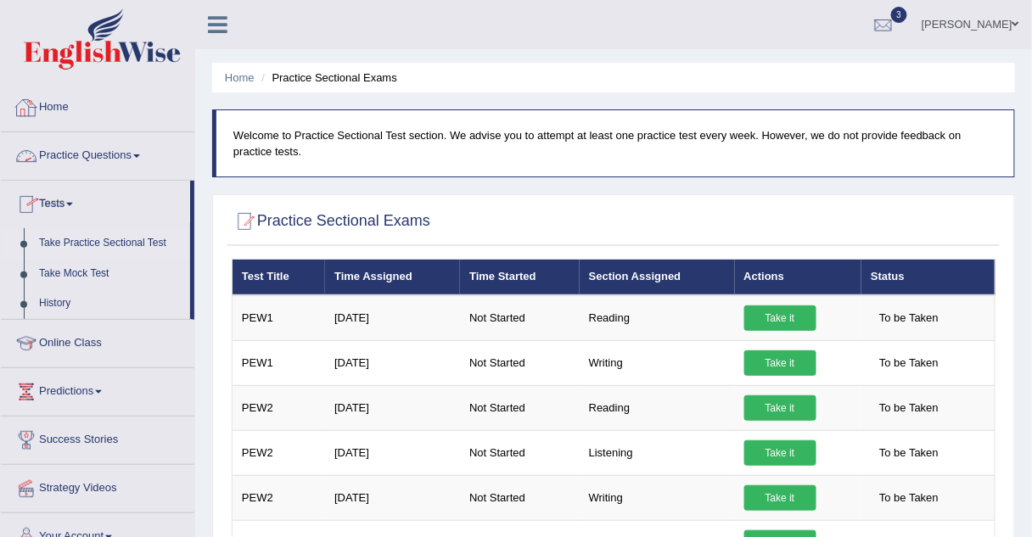
click at [72, 104] on link "Home" at bounding box center [98, 105] width 194 height 42
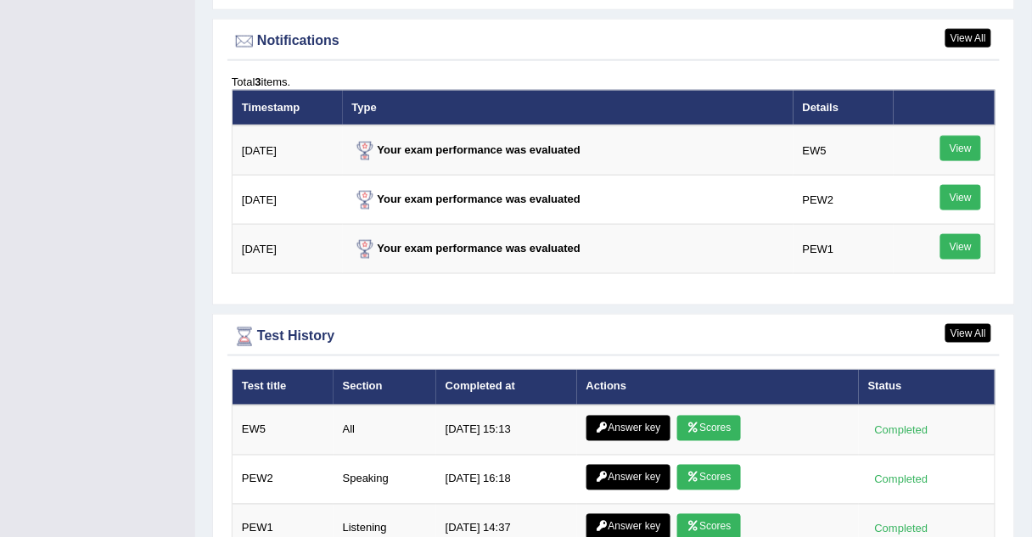
scroll to position [2233, 0]
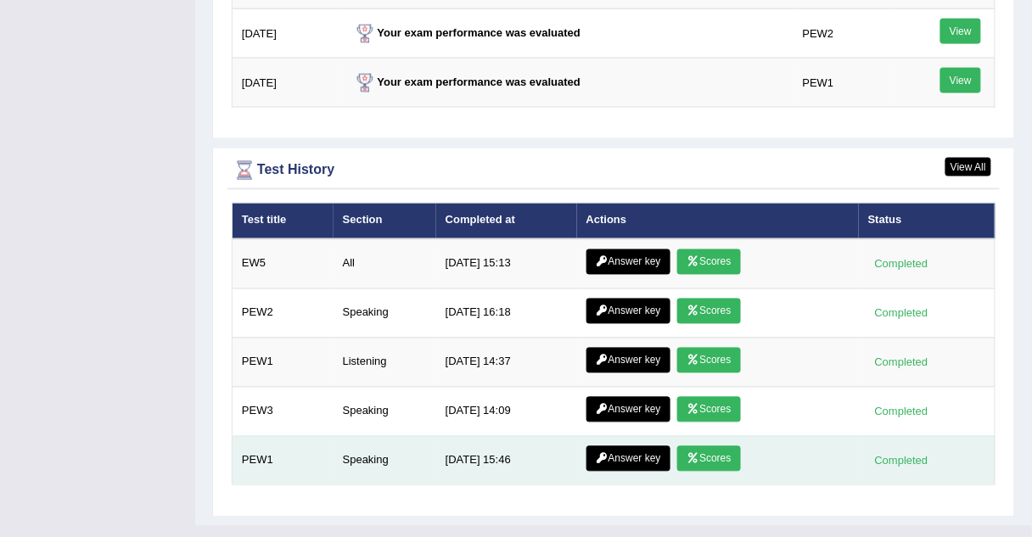
click at [682, 446] on link "Scores" at bounding box center [708, 458] width 63 height 25
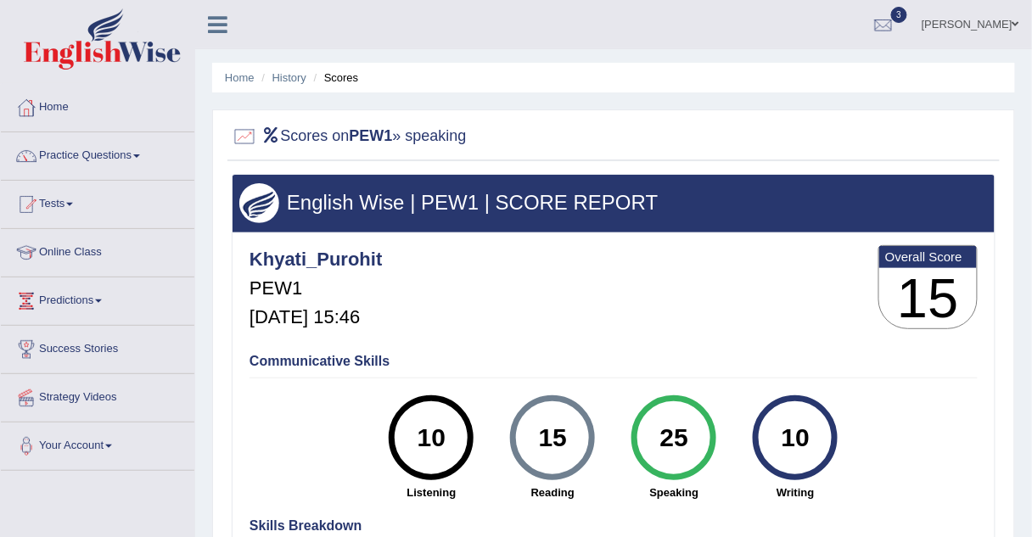
click at [53, 112] on link "Home" at bounding box center [98, 105] width 194 height 42
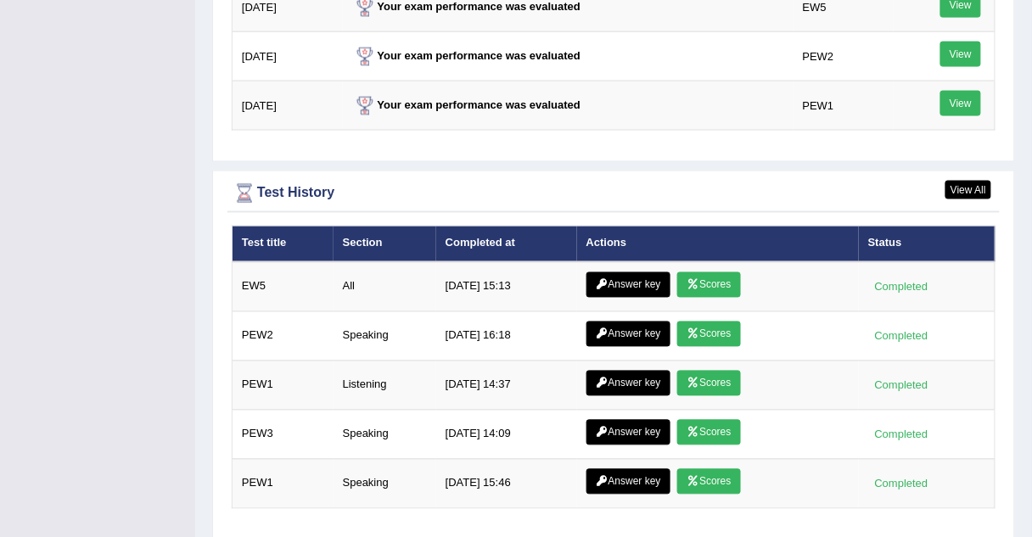
scroll to position [2233, 0]
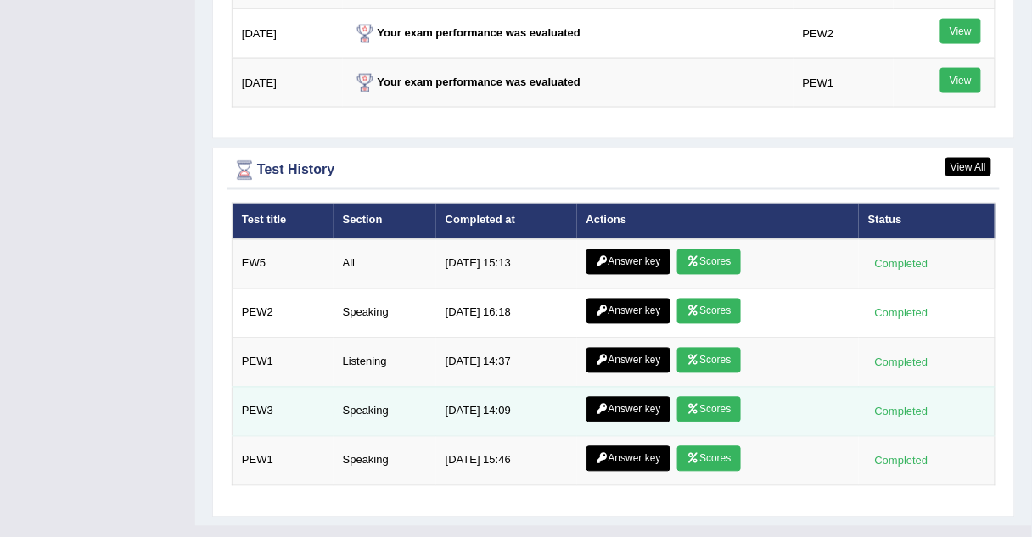
click at [704, 397] on link "Scores" at bounding box center [708, 409] width 63 height 25
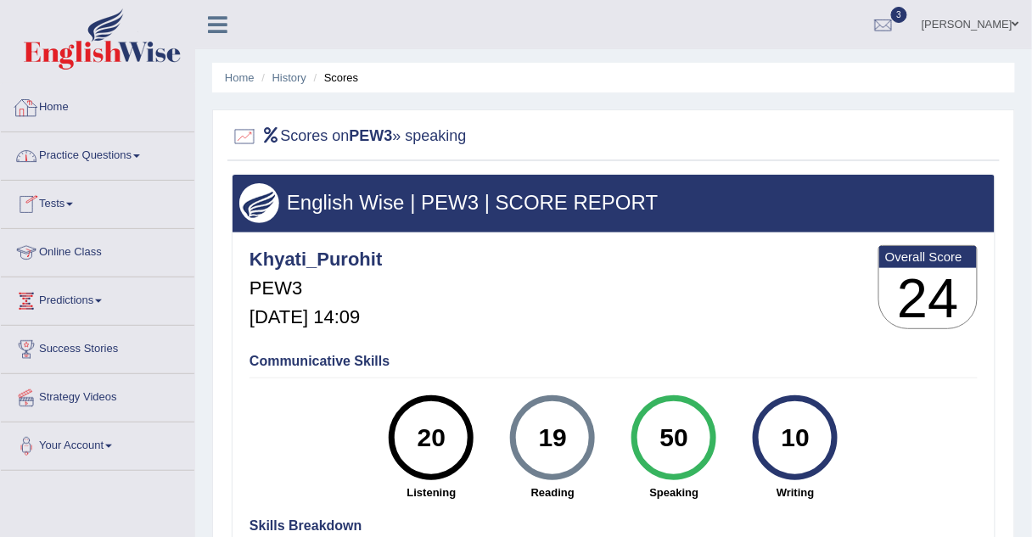
click at [64, 111] on link "Home" at bounding box center [98, 105] width 194 height 42
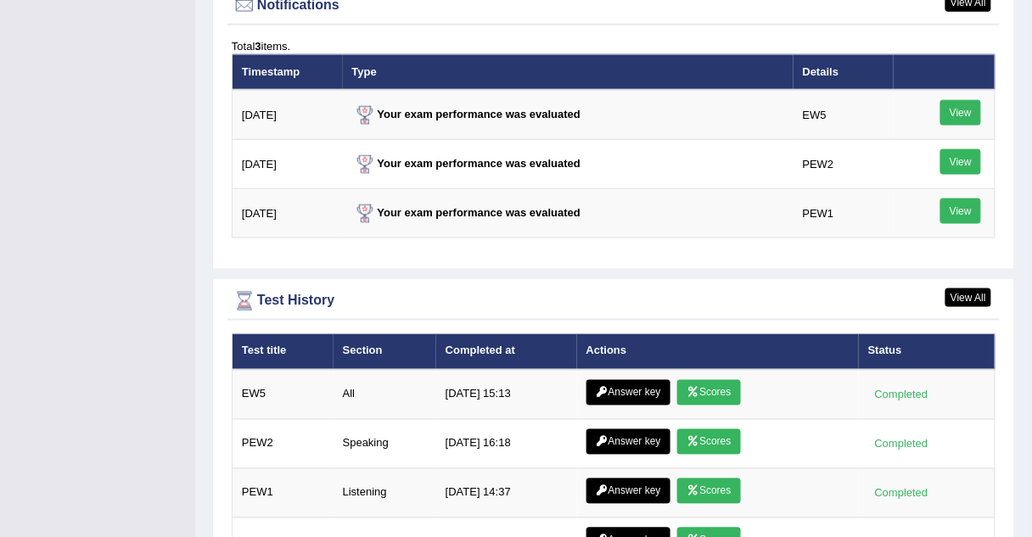
scroll to position [2233, 0]
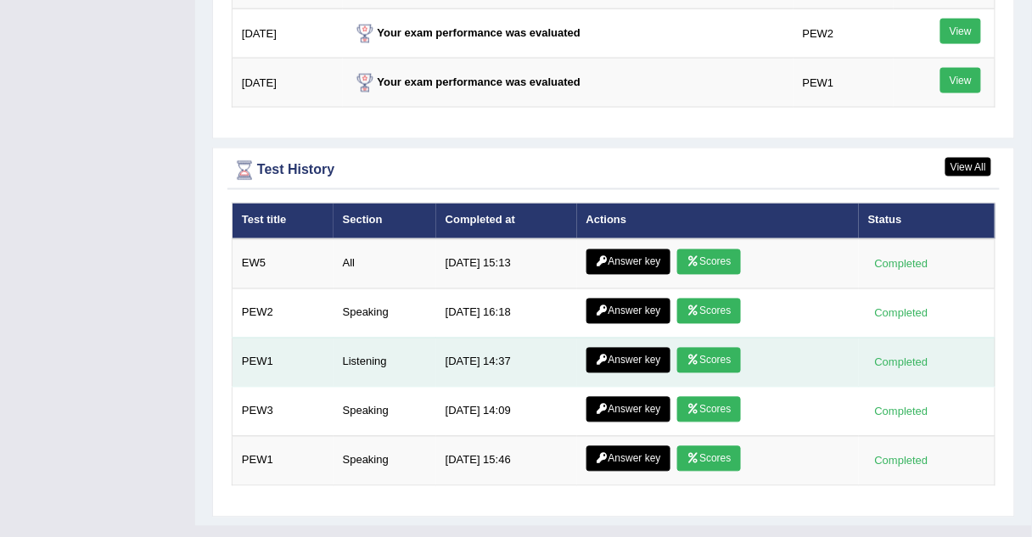
click at [706, 348] on link "Scores" at bounding box center [708, 360] width 63 height 25
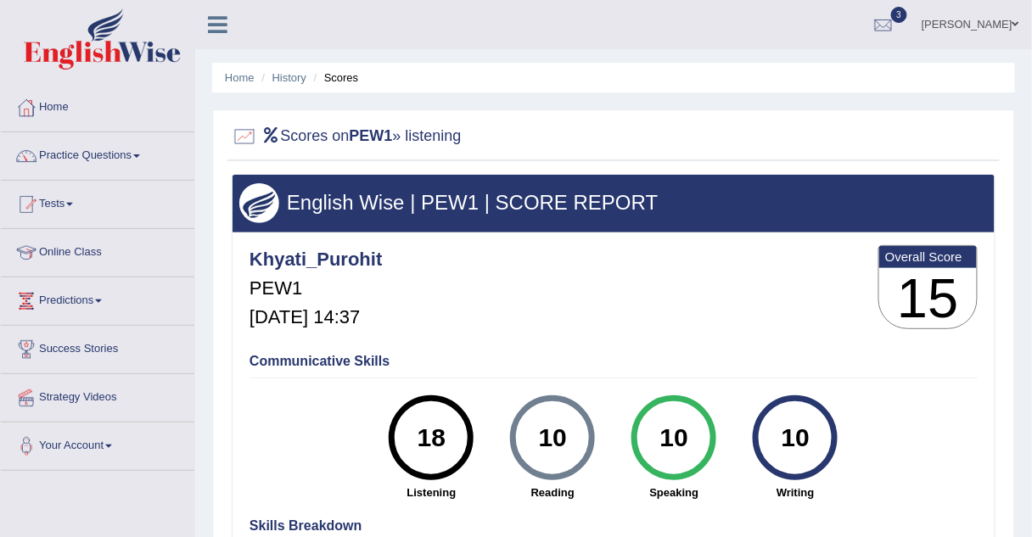
click at [42, 108] on link "Home" at bounding box center [98, 105] width 194 height 42
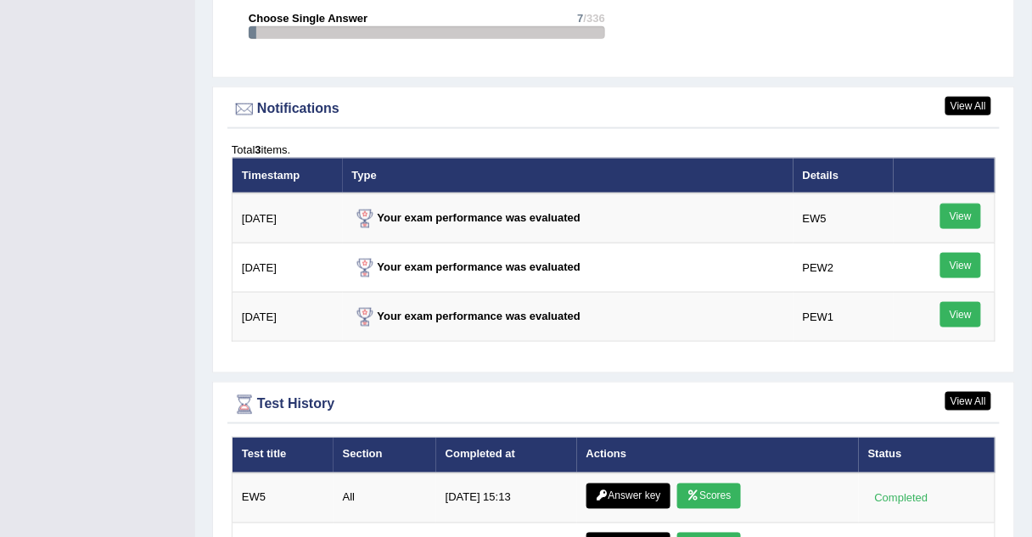
scroll to position [2233, 0]
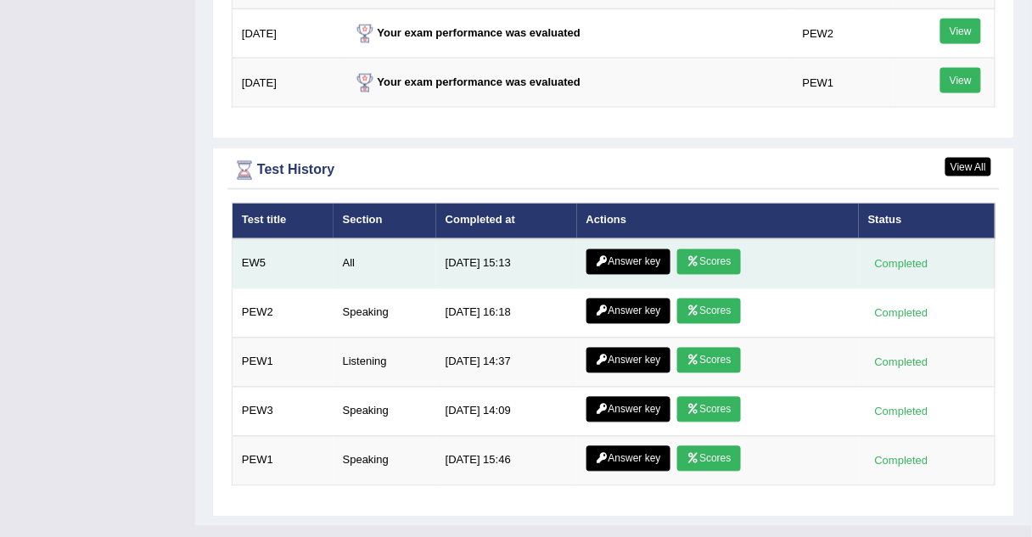
click at [697, 250] on link "Scores" at bounding box center [708, 262] width 63 height 25
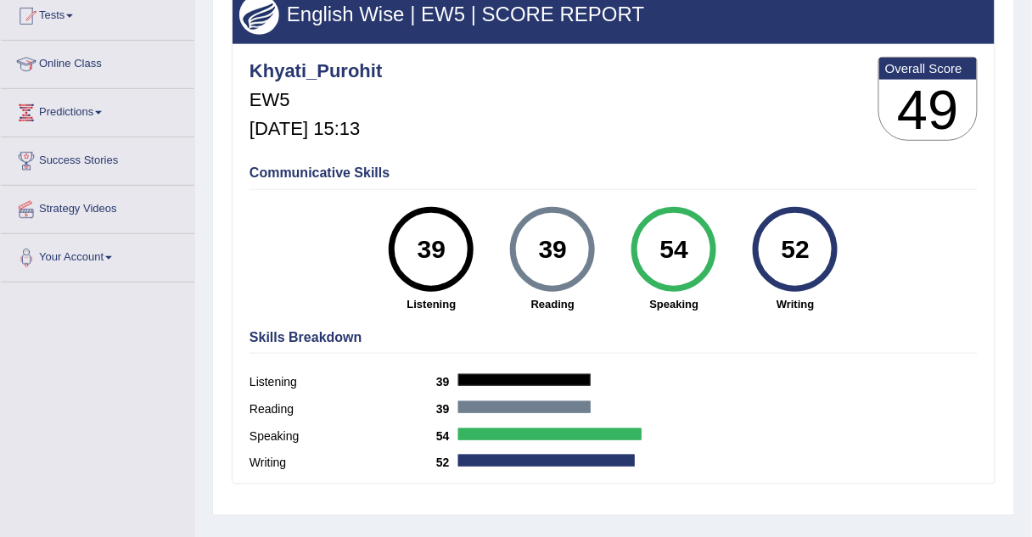
scroll to position [191, 0]
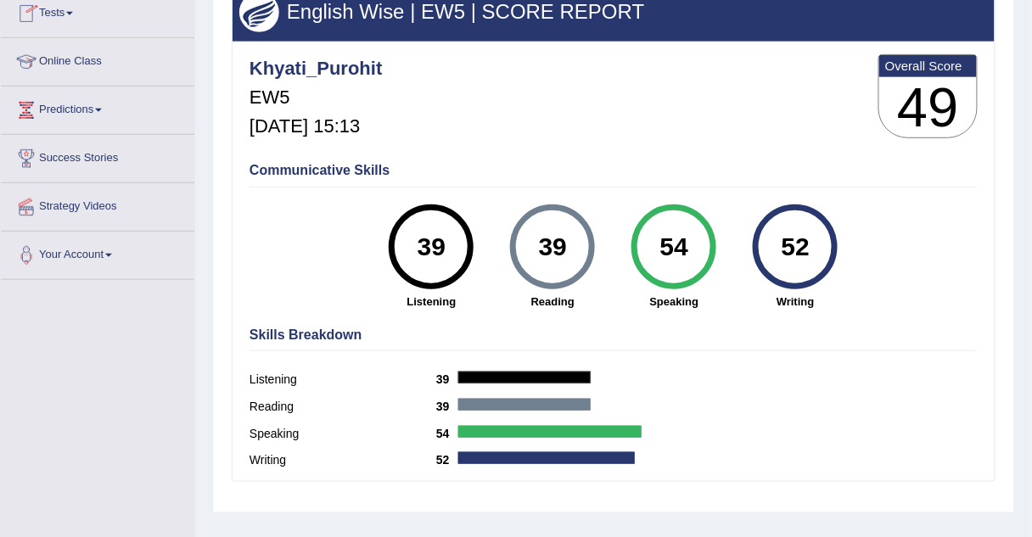
click at [72, 12] on span at bounding box center [69, 13] width 7 height 3
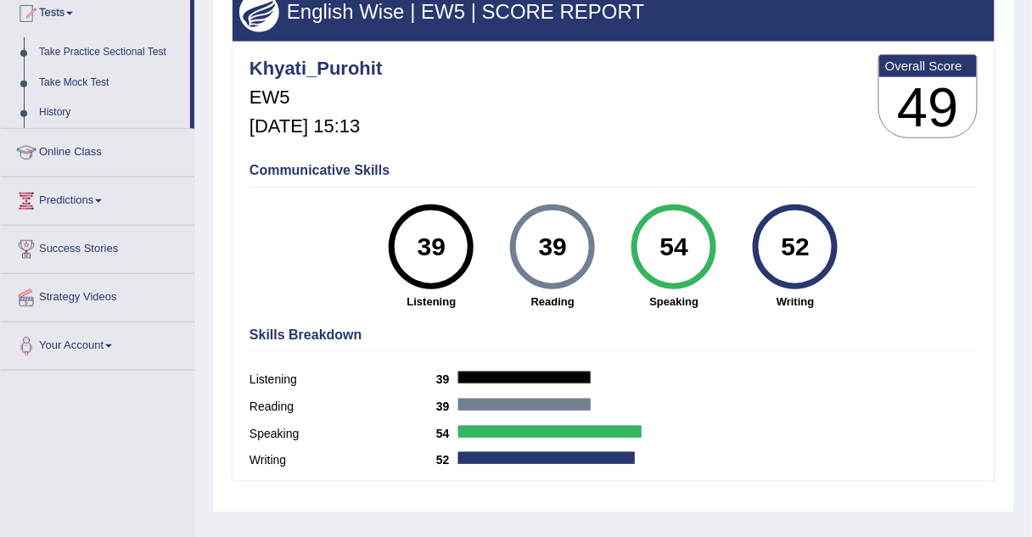
click at [80, 48] on link "Take Practice Sectional Test" at bounding box center [110, 52] width 159 height 31
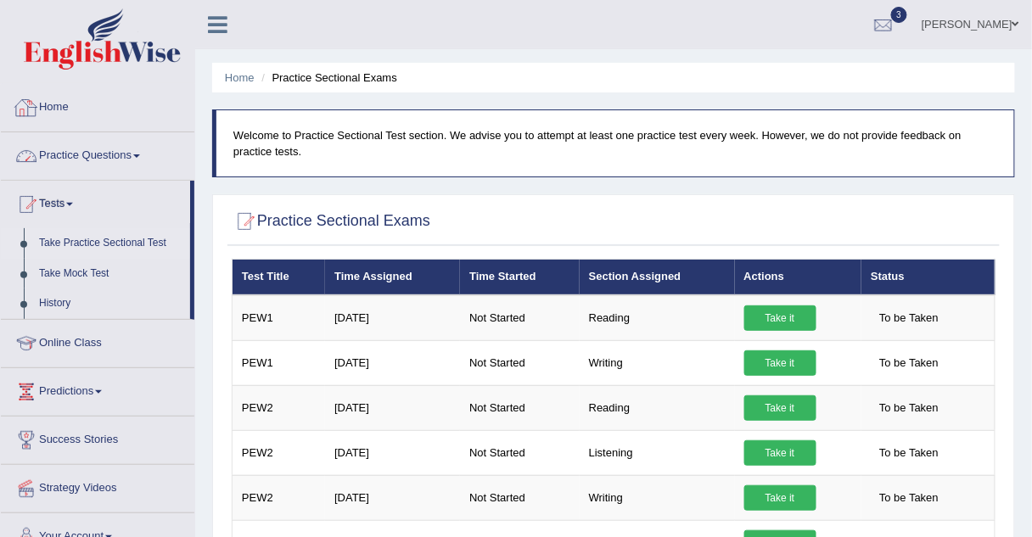
click at [76, 103] on link "Home" at bounding box center [98, 105] width 194 height 42
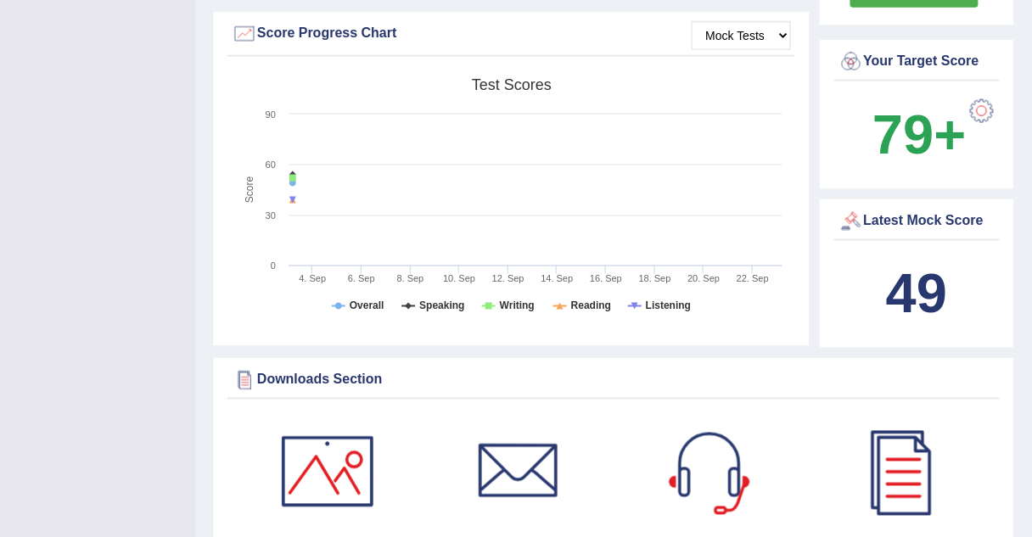
scroll to position [514, 0]
click at [976, 95] on div at bounding box center [982, 112] width 34 height 34
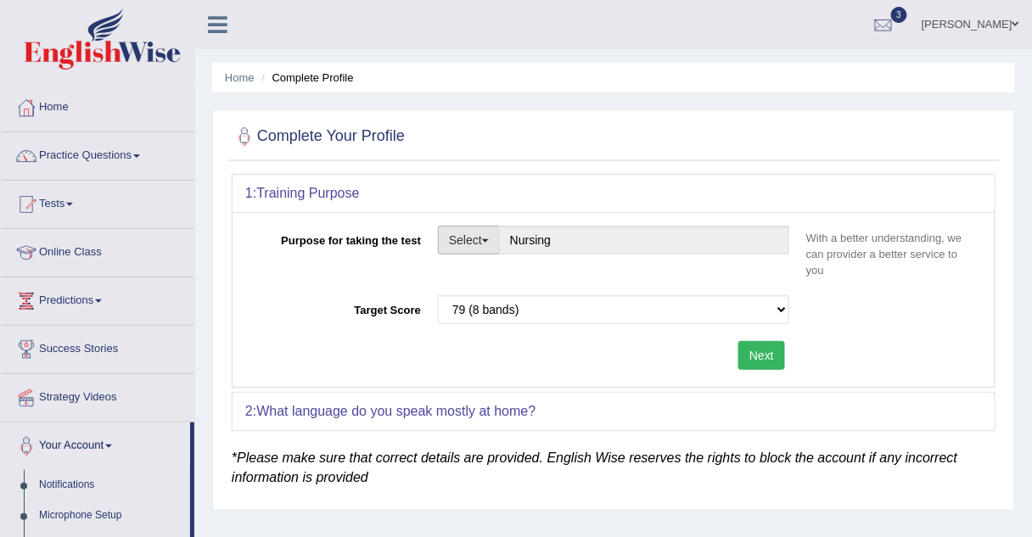
click at [482, 241] on button "Select" at bounding box center [469, 240] width 62 height 29
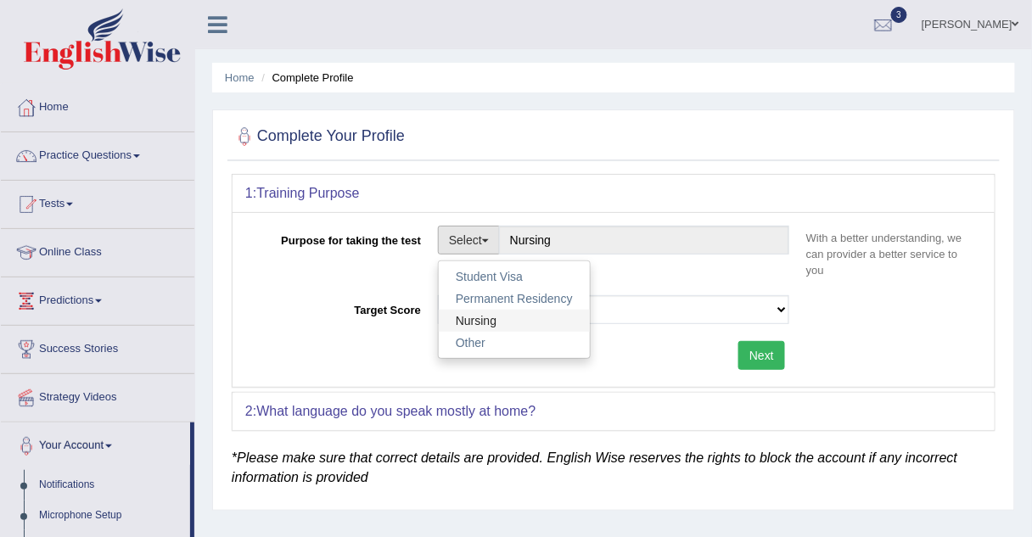
drag, startPoint x: 482, startPoint y: 241, endPoint x: 485, endPoint y: 326, distance: 84.9
click at [485, 259] on div "Select Student Visa Permanent Residency Nursing Other" at bounding box center [468, 242] width 61 height 33
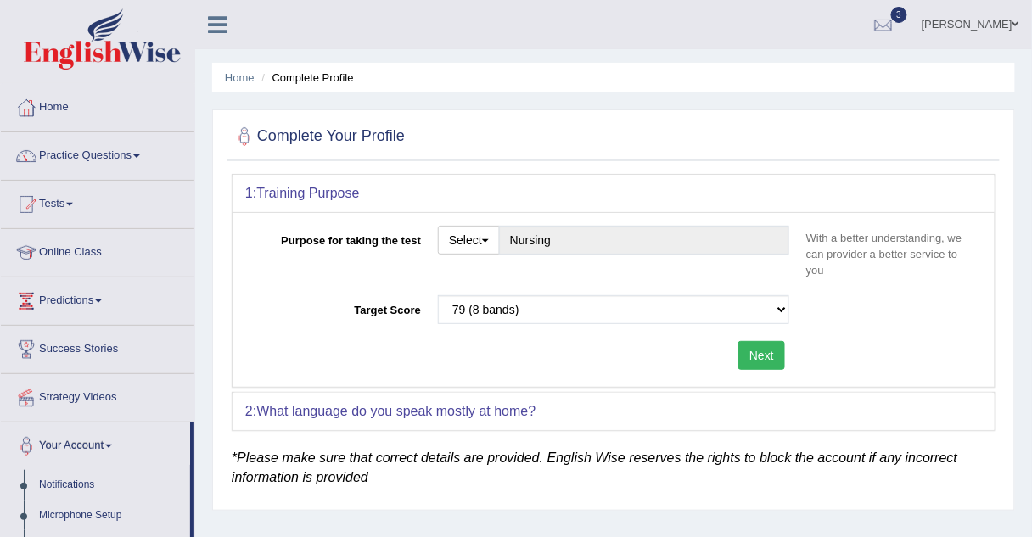
click at [485, 326] on div "Please select the correct value 50 (6 bands) 58 (6.5 bands) 65 (7 bands) 79 (8 …" at bounding box center [613, 313] width 368 height 37
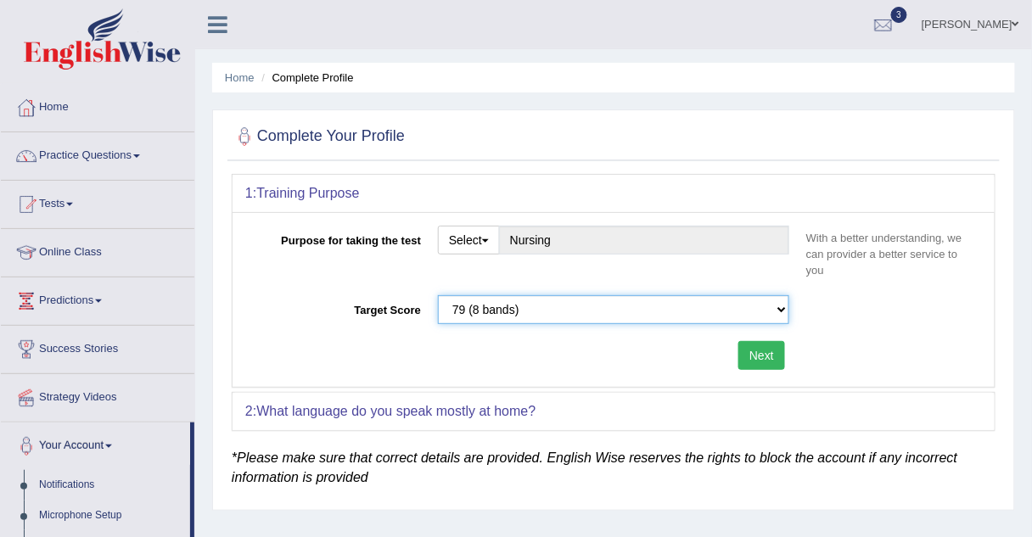
click at [775, 313] on select "Please select the correct value 50 (6 bands) 58 (6.5 bands) 65 (7 bands) 79 (8 …" at bounding box center [613, 309] width 351 height 29
select select "65"
click at [438, 295] on select "Please select the correct value 50 (6 bands) 58 (6.5 bands) 65 (7 bands) 79 (8 …" at bounding box center [613, 309] width 351 height 29
click at [765, 356] on button "Next" at bounding box center [761, 355] width 47 height 29
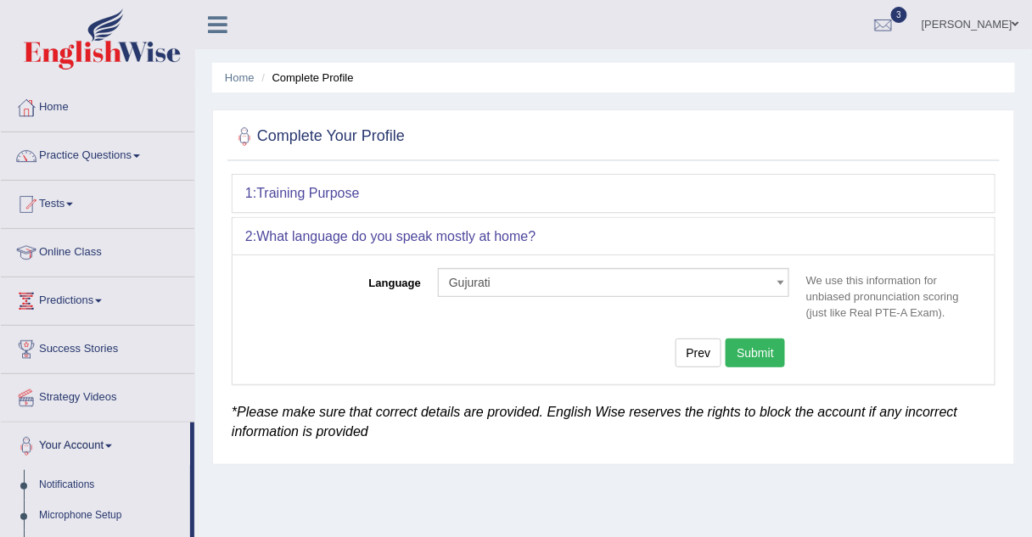
click at [765, 353] on button "Submit" at bounding box center [755, 353] width 59 height 29
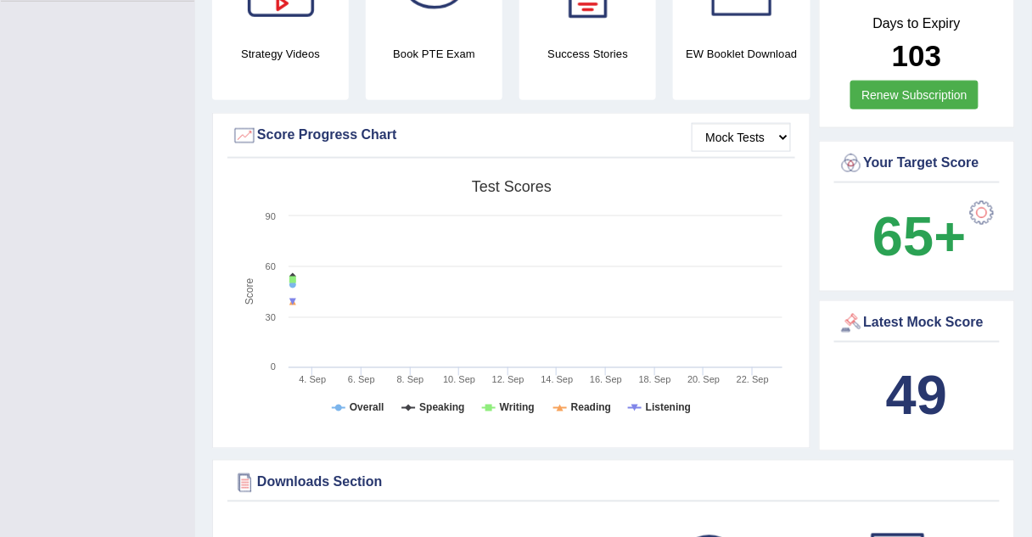
scroll to position [473, 0]
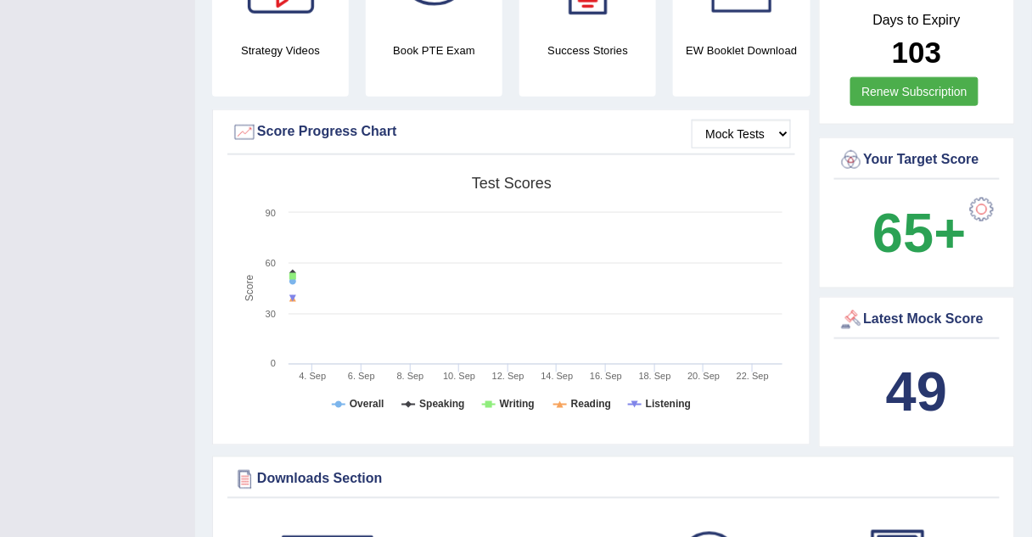
click at [984, 193] on div at bounding box center [982, 210] width 34 height 34
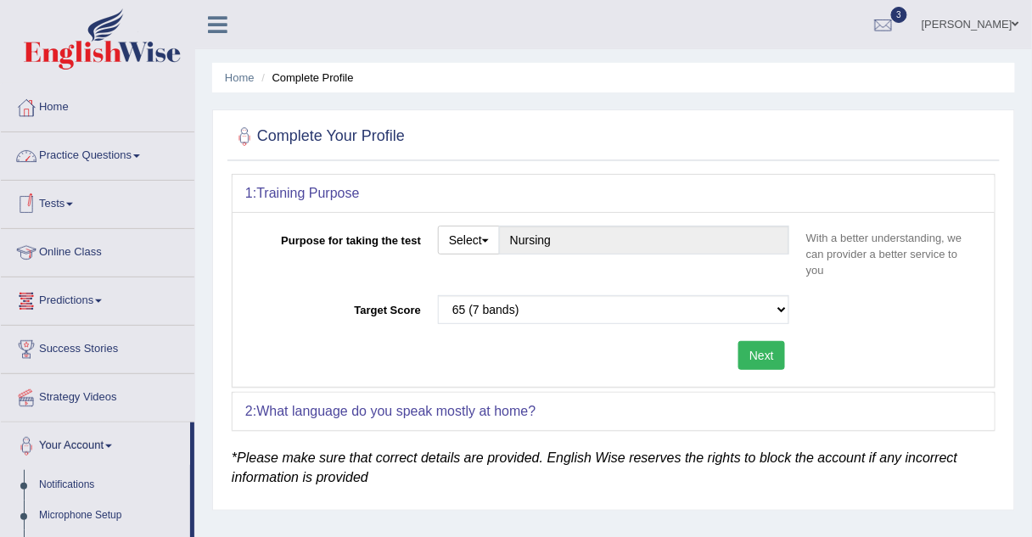
click at [61, 205] on link "Tests" at bounding box center [98, 202] width 194 height 42
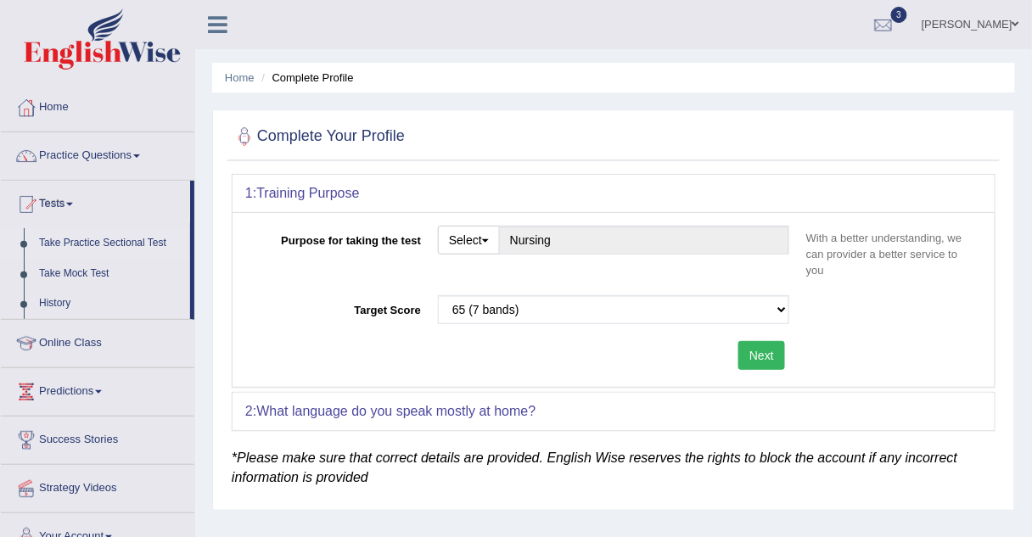
click at [71, 237] on link "Take Practice Sectional Test" at bounding box center [110, 243] width 159 height 31
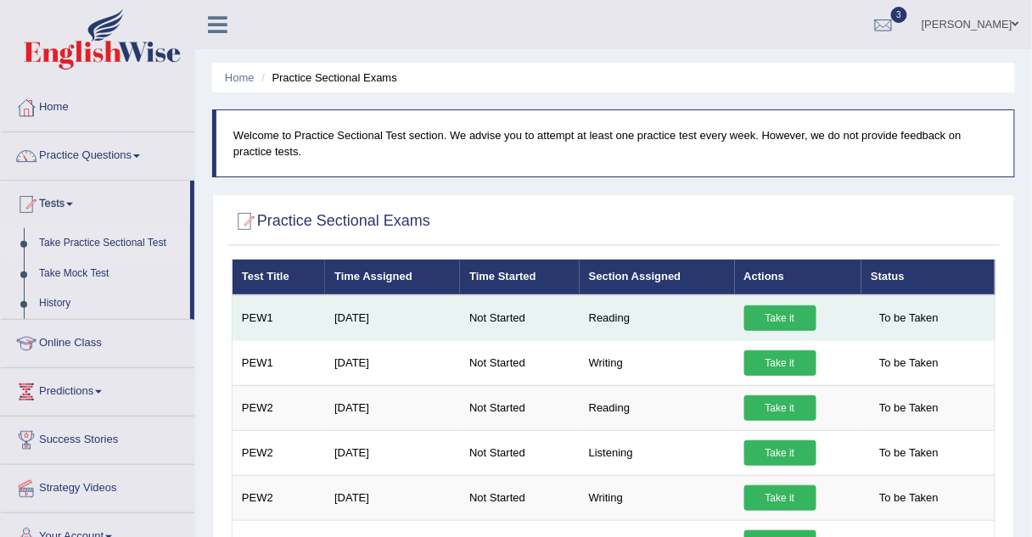
click at [783, 318] on link "Take it" at bounding box center [780, 318] width 72 height 25
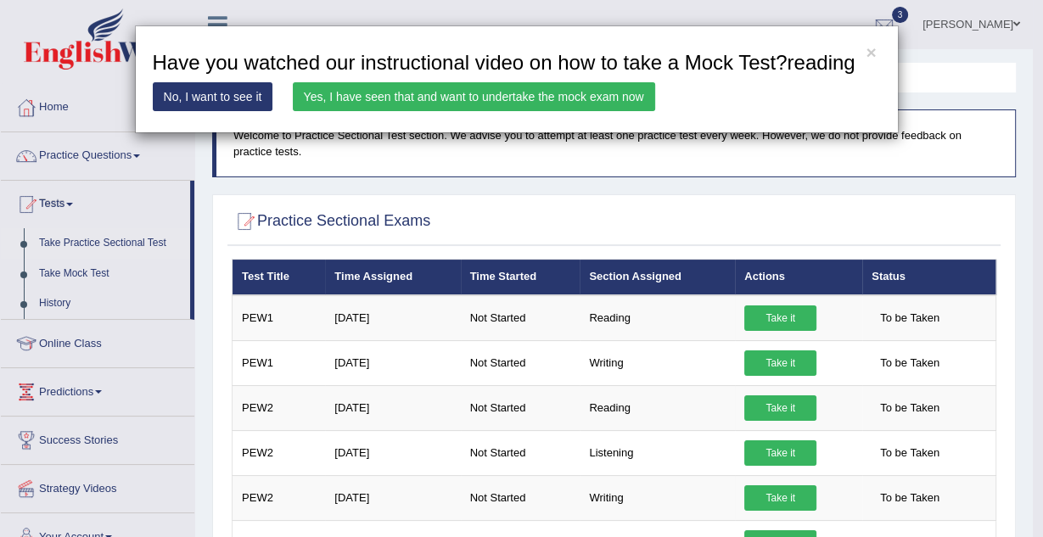
click at [406, 104] on link "Yes, I have seen that and want to undertake the mock exam now" at bounding box center [474, 96] width 362 height 29
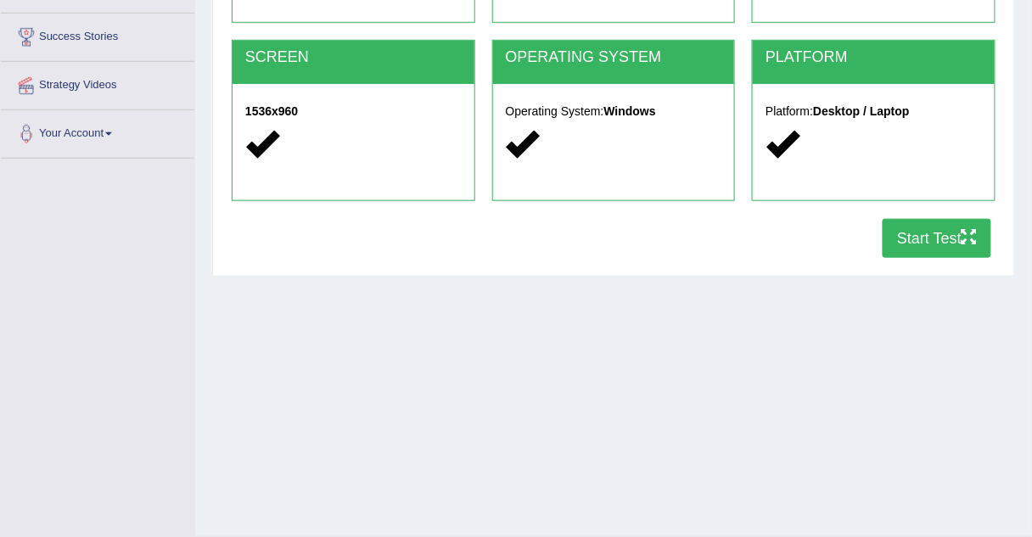
scroll to position [354, 0]
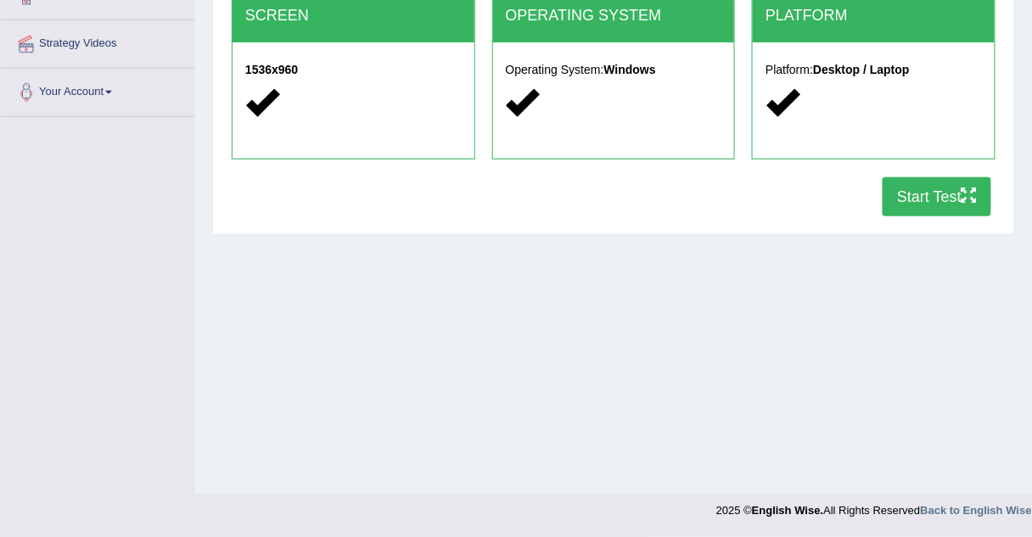
click at [896, 193] on button "Start Test" at bounding box center [937, 196] width 109 height 39
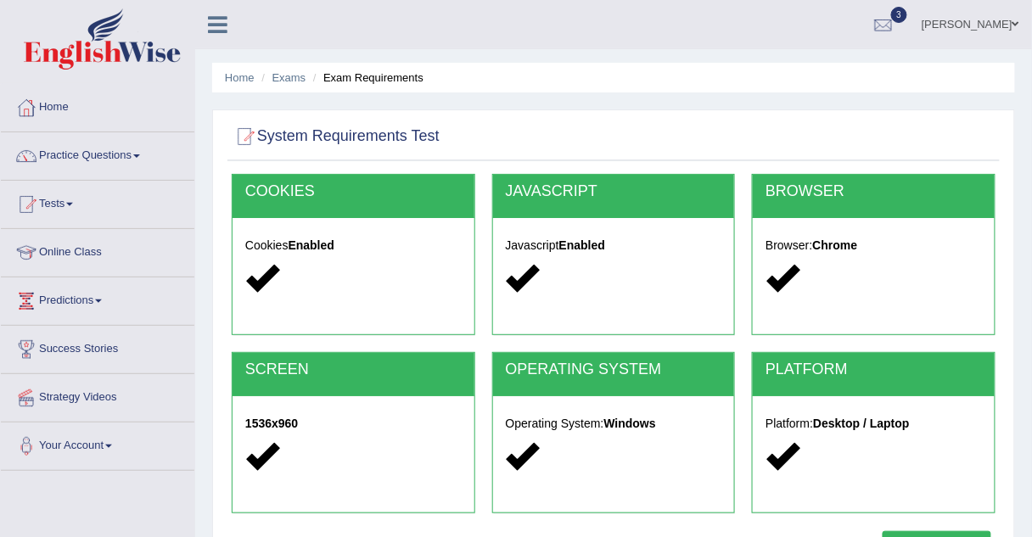
scroll to position [0, 0]
click at [87, 156] on link "Practice Questions" at bounding box center [98, 153] width 194 height 42
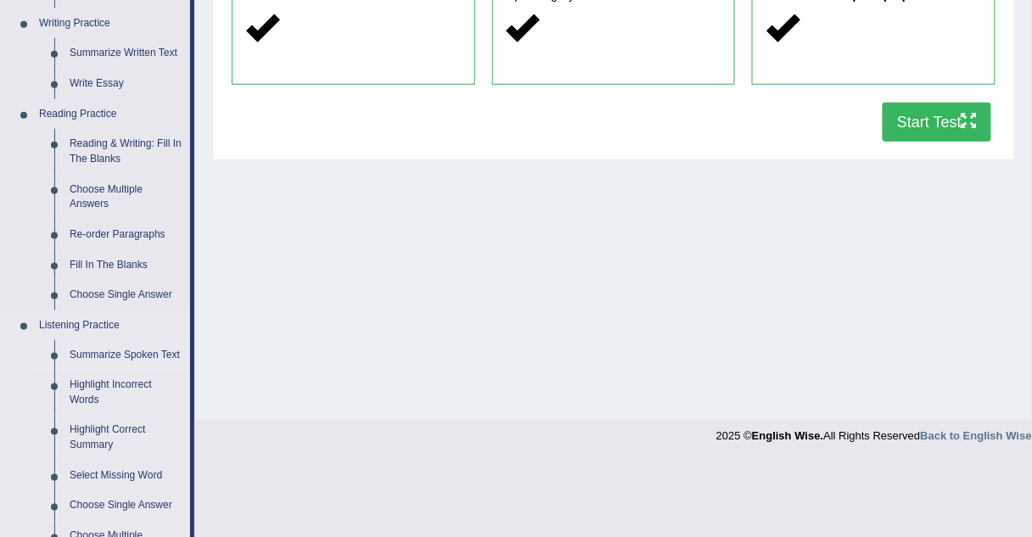
scroll to position [440, 0]
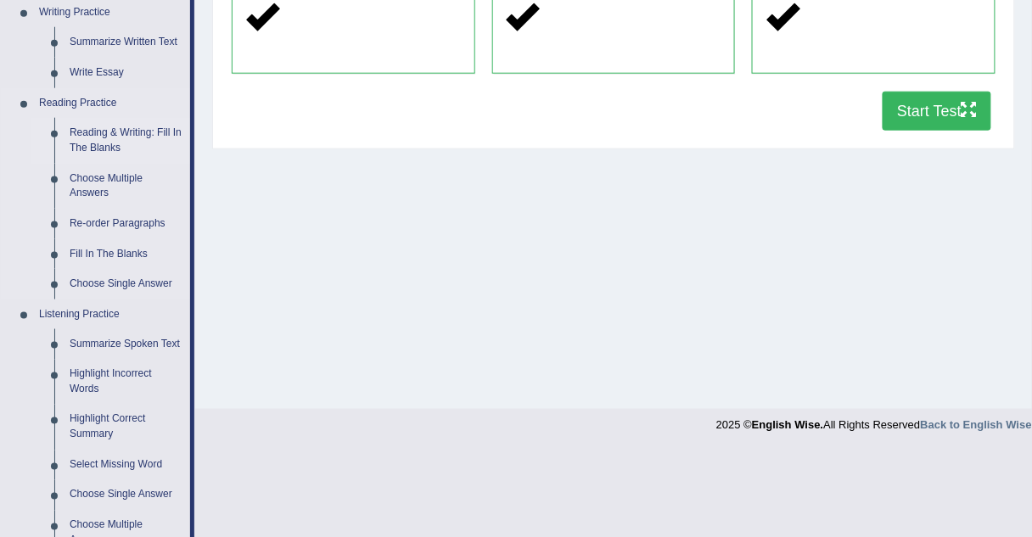
click at [130, 137] on link "Reading & Writing: Fill In The Blanks" at bounding box center [126, 140] width 128 height 45
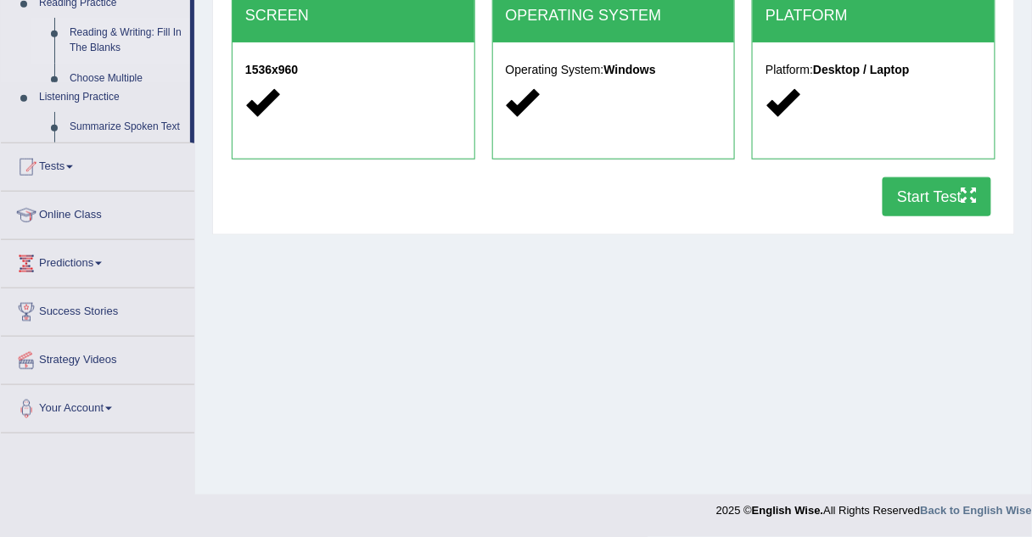
scroll to position [354, 0]
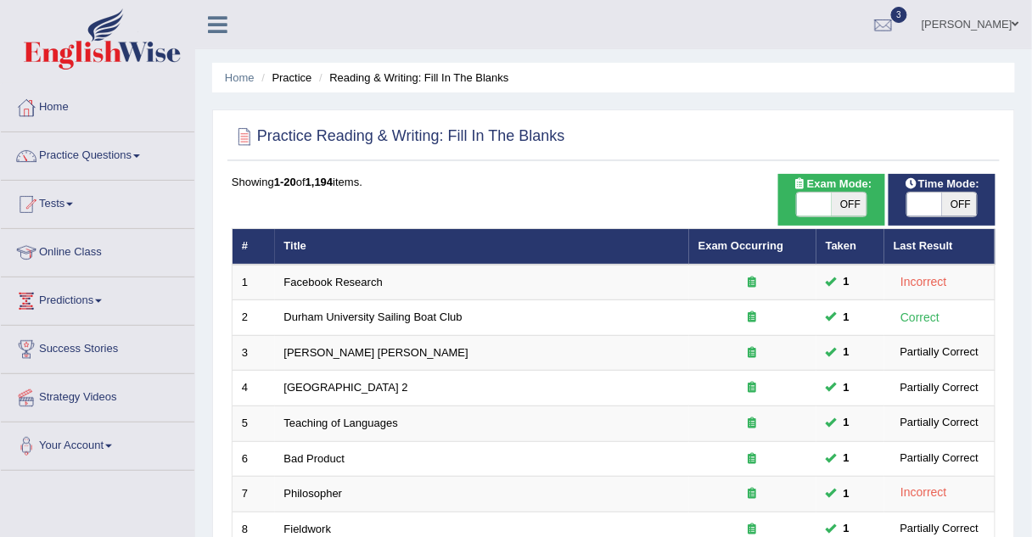
click at [60, 162] on link "Practice Questions" at bounding box center [98, 153] width 194 height 42
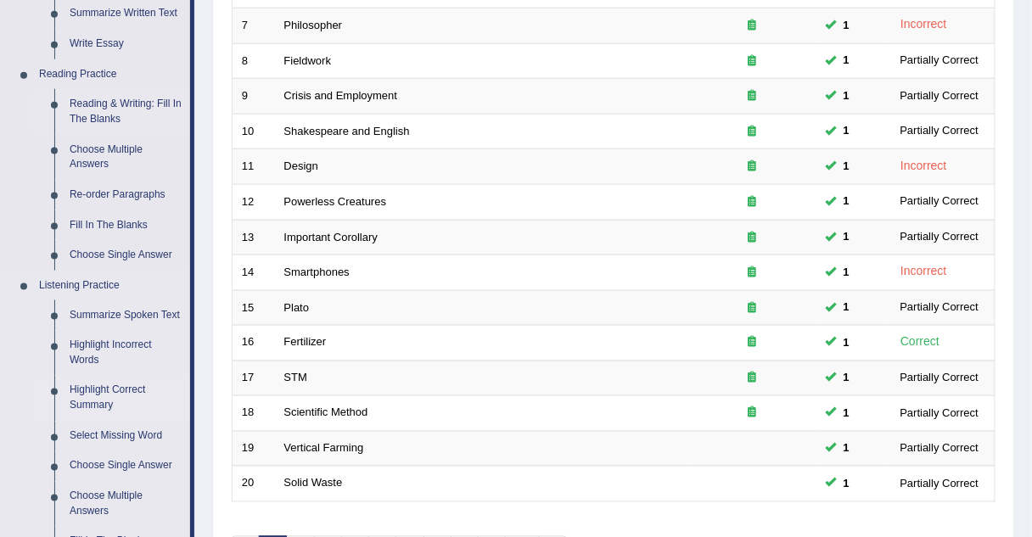
scroll to position [463, 0]
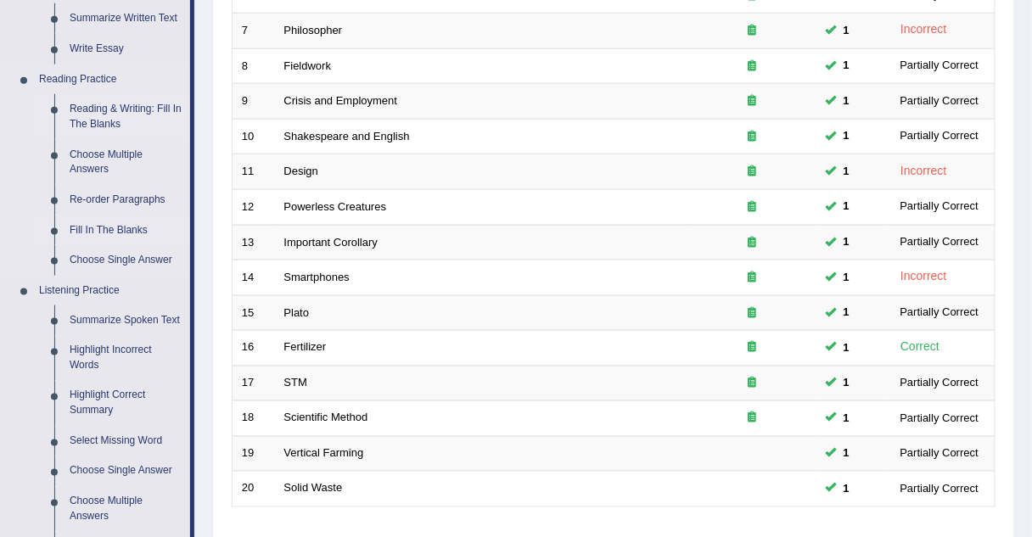
click at [93, 226] on link "Fill In The Blanks" at bounding box center [126, 231] width 128 height 31
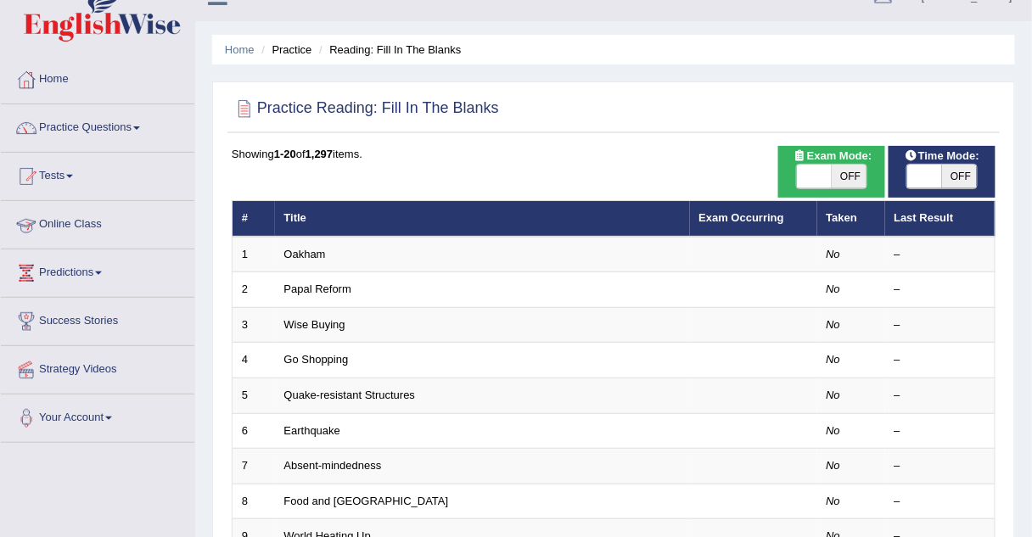
scroll to position [35, 0]
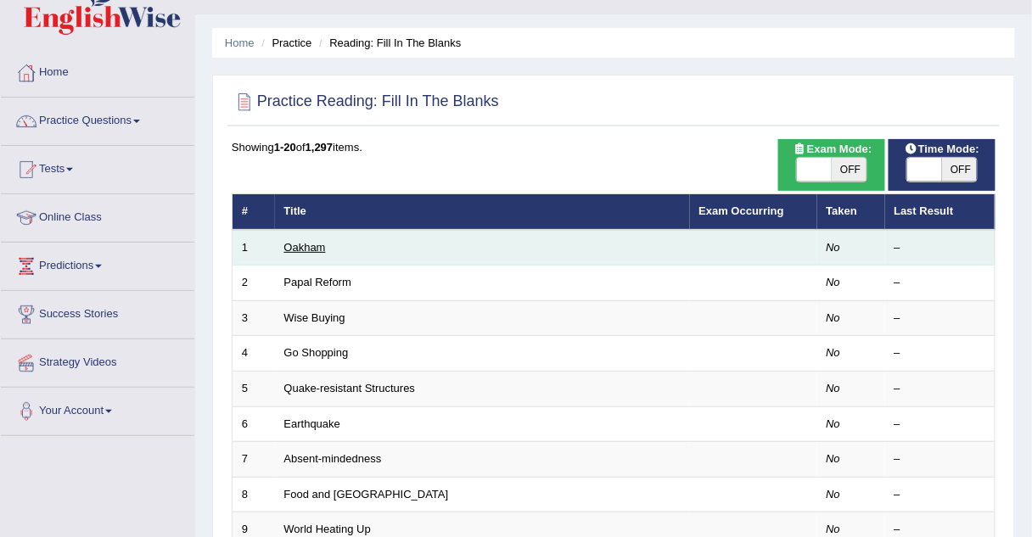
click at [301, 241] on link "Oakham" at bounding box center [305, 247] width 42 height 13
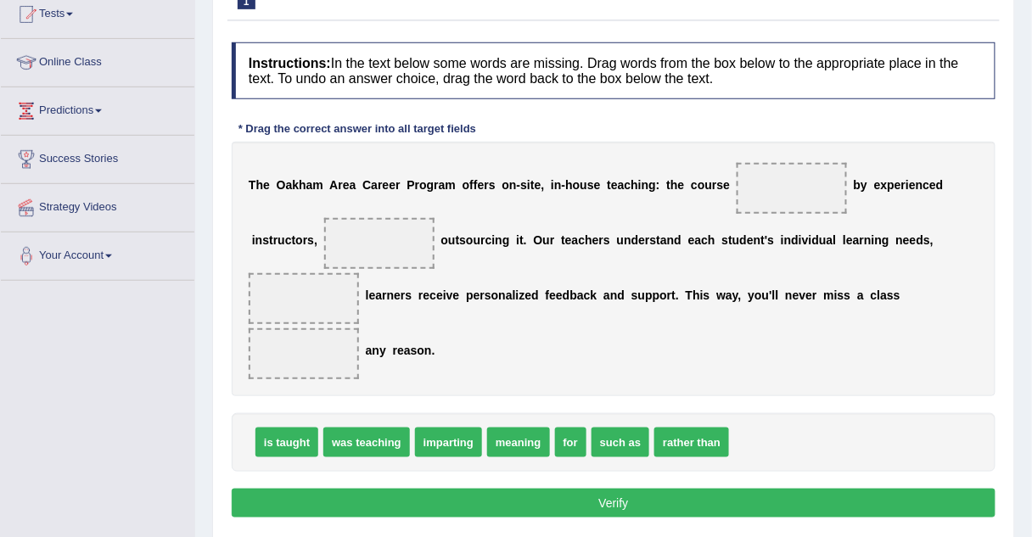
scroll to position [188, 0]
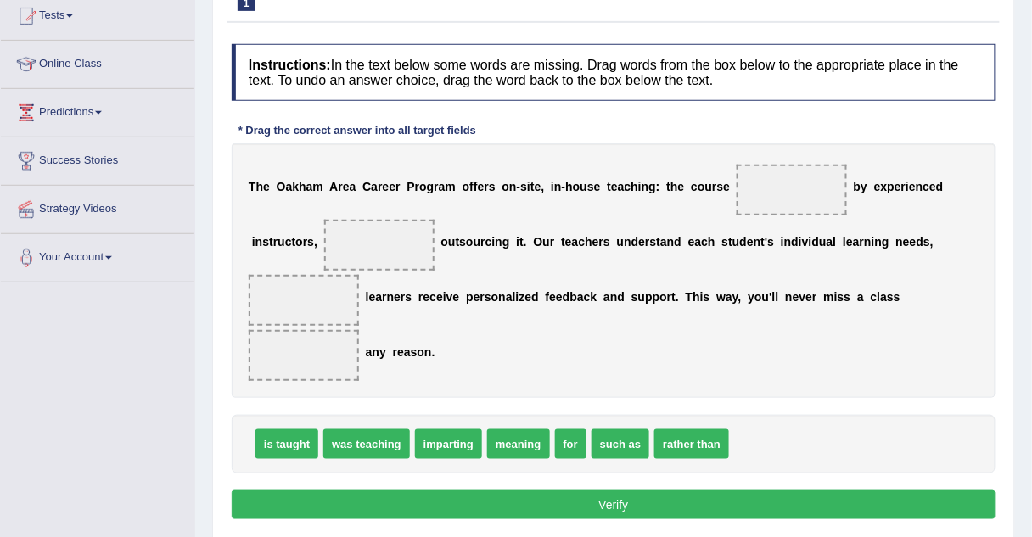
click at [394, 429] on span "was teaching" at bounding box center [366, 444] width 87 height 30
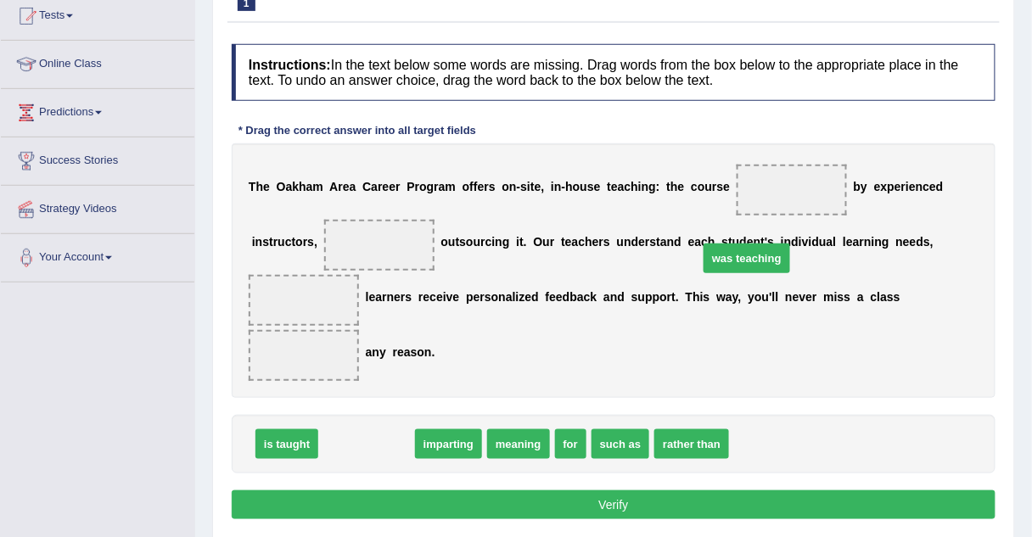
drag, startPoint x: 394, startPoint y: 390, endPoint x: 774, endPoint y: 205, distance: 422.9
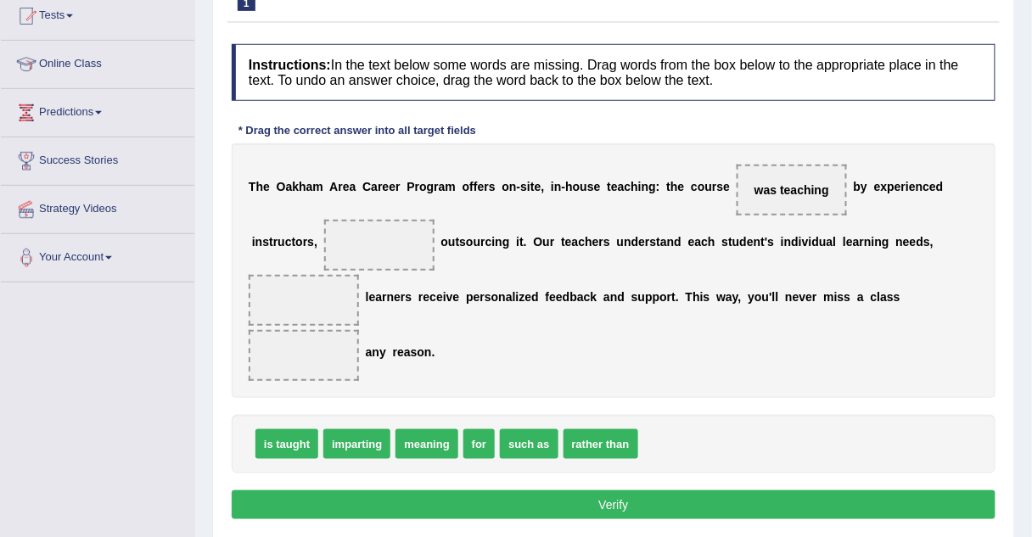
drag, startPoint x: 530, startPoint y: 369, endPoint x: 544, endPoint y: 393, distance: 27.8
click at [544, 415] on div "is taught imparting meaning for such as rather than" at bounding box center [614, 444] width 764 height 59
click at [544, 429] on span "such as" at bounding box center [529, 444] width 58 height 30
drag, startPoint x: 544, startPoint y: 393, endPoint x: 359, endPoint y: 238, distance: 241.6
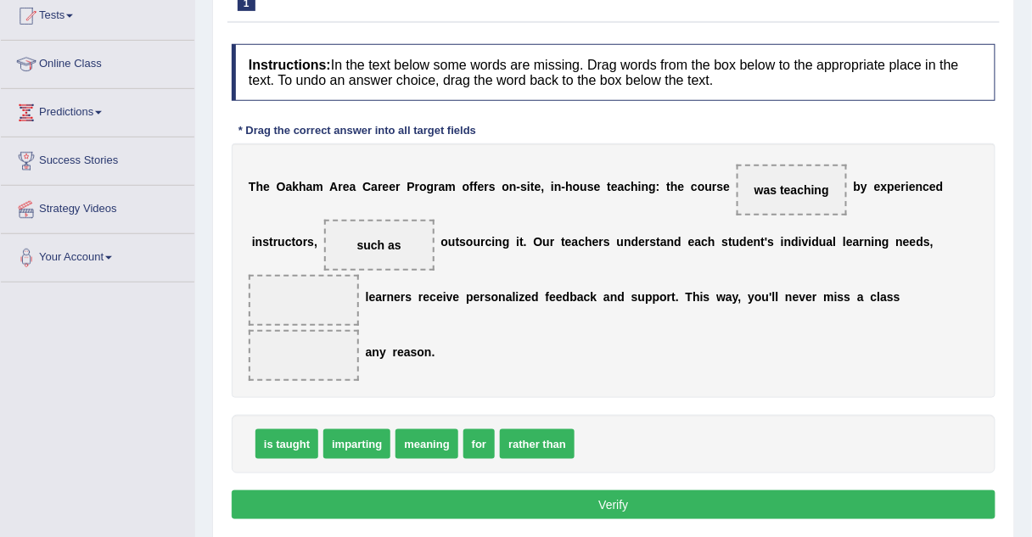
click at [512, 429] on span "rather than" at bounding box center [537, 444] width 75 height 30
drag, startPoint x: 512, startPoint y: 391, endPoint x: 858, endPoint y: 261, distance: 370.1
click at [463, 429] on span "for" at bounding box center [478, 444] width 31 height 30
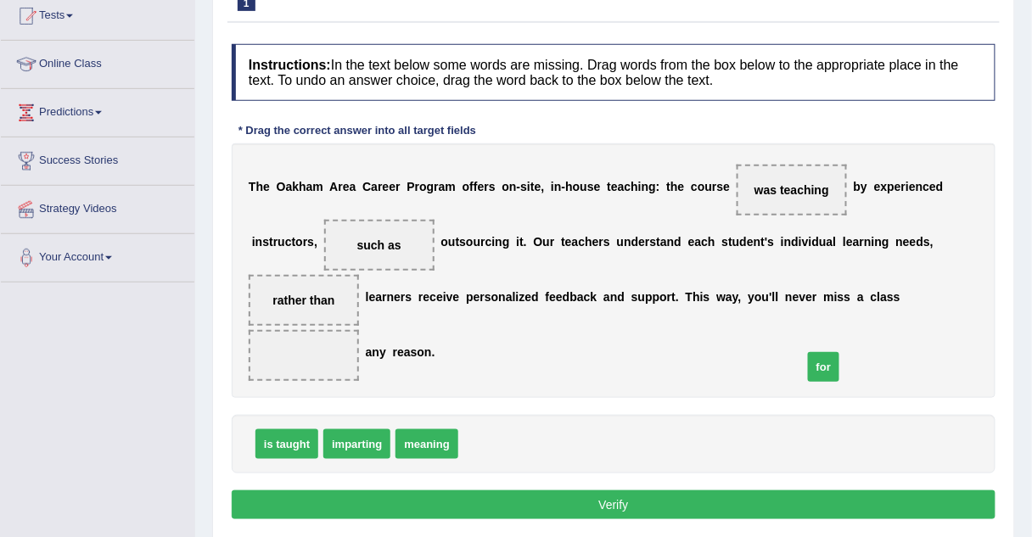
drag, startPoint x: 463, startPoint y: 388, endPoint x: 807, endPoint y: 311, distance: 352.9
click at [295, 429] on span "is taught" at bounding box center [286, 444] width 63 height 30
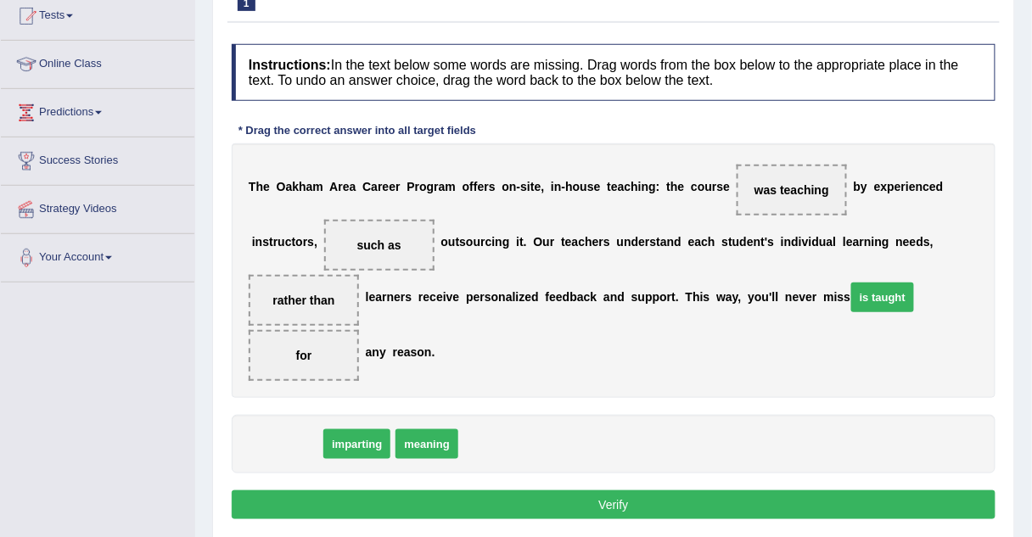
drag, startPoint x: 296, startPoint y: 376, endPoint x: 891, endPoint y: 232, distance: 612.2
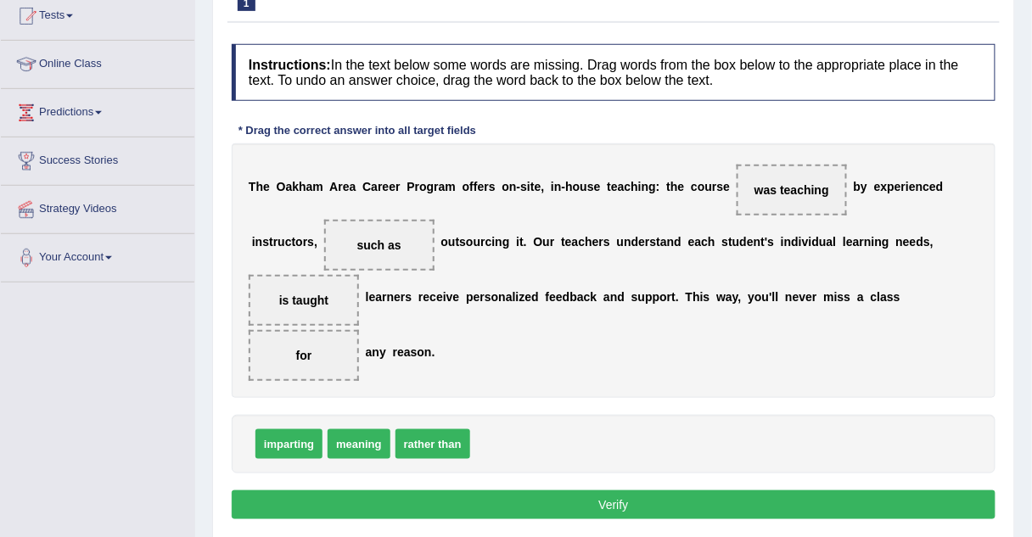
click at [359, 275] on span "is taught" at bounding box center [304, 300] width 110 height 51
drag, startPoint x: 839, startPoint y: 233, endPoint x: 884, endPoint y: 242, distance: 44.9
click at [359, 275] on span "is taught" at bounding box center [304, 300] width 110 height 51
drag, startPoint x: 884, startPoint y: 242, endPoint x: 747, endPoint y: 175, distance: 152.2
click at [429, 429] on span "rather than" at bounding box center [433, 444] width 75 height 30
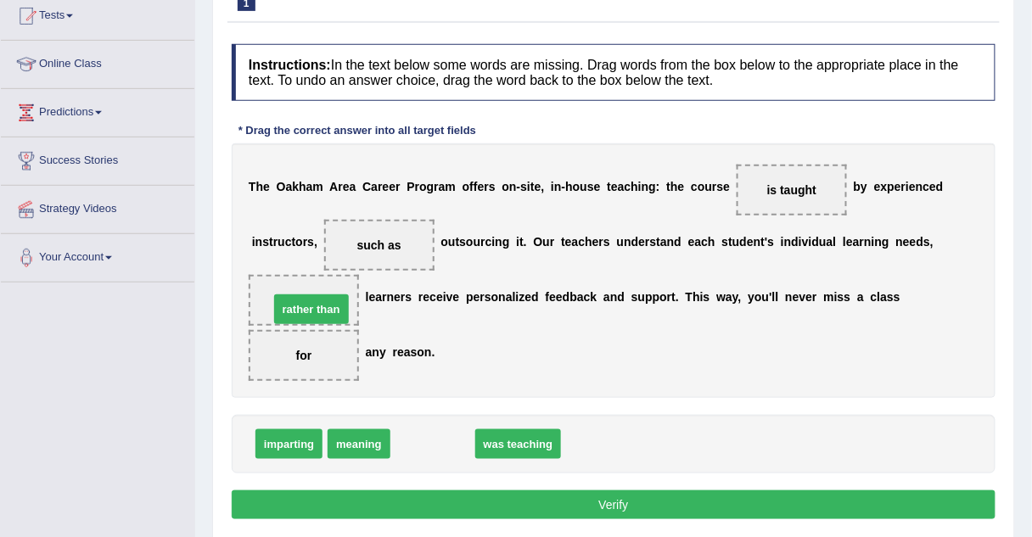
drag, startPoint x: 429, startPoint y: 383, endPoint x: 309, endPoint y: 250, distance: 179.0
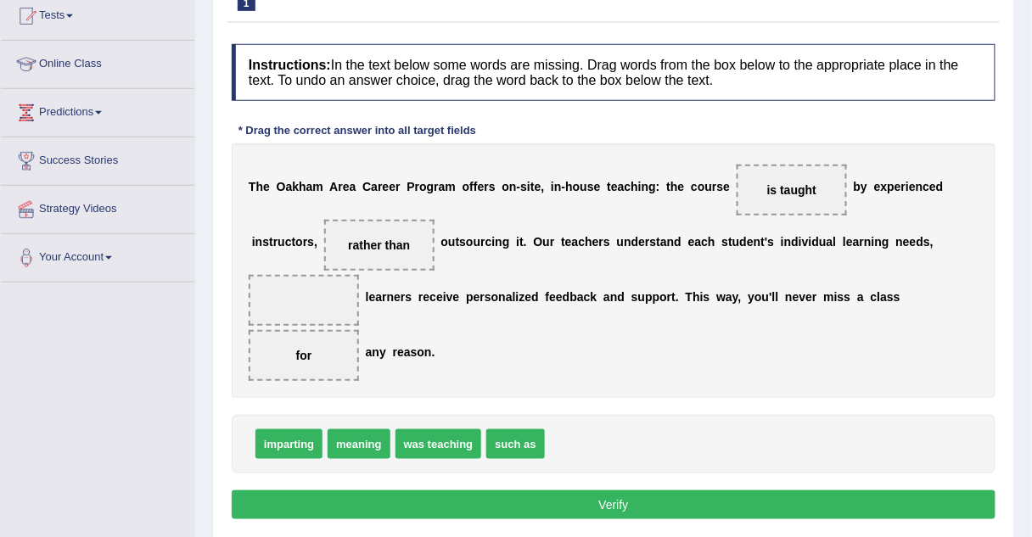
click at [339, 429] on span "meaning" at bounding box center [359, 444] width 62 height 30
drag, startPoint x: 339, startPoint y: 381, endPoint x: 862, endPoint y: 245, distance: 540.2
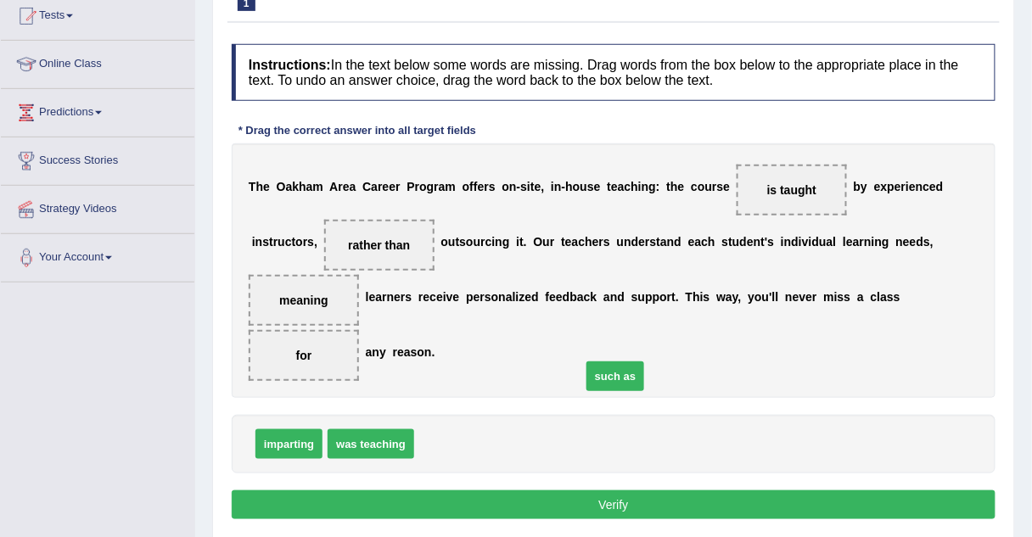
drag, startPoint x: 447, startPoint y: 393, endPoint x: 747, endPoint y: 307, distance: 311.6
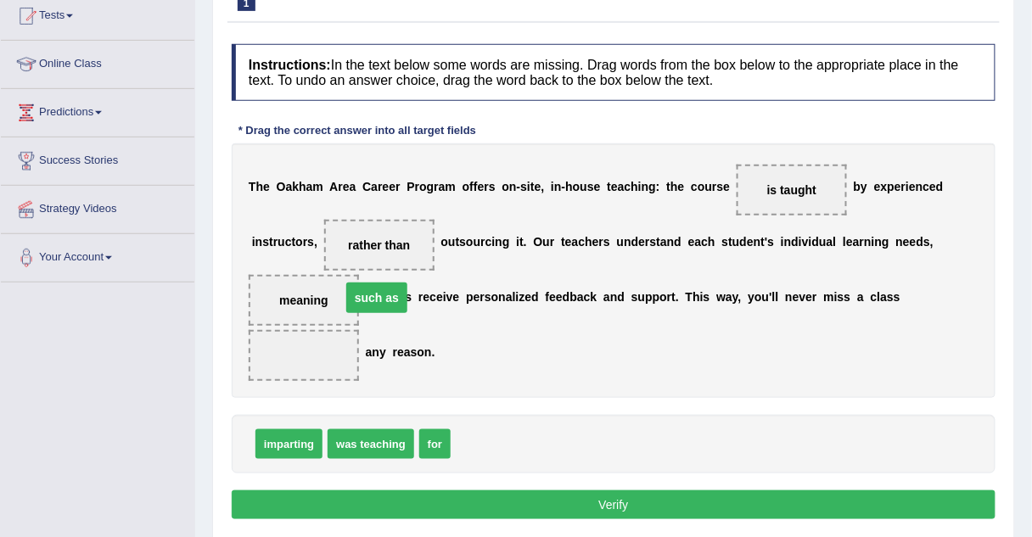
drag, startPoint x: 804, startPoint y: 296, endPoint x: 877, endPoint y: 238, distance: 93.1
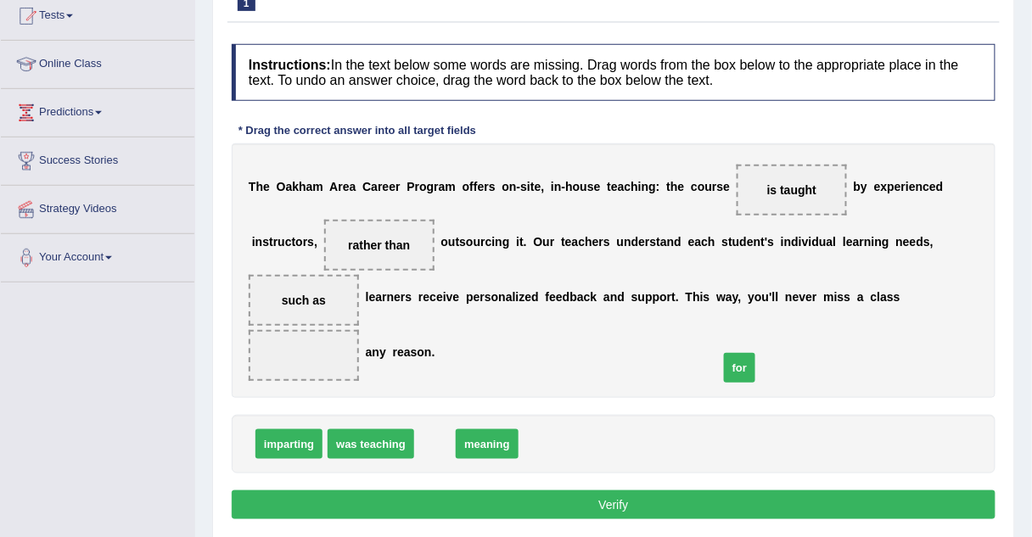
drag, startPoint x: 426, startPoint y: 384, endPoint x: 743, endPoint y: 310, distance: 326.1
click at [623, 491] on button "Verify" at bounding box center [614, 505] width 764 height 29
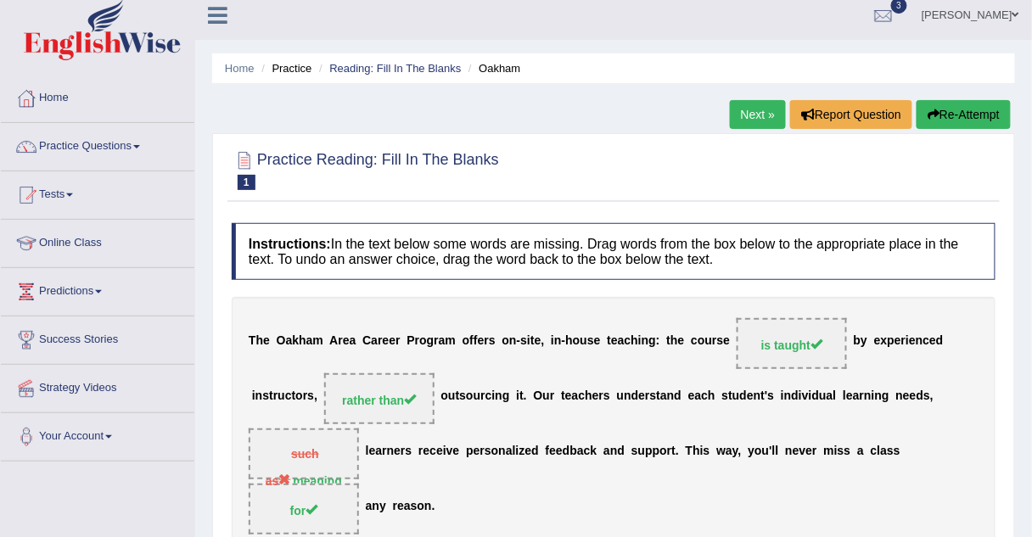
scroll to position [8, 0]
click at [743, 121] on link "Next »" at bounding box center [758, 115] width 56 height 29
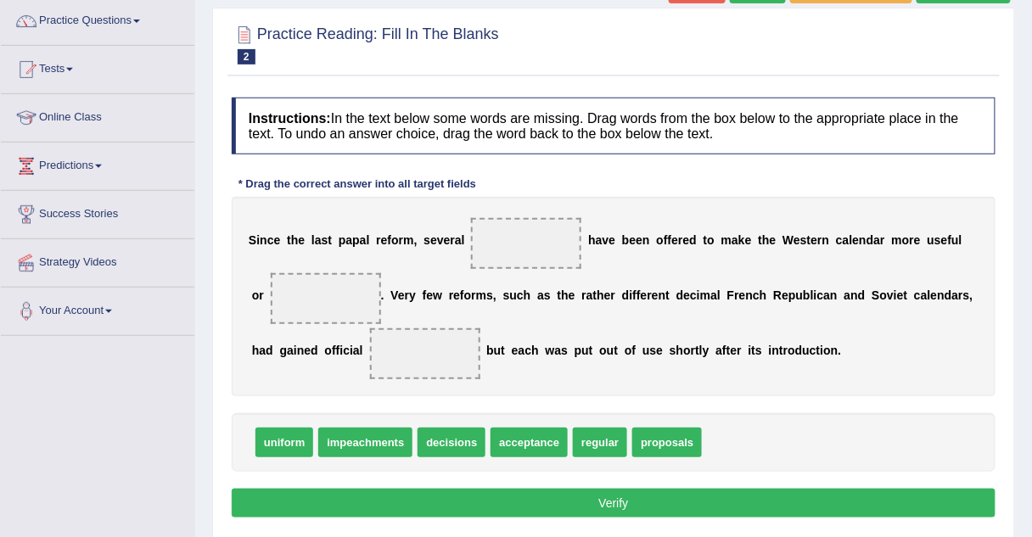
scroll to position [136, 0]
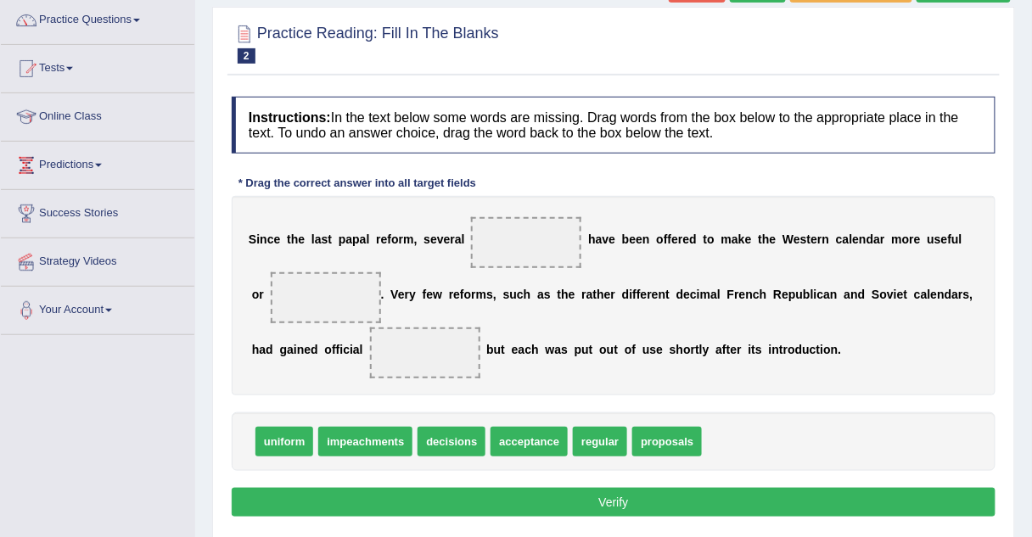
click at [445, 436] on span "decisions" at bounding box center [452, 442] width 68 height 30
drag, startPoint x: 445, startPoint y: 436, endPoint x: 521, endPoint y: 230, distance: 219.9
click at [262, 446] on span "uniform" at bounding box center [284, 442] width 58 height 30
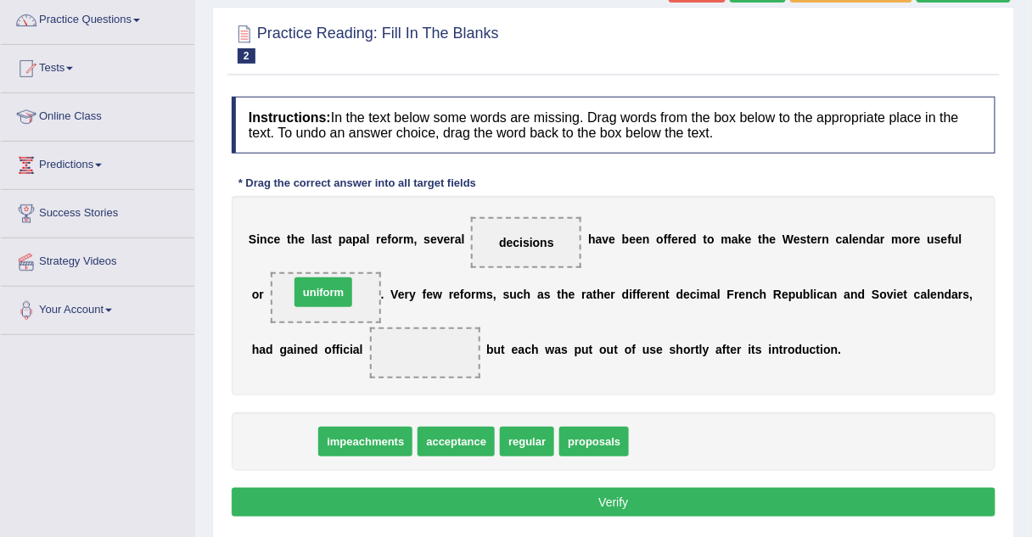
drag, startPoint x: 262, startPoint y: 446, endPoint x: 301, endPoint y: 296, distance: 154.4
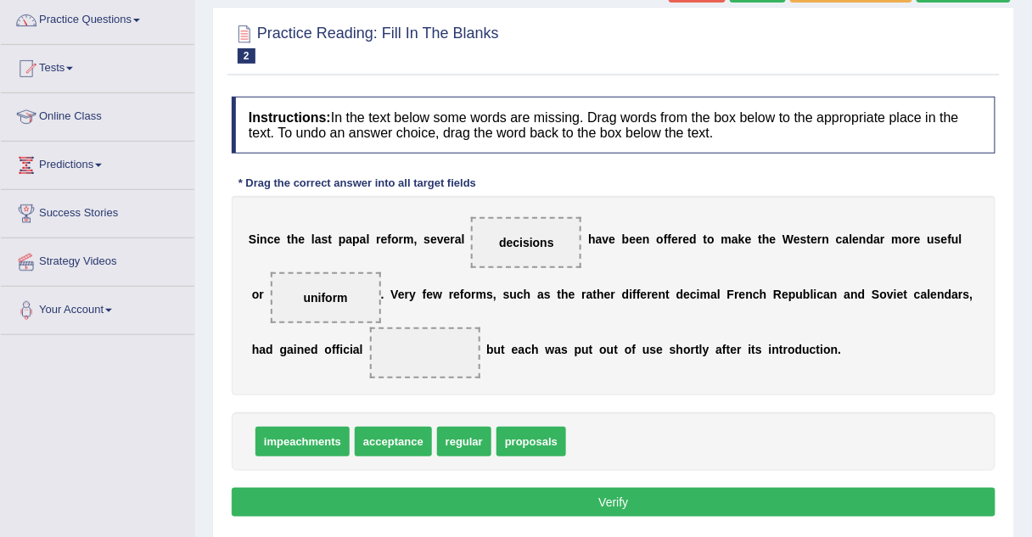
click at [393, 440] on span "acceptance" at bounding box center [393, 442] width 77 height 30
drag, startPoint x: 393, startPoint y: 440, endPoint x: 403, endPoint y: 362, distance: 79.6
click at [431, 449] on span "proposals" at bounding box center [449, 442] width 70 height 30
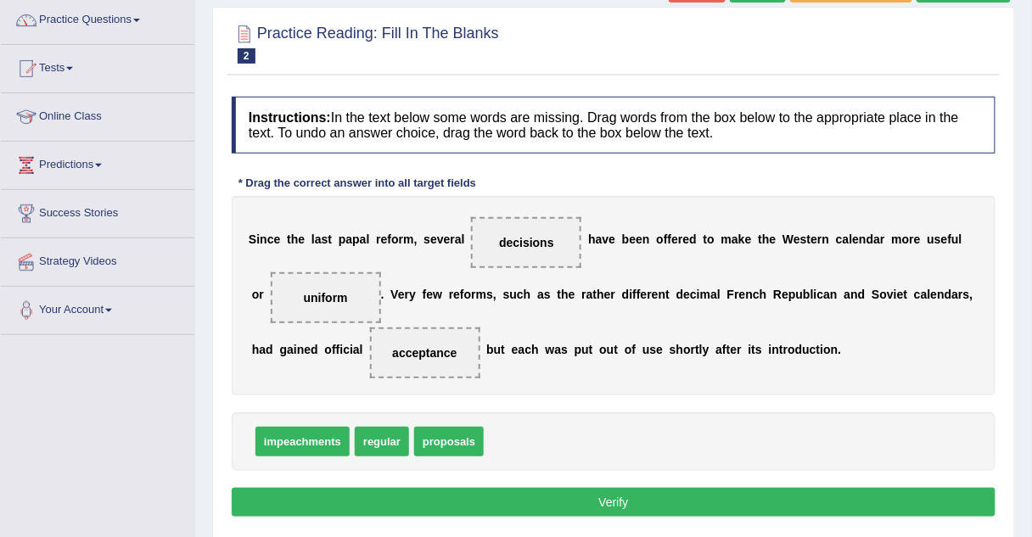
click at [431, 449] on span "proposals" at bounding box center [449, 442] width 70 height 30
drag, startPoint x: 431, startPoint y: 449, endPoint x: 520, endPoint y: 254, distance: 214.6
click at [500, 497] on button "Verify" at bounding box center [614, 502] width 764 height 29
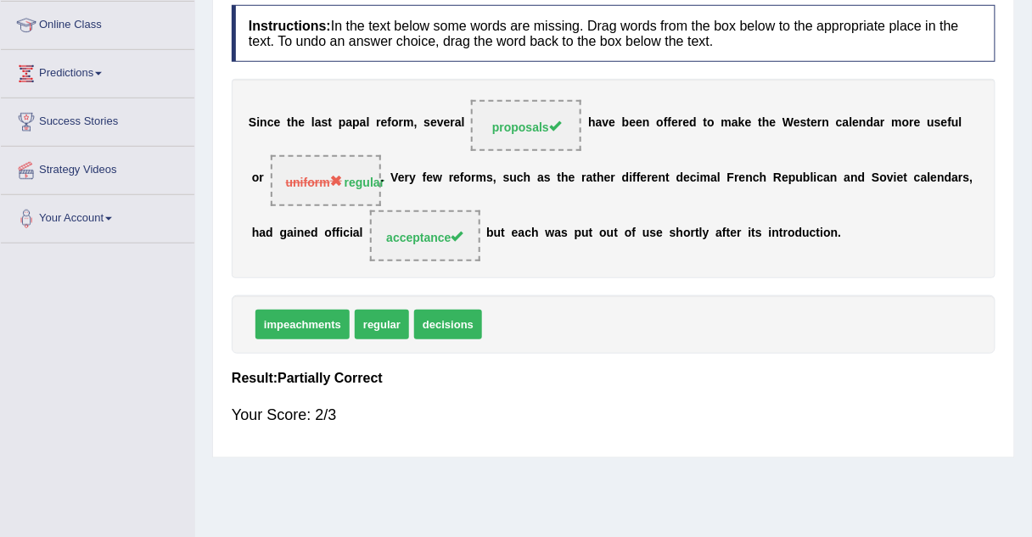
scroll to position [233, 0]
